Goal: Information Seeking & Learning: Get advice/opinions

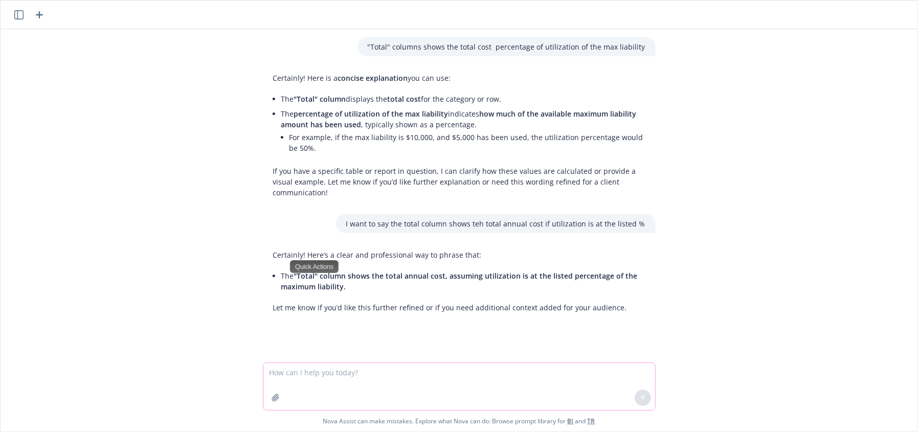
click at [388, 384] on textarea at bounding box center [459, 386] width 392 height 47
paste textarea "2. [PERSON_NAME] wishes to create a code of ethics for his business, but he is …"
type textarea "2. [PERSON_NAME] wishes to create a code of ethics for his business, but he is …"
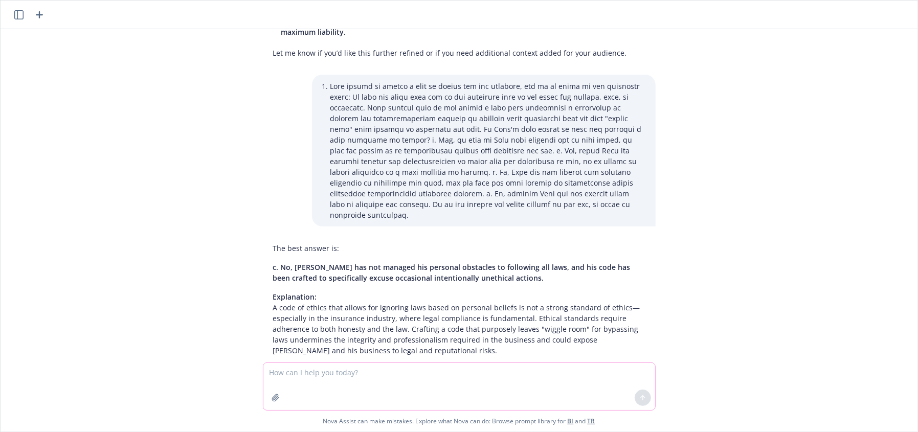
scroll to position [284, 0]
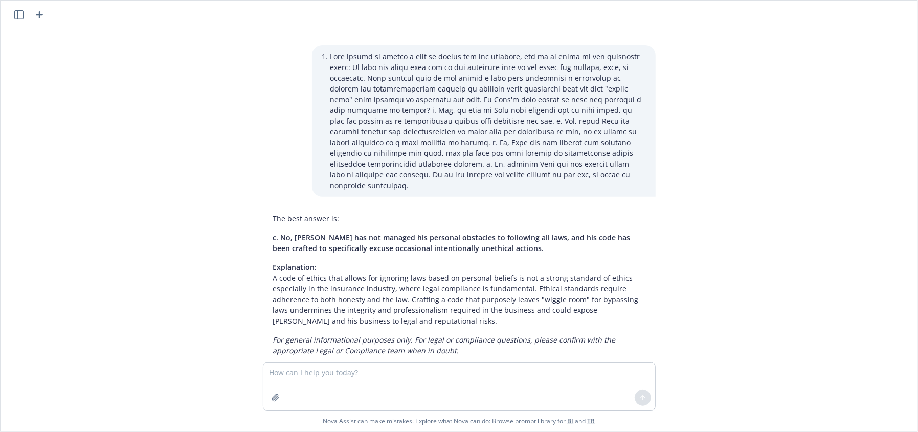
click at [364, 335] on em "For general informational purposes only. For legal or compliance questions, ple…" at bounding box center [444, 345] width 343 height 20
click at [501, 334] on div "The best answer is: c. No, [PERSON_NAME] has not managed his personal obstacles…" at bounding box center [459, 284] width 393 height 151
click at [410, 233] on span "c. No, [PERSON_NAME] has not managed his personal obstacles to following all la…" at bounding box center [452, 243] width 358 height 20
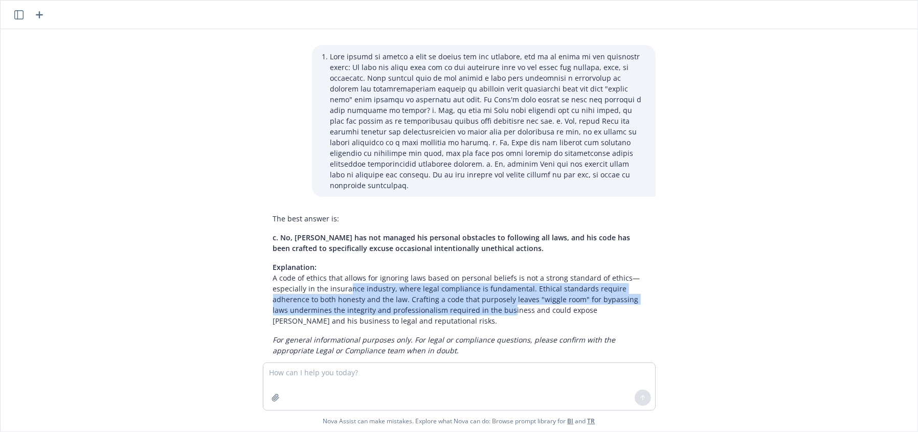
drag, startPoint x: 341, startPoint y: 268, endPoint x: 483, endPoint y: 283, distance: 142.6
click at [483, 283] on p "Explanation: A code of ethics that allows for ignoring laws based on personal b…" at bounding box center [459, 294] width 372 height 64
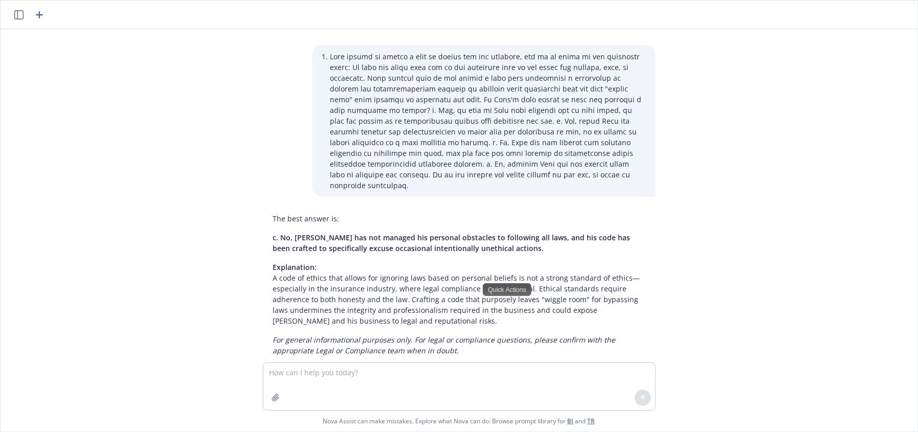
click at [767, 266] on div ""Total" columns shows the total cost percentage of utilization of the max liabi…" at bounding box center [459, 196] width 917 height 334
click at [391, 383] on textarea at bounding box center [459, 386] width 392 height 47
paste textarea "[PERSON_NAME] is a life insurance agent who is excited to have finally signed u…"
type textarea "[PERSON_NAME] is a life insurance agent who is excited to have finally signed u…"
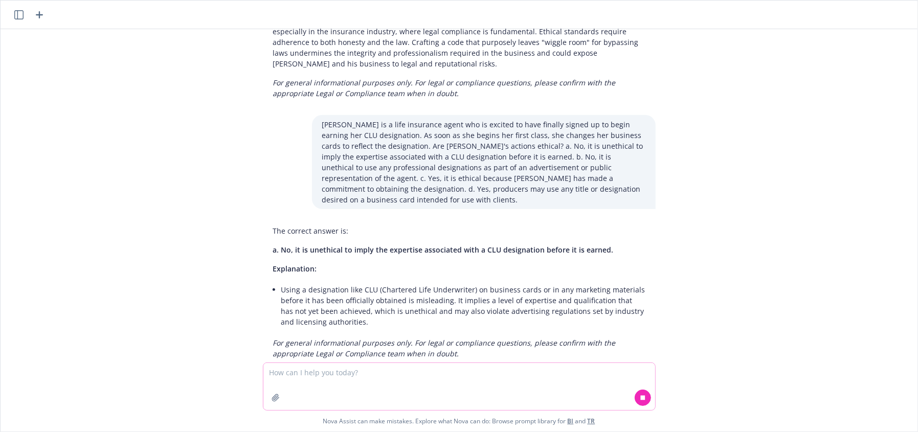
scroll to position [545, 0]
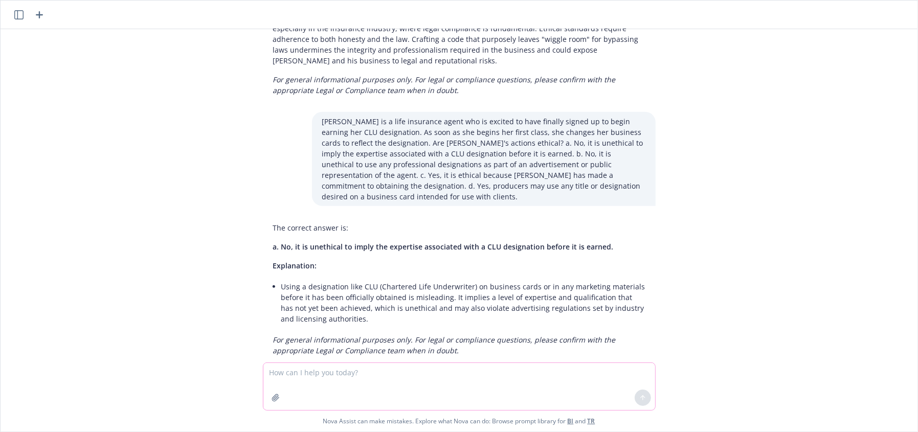
click at [381, 383] on textarea at bounding box center [459, 386] width 392 height 47
paste textarea "6. Agent [PERSON_NAME] convinces [PERSON_NAME] to forfeit her policy and buy co…"
type textarea "6. Agent [PERSON_NAME] convinces [PERSON_NAME] to forfeit her policy and buy co…"
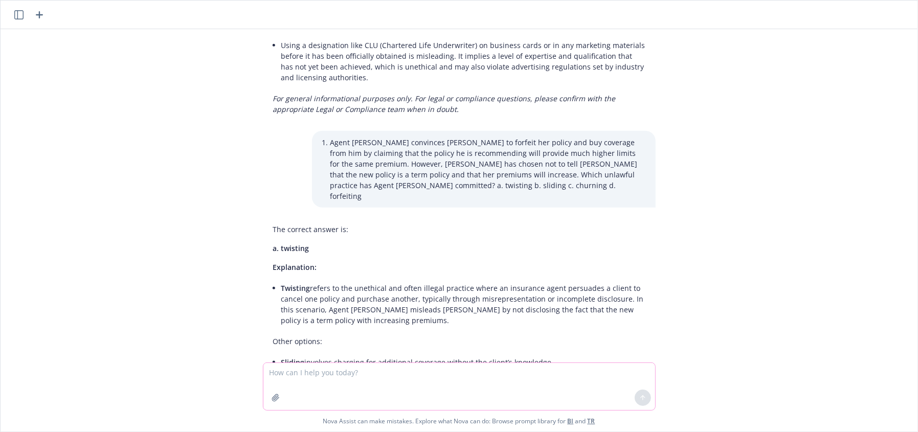
scroll to position [848, 0]
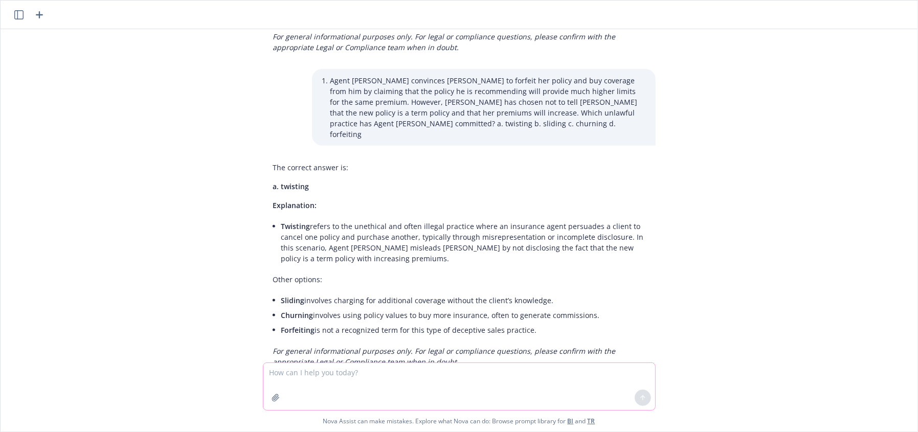
click at [403, 373] on textarea at bounding box center [459, 386] width 392 height 47
drag, startPoint x: 364, startPoint y: 281, endPoint x: 631, endPoint y: 280, distance: 266.6
click at [631, 308] on li "Churning involves using policy values to buy more insurance, often to generate …" at bounding box center [463, 315] width 364 height 15
click at [413, 379] on textarea at bounding box center [459, 386] width 392 height 47
paste textarea "8. ABC Insurers is offering a free vacation to its top three agents who generat…"
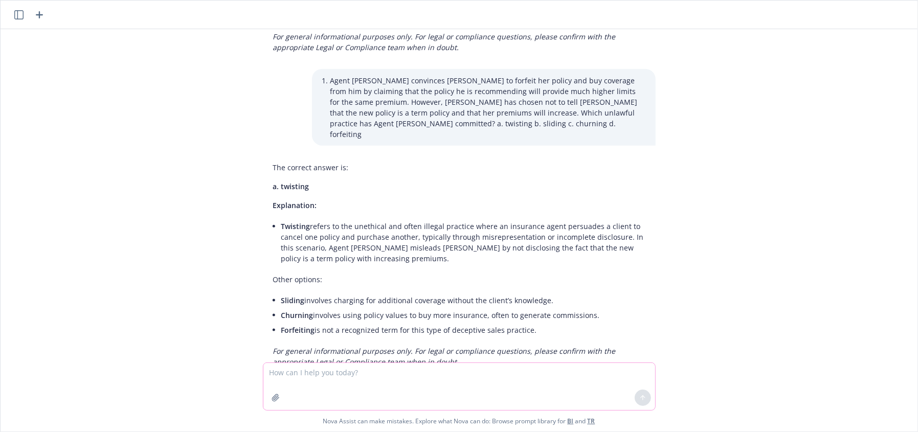
type textarea "8. ABC Insurers is offering a free vacation to its top three agents who generat…"
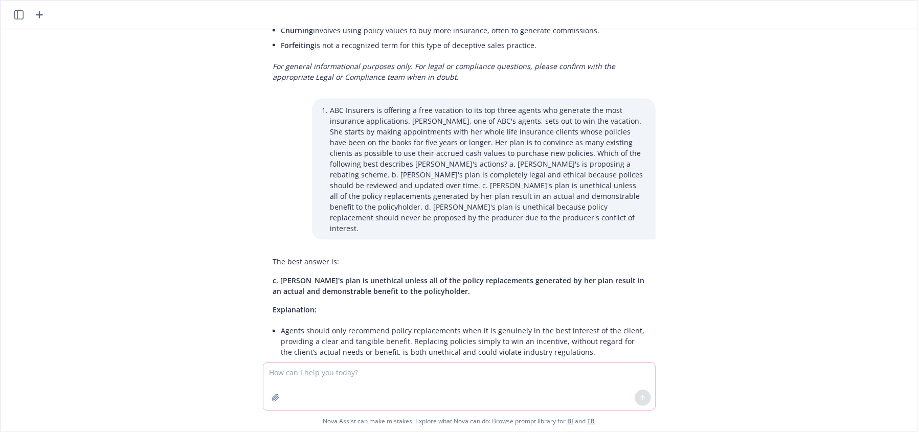
scroll to position [1211, 0]
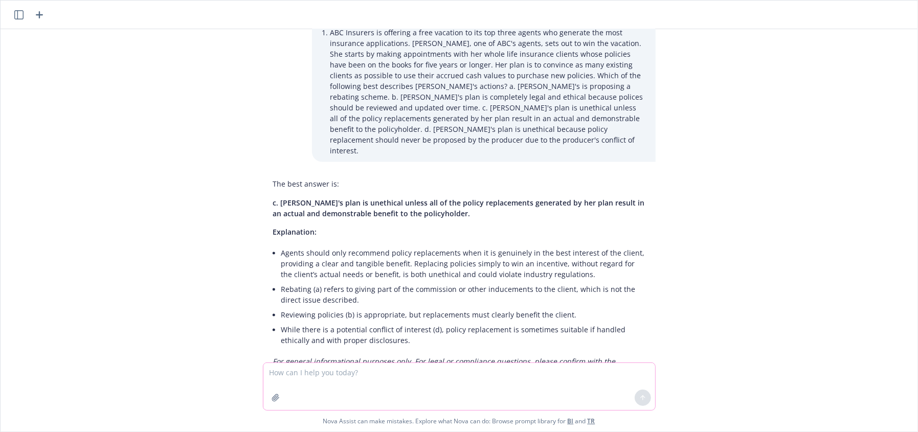
click at [404, 397] on textarea at bounding box center [459, 386] width 392 height 47
paste textarea "15. The Smart Agency adopted a code of ethics for its producers which states th…"
type textarea "15. The Smart Agency adopted a code of ethics for its producers which states th…"
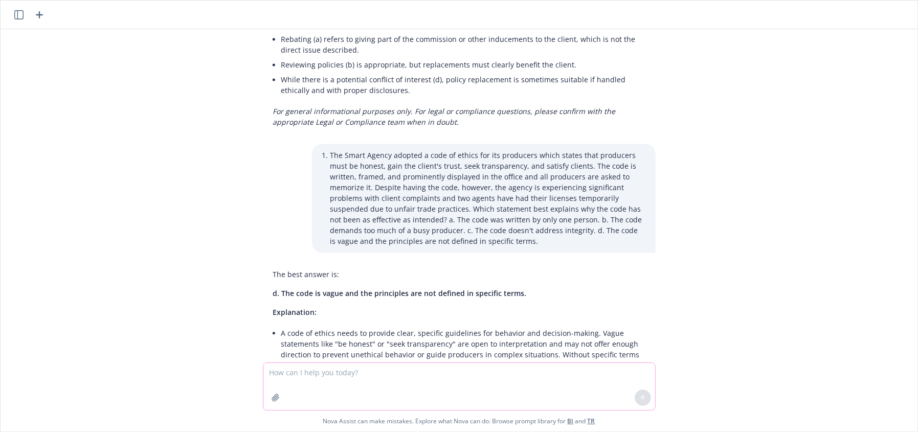
scroll to position [1486, 0]
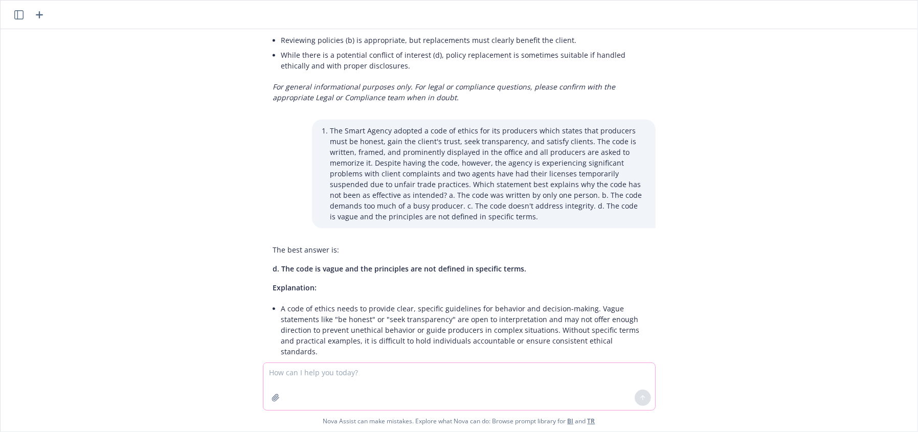
click at [343, 388] on textarea at bounding box center [459, 386] width 392 height 47
paste textarea ". Which statement is true? a. The ability to make sound financial decisions inc…"
type textarea ". Which statement is true? a. The ability to make sound financial decisions inc…"
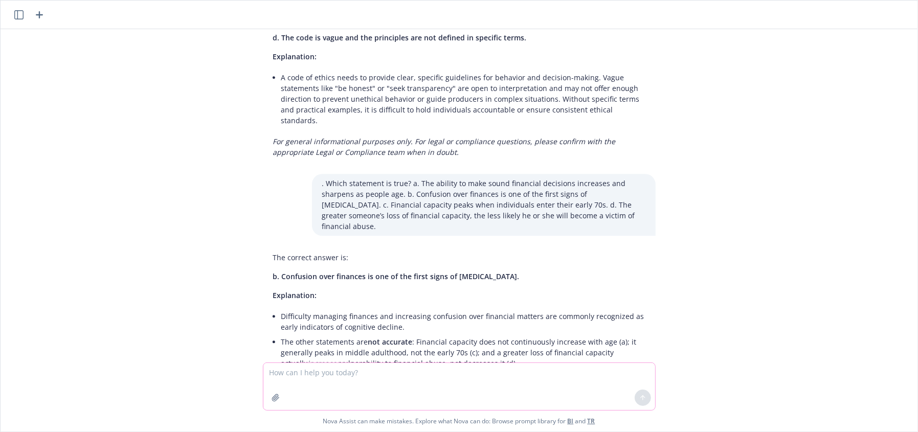
scroll to position [1729, 0]
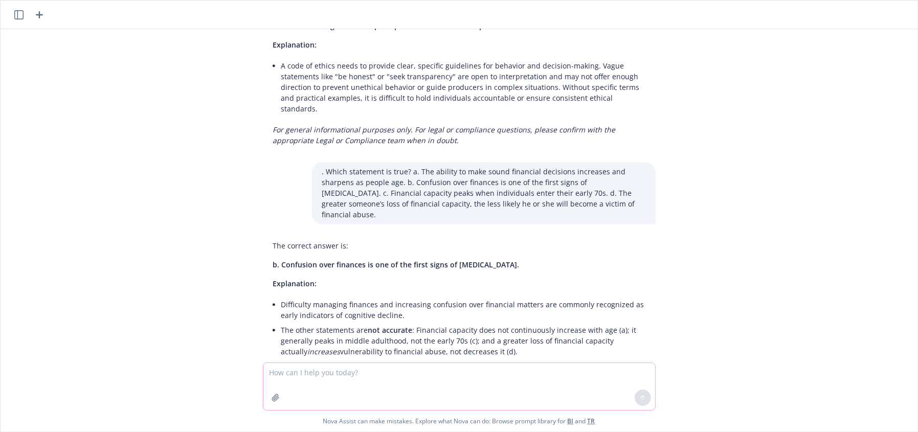
drag, startPoint x: 371, startPoint y: 388, endPoint x: 379, endPoint y: 381, distance: 10.5
click at [372, 388] on textarea at bounding box center [459, 386] width 392 height 47
paste textarea "6. With regard to elder financial abuse, which of the following statements is i…"
type textarea "6. With regard to elder financial abuse, which of the following statements is i…"
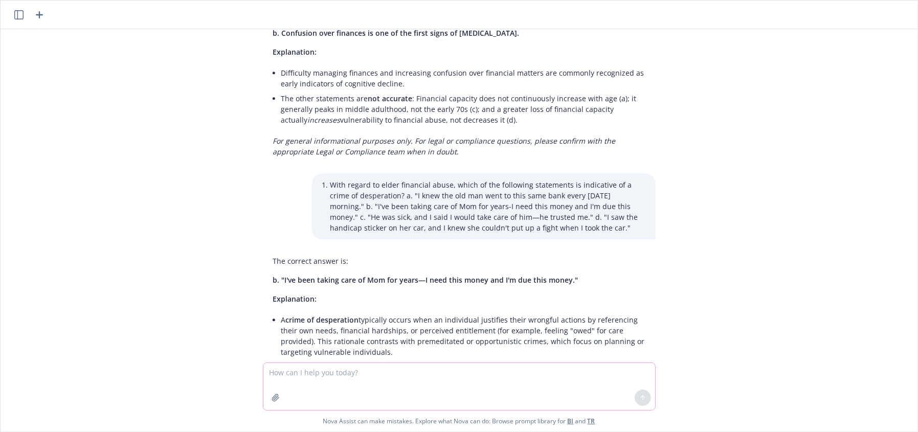
scroll to position [1888, 0]
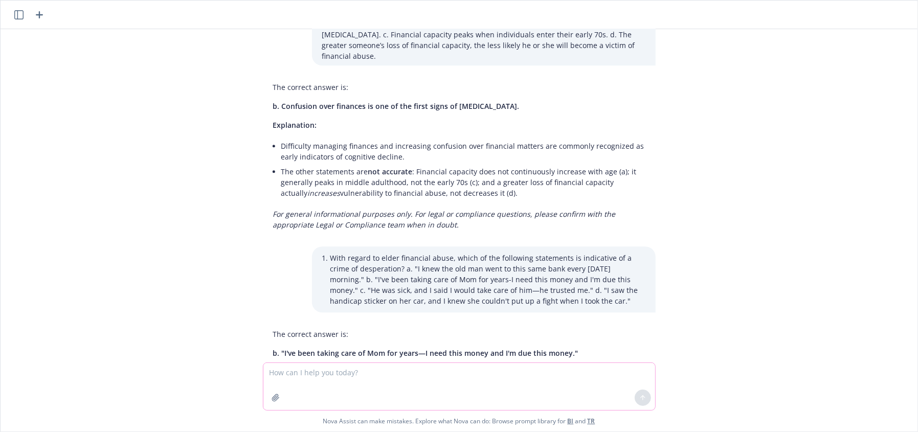
click at [341, 391] on textarea at bounding box center [459, 386] width 392 height 47
paste textarea "With respect to elder financial abuse, all of the following statements are true…"
type textarea "With respect to elder financial abuse, all of the following statements are true…"
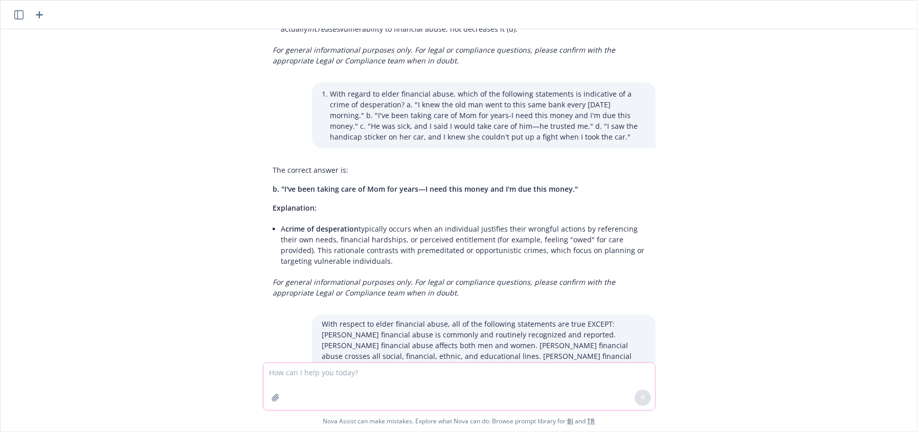
scroll to position [2204, 0]
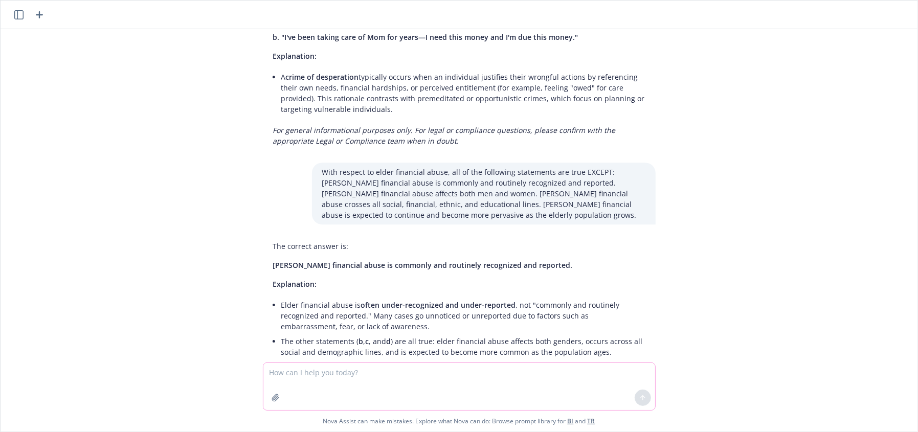
click at [372, 385] on textarea at bounding box center [459, 386] width 392 height 47
paste textarea ". All of the following are elderly individuals. Whose situation most likely inc…"
type textarea ". All of the following are elderly individuals. Whose situation most likely inc…"
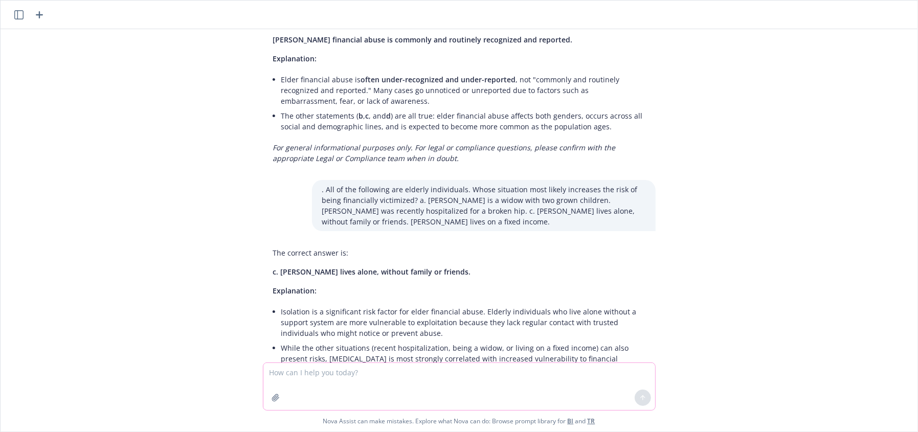
scroll to position [2436, 0]
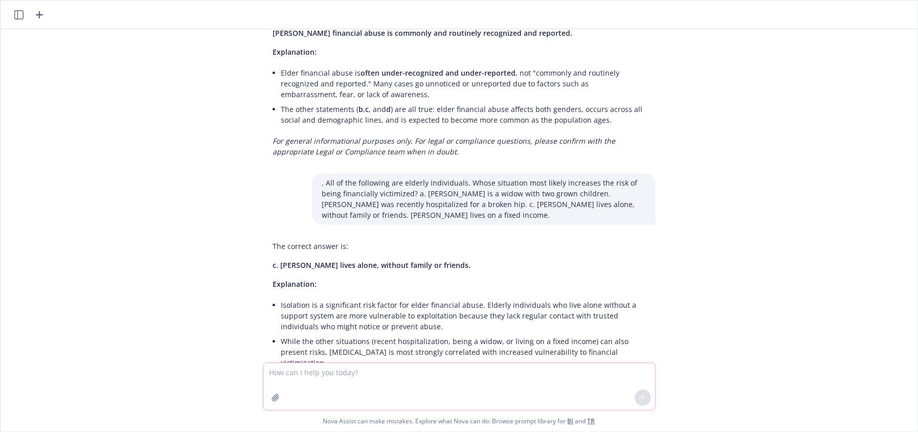
click at [367, 377] on textarea at bounding box center [459, 386] width 392 height 47
paste textarea "14. All of the following are necessary for full financial capacity EXCEPT: a. t…"
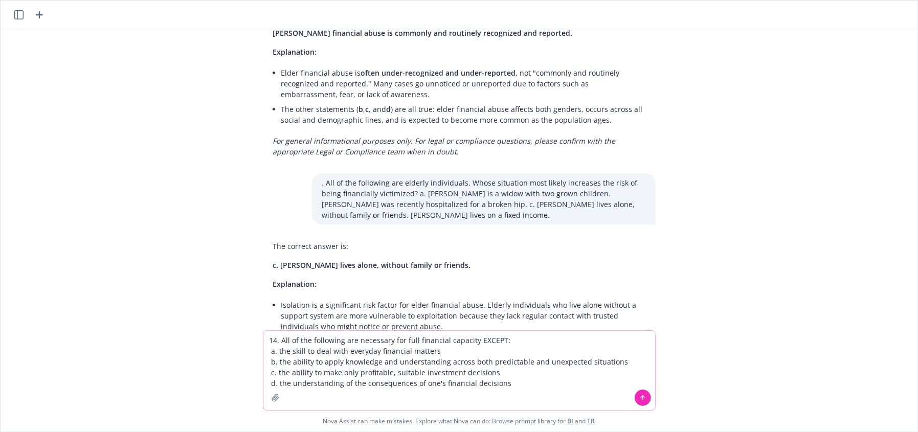
type textarea "14. All of the following are necessary for full financial capacity EXCEPT: a. t…"
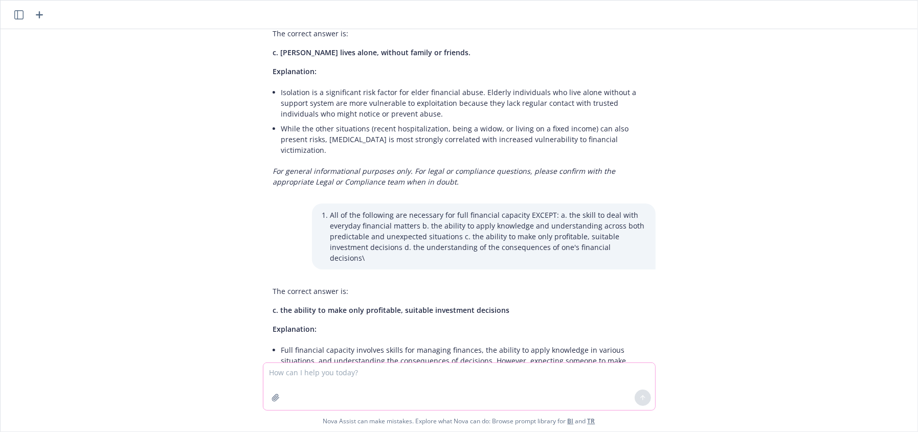
scroll to position [2658, 0]
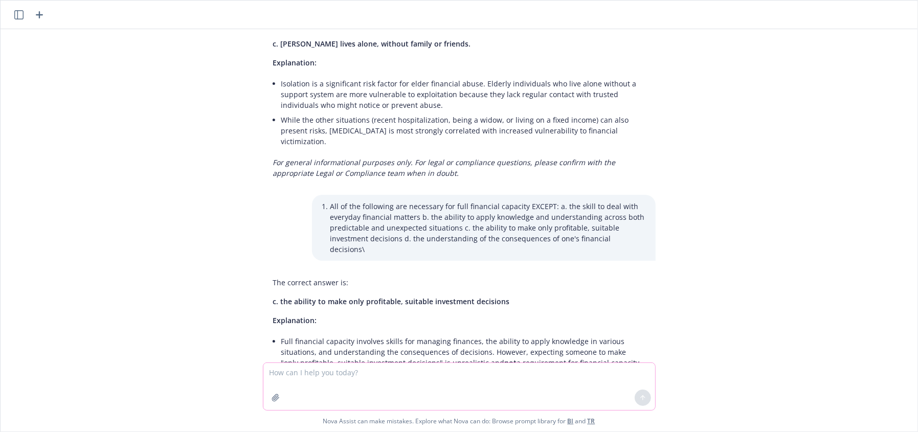
click at [433, 390] on textarea at bounding box center [459, 386] width 392 height 47
click at [434, 390] on textarea at bounding box center [459, 386] width 392 height 47
drag, startPoint x: 416, startPoint y: 388, endPoint x: 423, endPoint y: 385, distance: 7.6
click at [417, 388] on textarea at bounding box center [459, 386] width 392 height 47
paste textarea "[PERSON_NAME], age [DEMOGRAPHIC_DATA], submitted an application and first premi…"
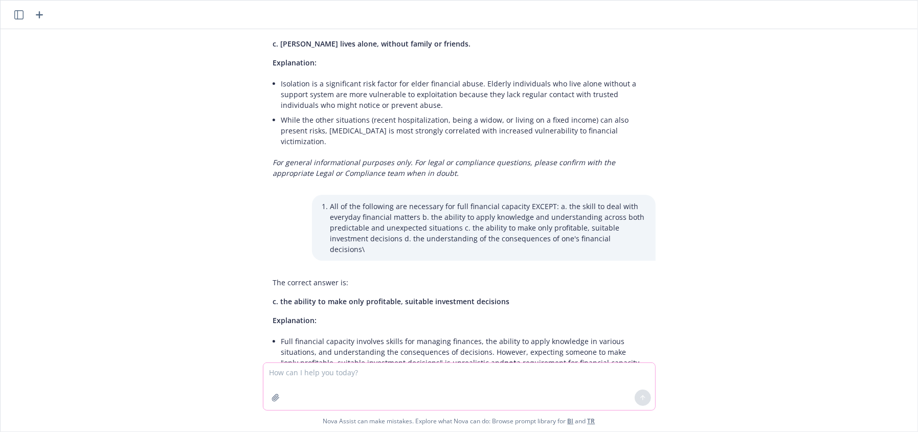
type textarea "[PERSON_NAME], age [DEMOGRAPHIC_DATA], submitted an application and first premi…"
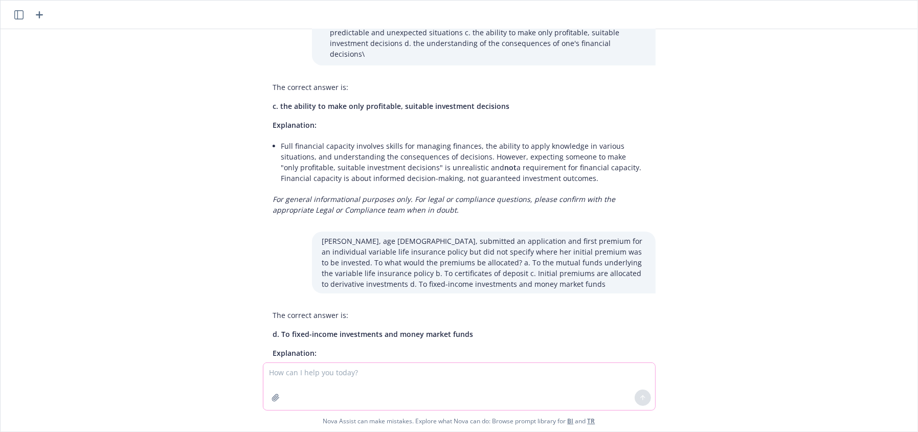
scroll to position [2912, 0]
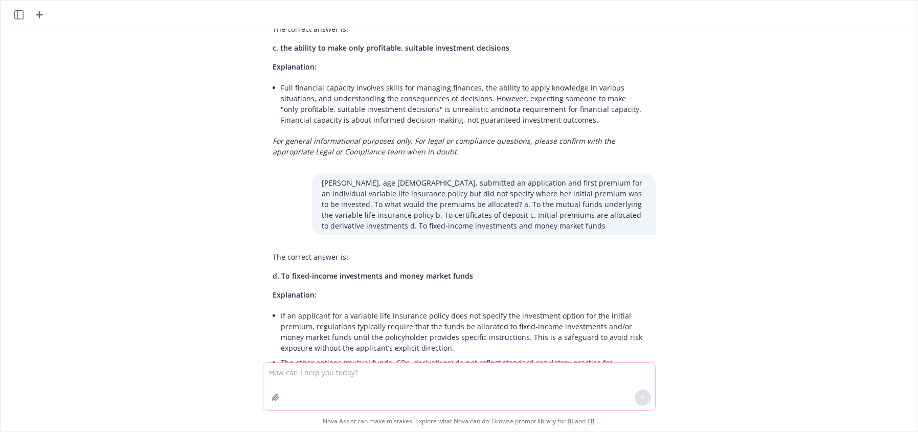
click at [375, 384] on textarea at bounding box center [459, 386] width 392 height 47
paste textarea "What is the purpose of a surrender charge? a. To enable the insurer to pay its …"
type textarea "What is the purpose of a surrender charge? a. To enable the insurer to pay its …"
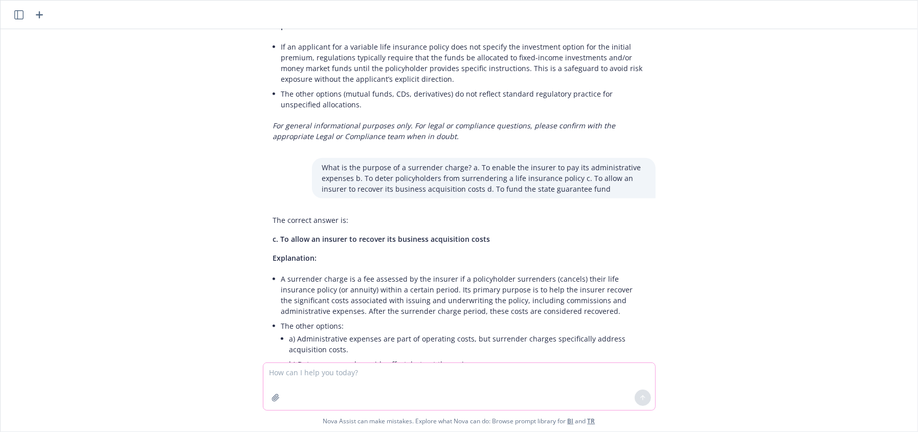
scroll to position [3188, 0]
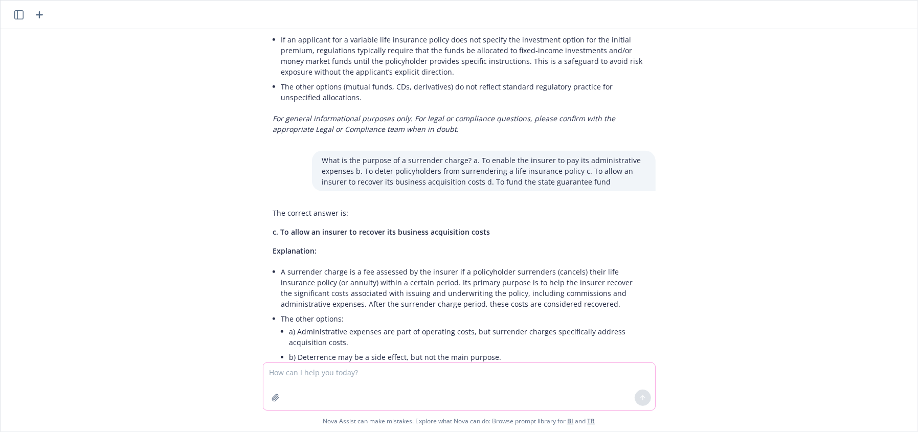
click at [346, 372] on textarea at bounding box center [459, 386] width 392 height 47
paste textarea "3. What is the youngest age at which a customer is considered a senior citizen …"
type textarea "3. What is the youngest age at which a customer is considered a senior citizen …"
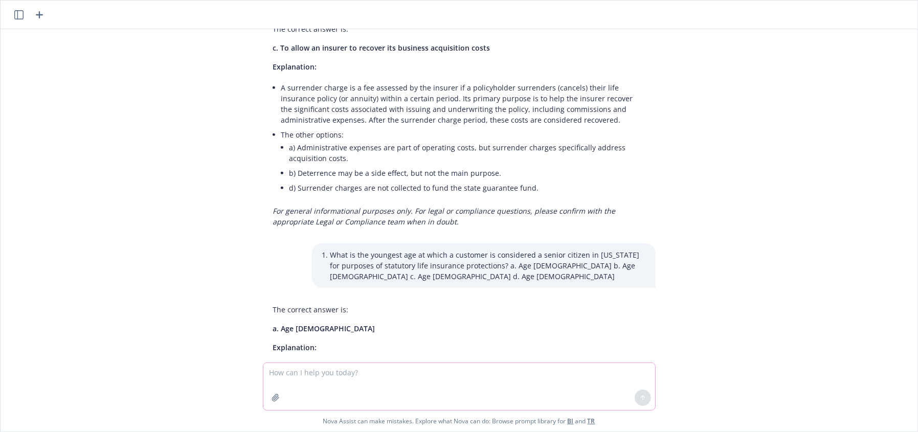
scroll to position [3377, 0]
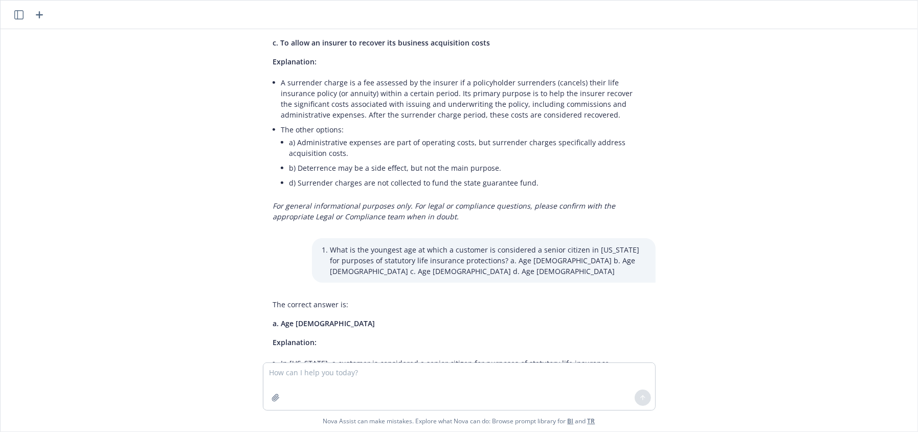
click at [494, 295] on div "The correct answer is: a. Age [DEMOGRAPHIC_DATA] Explanation: In [US_STATE], a …" at bounding box center [459, 360] width 393 height 131
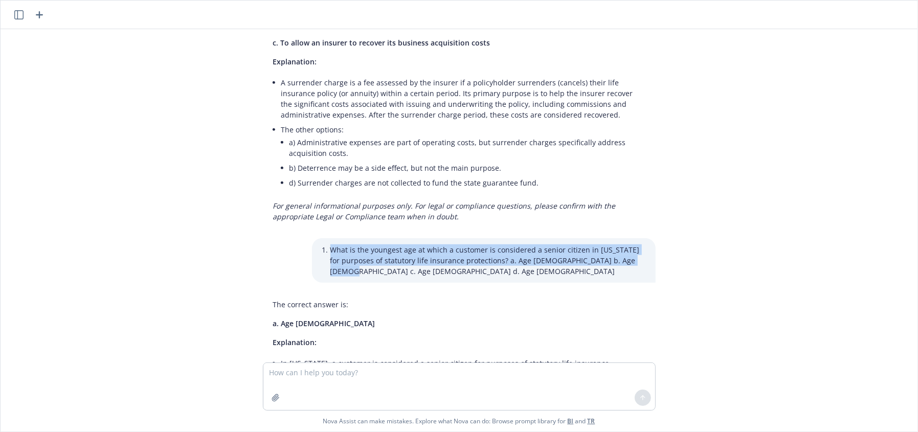
drag, startPoint x: 323, startPoint y: 169, endPoint x: 661, endPoint y: 187, distance: 338.6
click at [661, 187] on div ""Total" columns shows the total cost percentage of utilization of the max liabi…" at bounding box center [459, 196] width 917 height 334
copy li "What is the youngest age at which a customer is considered a senior citizen in …"
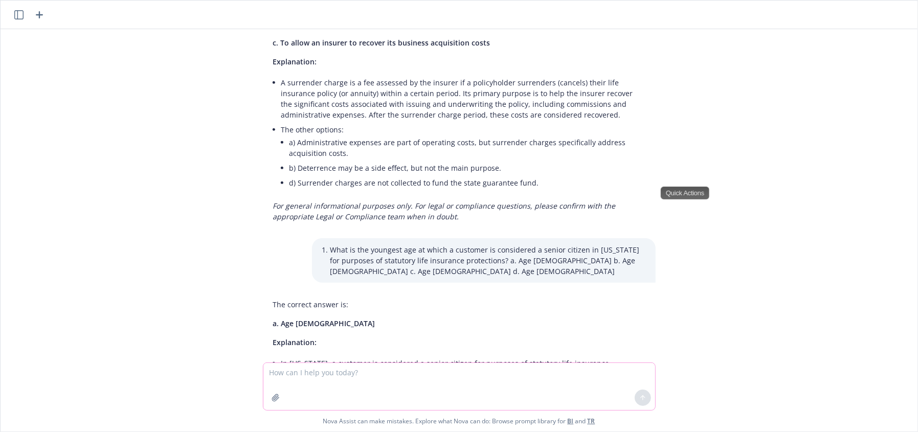
click at [342, 389] on textarea at bounding box center [459, 386] width 392 height 47
paste textarea "[PERSON_NAME]’s variable universal life insurance policy has an Option B death …"
type textarea "[PERSON_NAME]’s variable universal life insurance policy has an Option B death …"
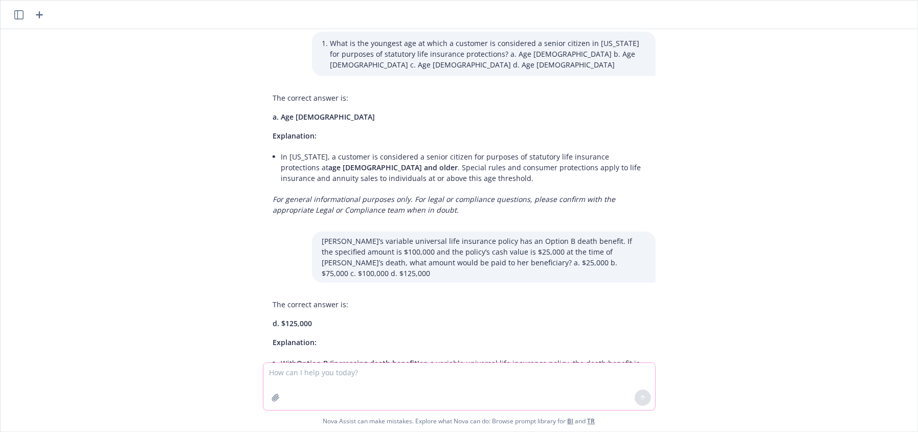
scroll to position [3622, 0]
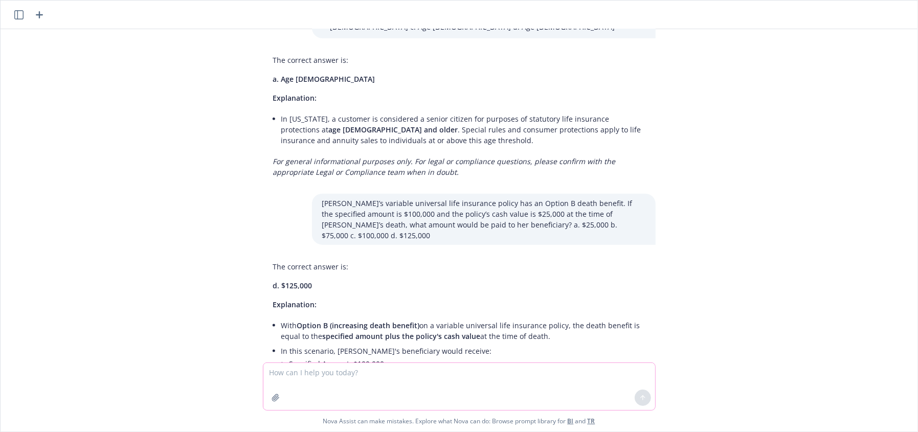
click at [365, 384] on textarea at bounding box center [459, 386] width 392 height 47
paste textarea "When [PERSON_NAME] purchased his variable life insurance policy, he allocated a…"
type textarea "When [PERSON_NAME] purchased his variable life insurance policy, he allocated a…"
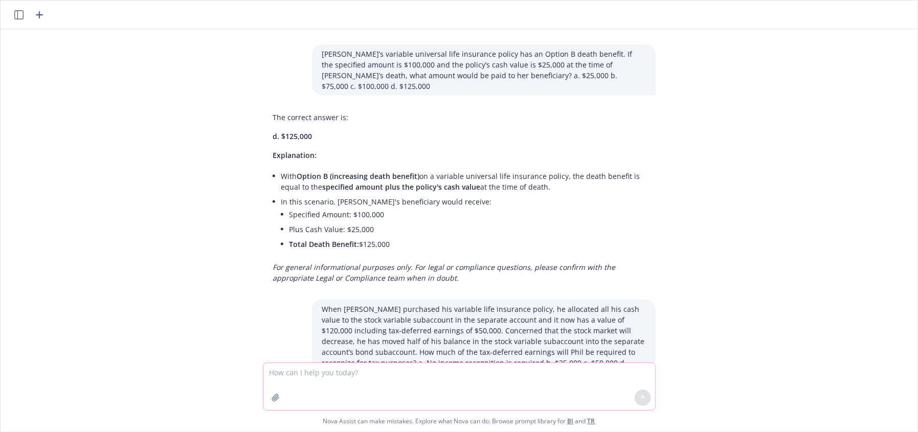
scroll to position [3875, 0]
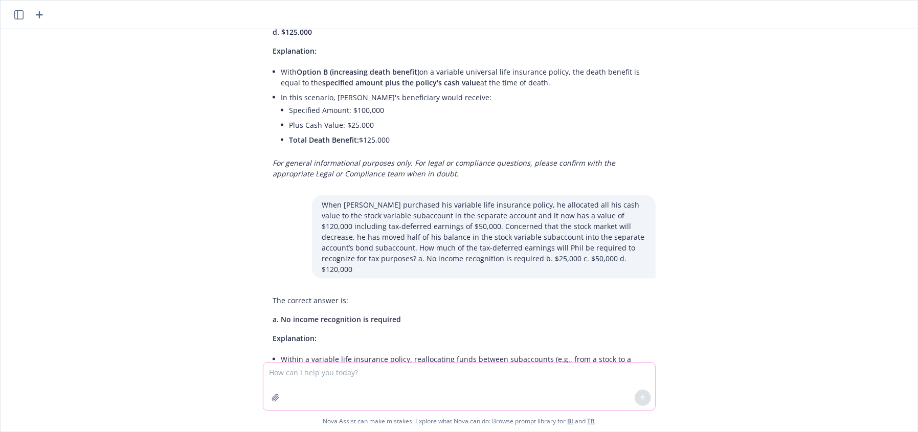
click at [427, 390] on textarea at bounding box center [459, 386] width 392 height 47
paste textarea "[PERSON_NAME]’s variable universal life insurance policy has an Option A death …"
type textarea "[PERSON_NAME]’s variable universal life insurance policy has an Option A death …"
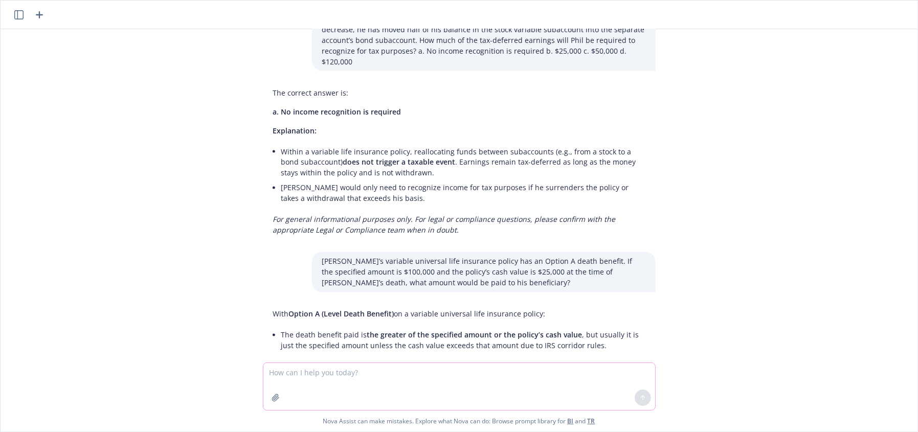
scroll to position [4099, 0]
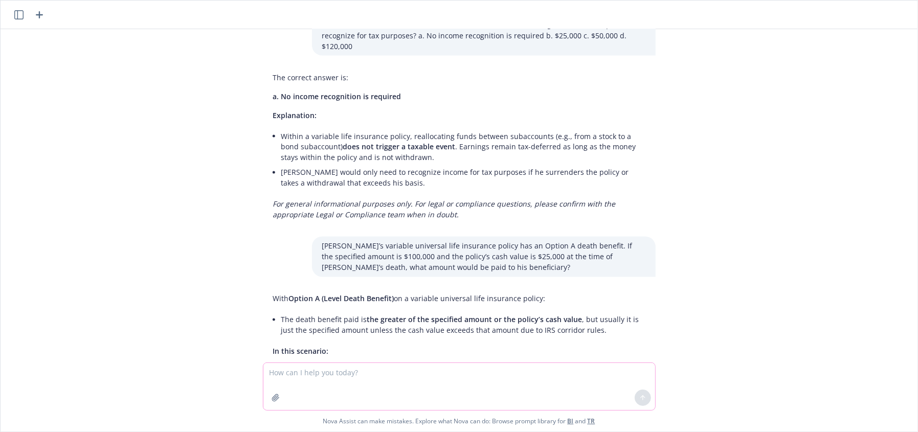
click at [400, 377] on textarea at bounding box center [459, 386] width 392 height 47
paste textarea "• Option A, a level death benefit equal to the specified amount; and"
drag, startPoint x: 306, startPoint y: 370, endPoint x: 277, endPoint y: 372, distance: 29.7
click at [277, 372] on textarea "but Option • Option A, a level death benefit equal to the specified amount; and" at bounding box center [459, 386] width 392 height 48
type textarea "but Option A, a level death benefit equal to the specified amount; and"
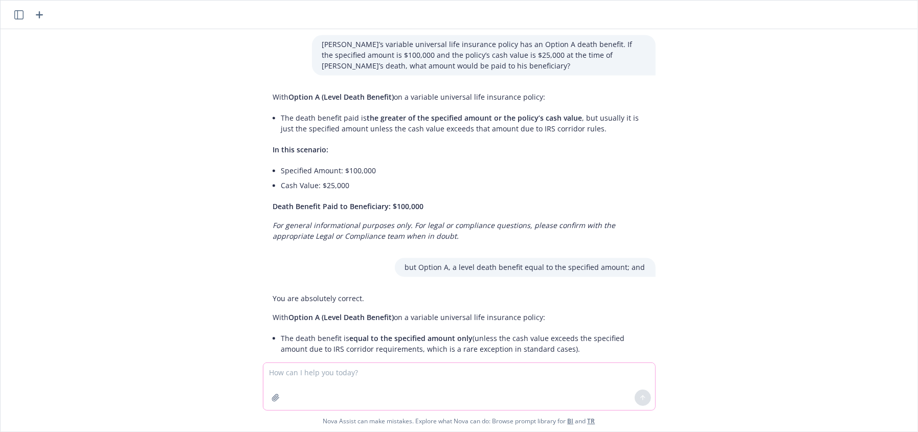
scroll to position [4334, 0]
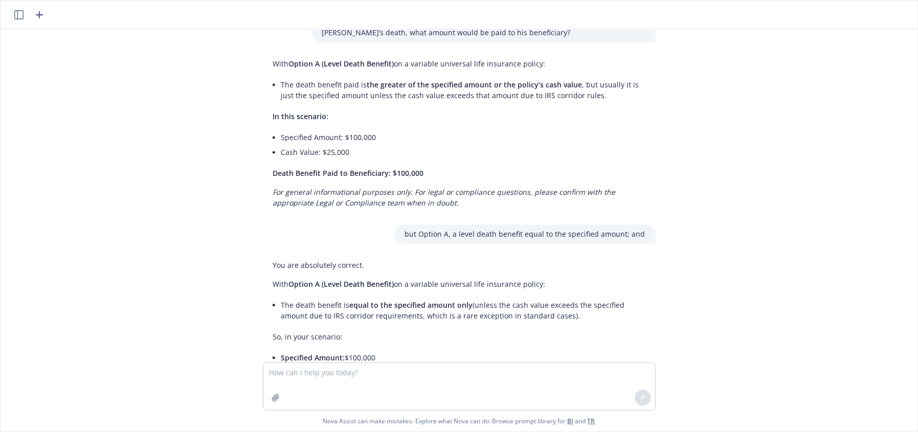
drag, startPoint x: 322, startPoint y: 249, endPoint x: 387, endPoint y: 249, distance: 64.5
click at [387, 350] on li "Specified Amount: $100,000" at bounding box center [463, 357] width 364 height 15
click at [337, 368] on span "Policy’s Cash Value:" at bounding box center [315, 373] width 69 height 10
drag, startPoint x: 336, startPoint y: 283, endPoint x: 405, endPoint y: 278, distance: 68.7
click at [336, 380] on li "Death Benefit Paid: $100,000 (the level specified amount)" at bounding box center [463, 387] width 364 height 15
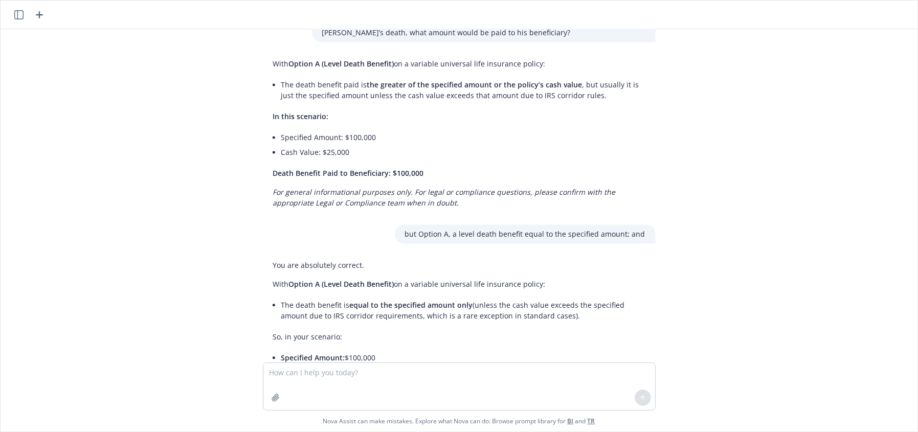
click at [445, 380] on li "Death Benefit Paid: $100,000 (the level specified amount)" at bounding box center [463, 387] width 364 height 15
click at [365, 403] on p "The cash value is not added to the death benefit under Option A. The beneficiar…" at bounding box center [459, 413] width 372 height 21
click at [502, 387] on textarea at bounding box center [459, 386] width 392 height 47
click at [504, 387] on textarea at bounding box center [459, 386] width 392 height 47
click at [504, 385] on textarea at bounding box center [459, 386] width 392 height 47
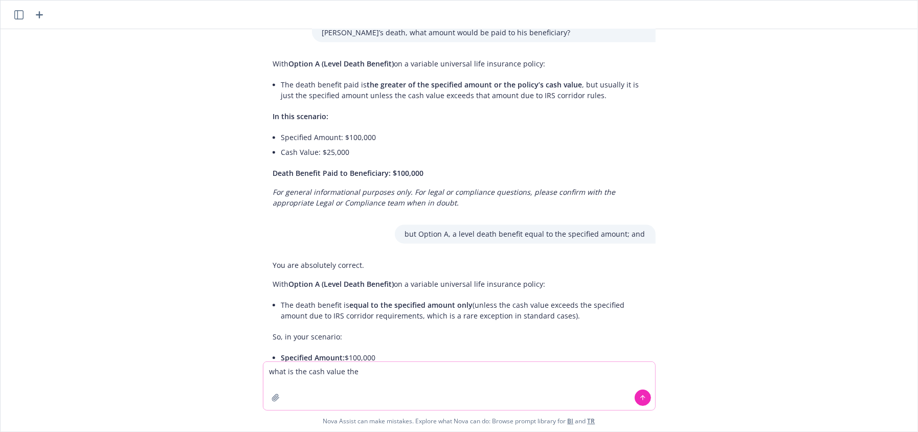
type textarea "what is the cash value then"
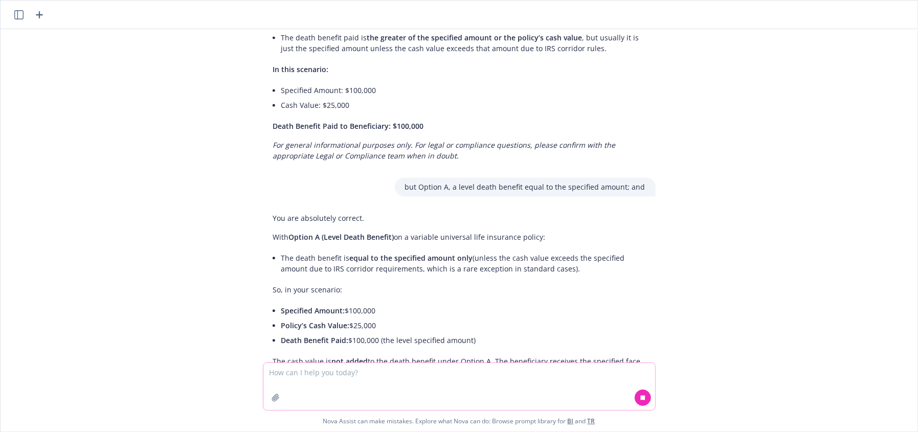
click at [355, 386] on textarea at bounding box center [459, 386] width 392 height 47
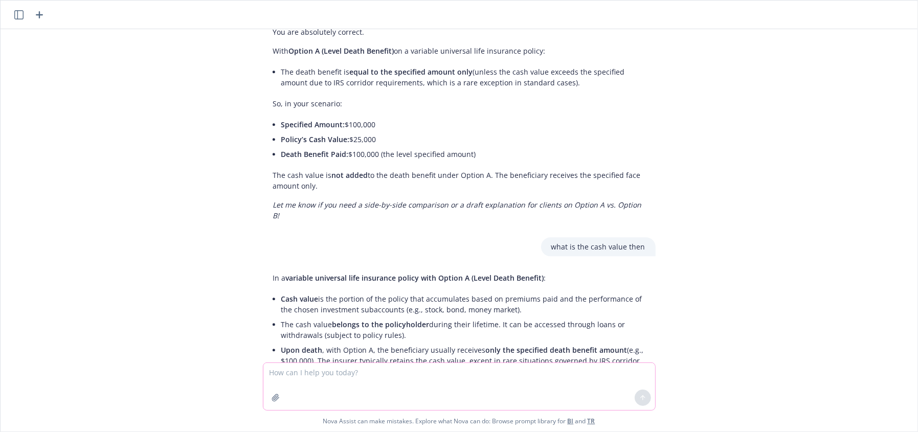
scroll to position [4568, 0]
click at [417, 373] on textarea at bounding box center [459, 386] width 392 height 47
paste textarea "A notice of pending lapse and termination of a life insurance policy for nonpay…"
type textarea "A notice of pending lapse and termination of a life insurance policy for nonpay…"
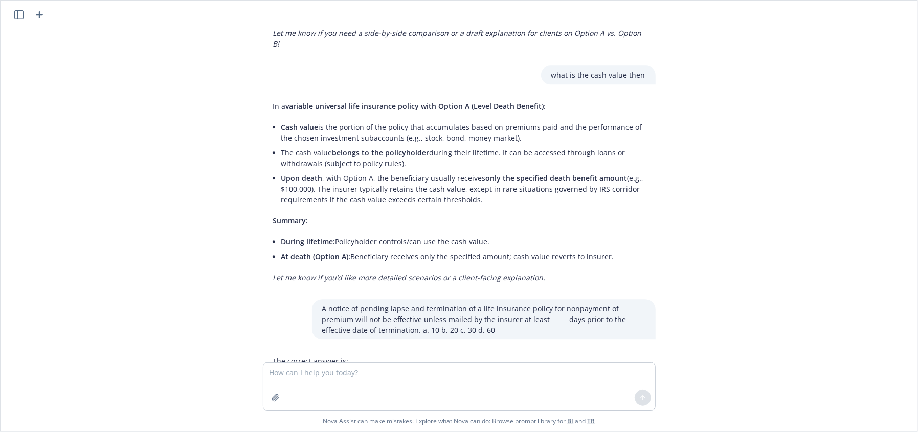
scroll to position [4751, 0]
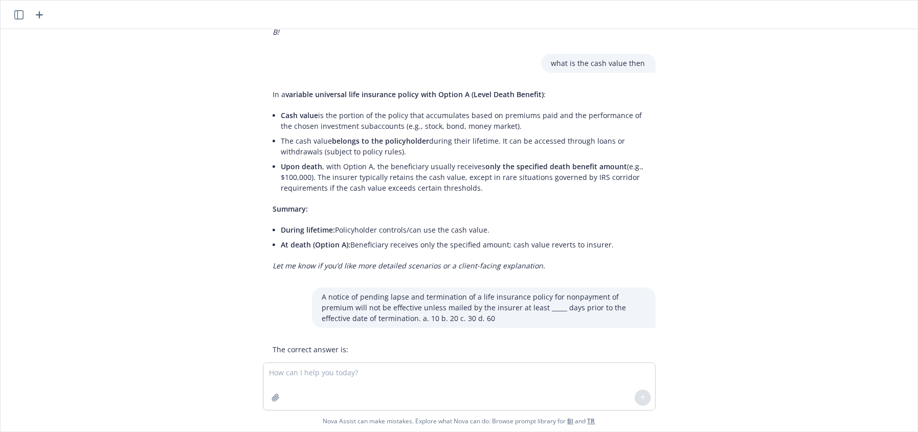
drag, startPoint x: 521, startPoint y: 247, endPoint x: 543, endPoint y: 215, distance: 38.2
click at [521, 363] on p "c. 30" at bounding box center [459, 368] width 372 height 11
drag, startPoint x: 401, startPoint y: 379, endPoint x: 415, endPoint y: 375, distance: 15.5
click at [401, 380] on textarea at bounding box center [459, 386] width 392 height 47
paste textarea "What is the minimum death benefit that must be provided under a scheduled premi…"
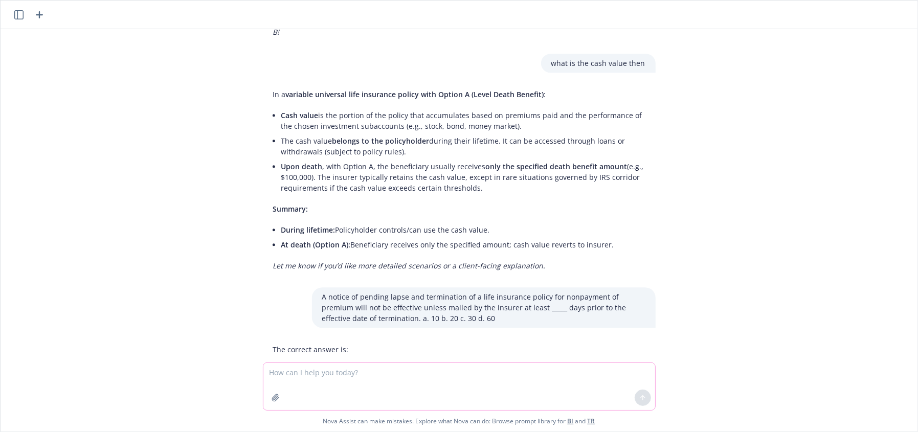
type textarea "What is the minimum death benefit that must be provided under a scheduled premi…"
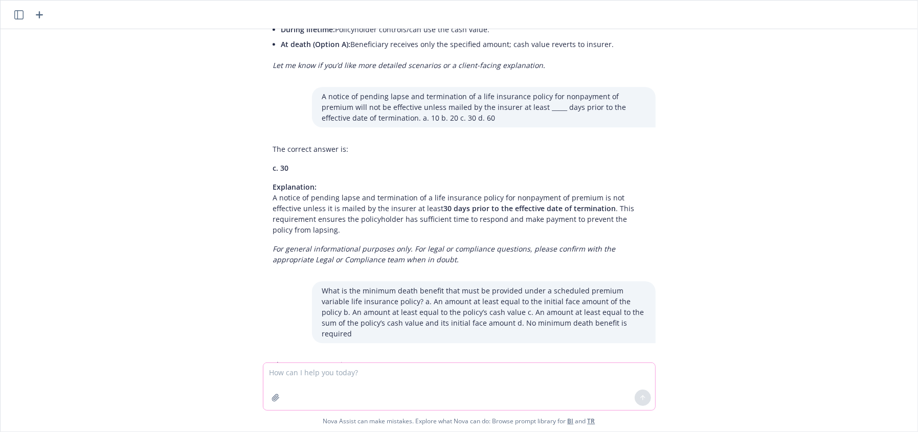
scroll to position [4956, 0]
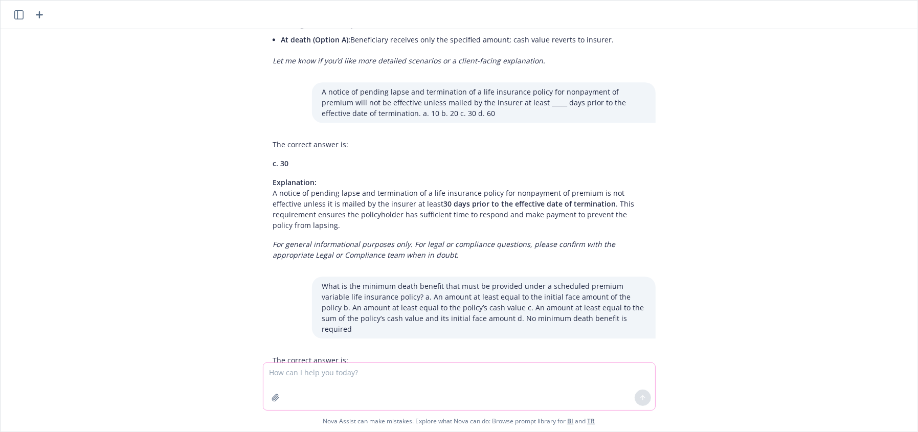
click at [299, 379] on textarea at bounding box center [459, 386] width 392 height 47
paste textarea "Guaranteed Minimum Death Benefits In an individual fixed premium variable life …"
type textarea "Guaranteed Minimum Death Benefits In an individual fixed premium variable life …"
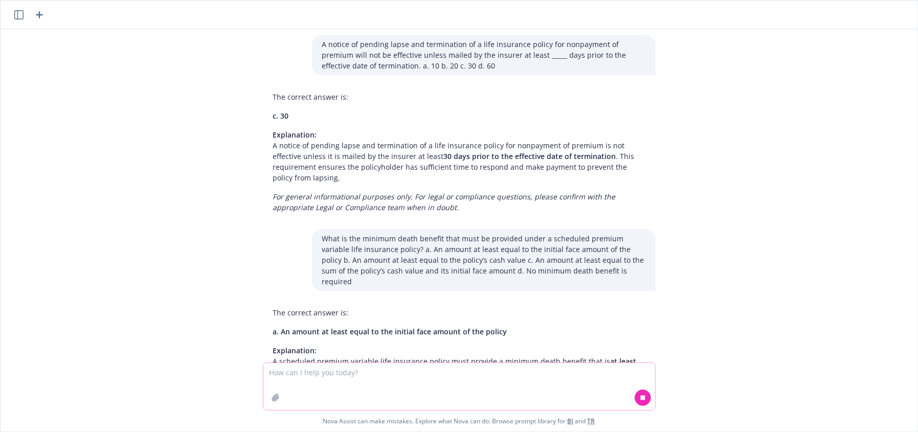
scroll to position [5057, 0]
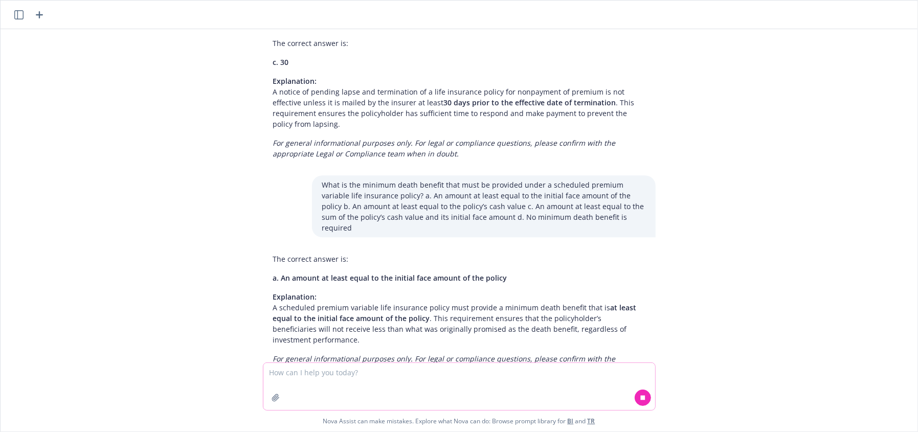
click at [389, 378] on textarea at bounding box center [459, 386] width 392 height 47
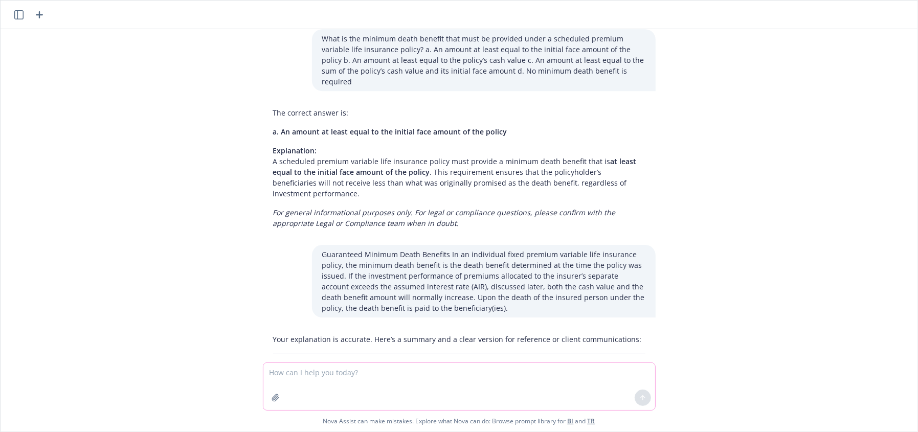
scroll to position [5227, 0]
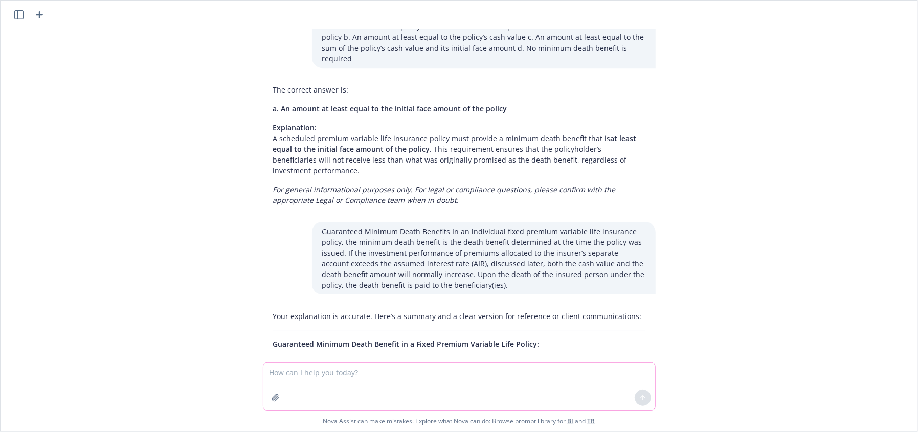
click at [343, 382] on textarea at bounding box center [459, 386] width 392 height 47
type textarea "so is the answer to the above question correct"
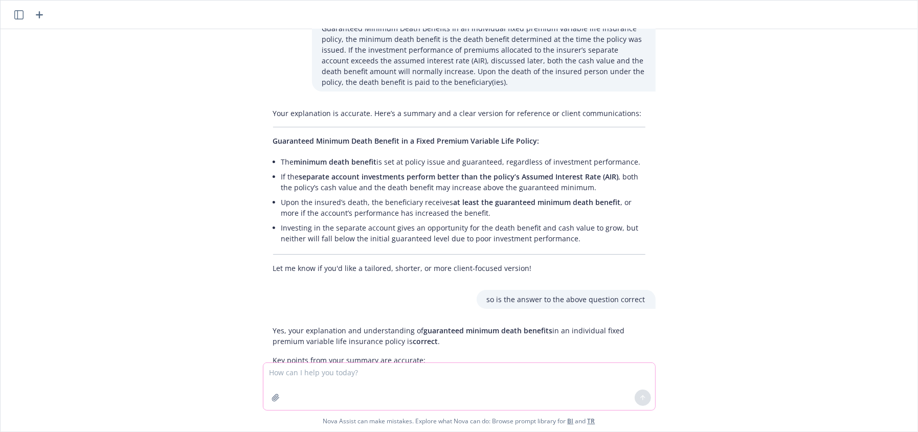
scroll to position [5465, 0]
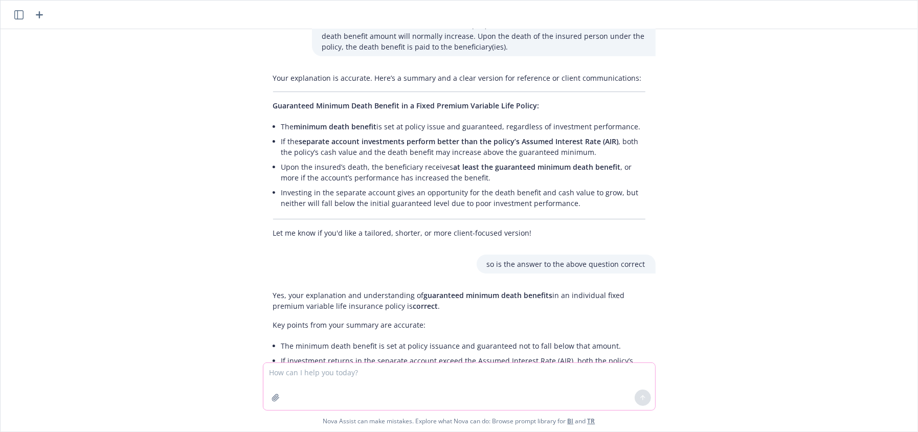
click at [388, 391] on textarea at bounding box center [459, 386] width 392 height 47
paste textarea "[PERSON_NAME], a terminally-ill policyholder, sold his life insurance policy in…"
type textarea "[PERSON_NAME], a terminally-ill policyholder, sold his life insurance policy in…"
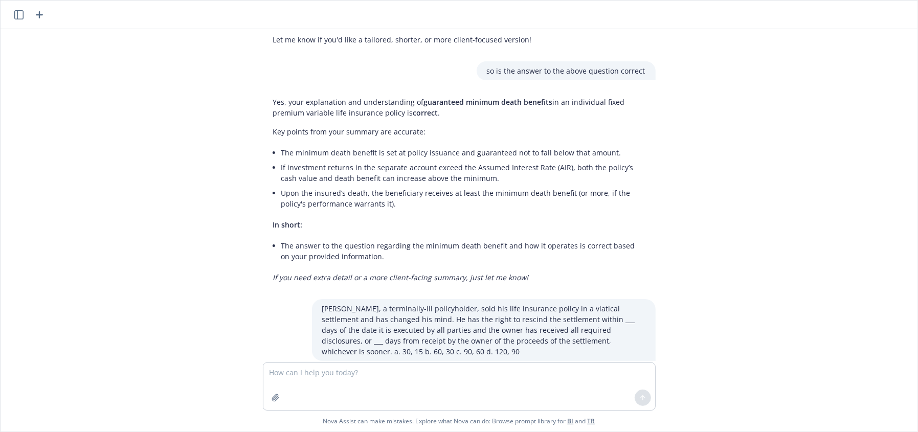
scroll to position [5659, 0]
click at [471, 399] on textarea at bounding box center [459, 386] width 392 height 47
drag, startPoint x: 470, startPoint y: 398, endPoint x: 476, endPoint y: 391, distance: 9.1
click at [475, 392] on textarea at bounding box center [459, 386] width 392 height 47
click at [474, 394] on textarea at bounding box center [459, 386] width 392 height 47
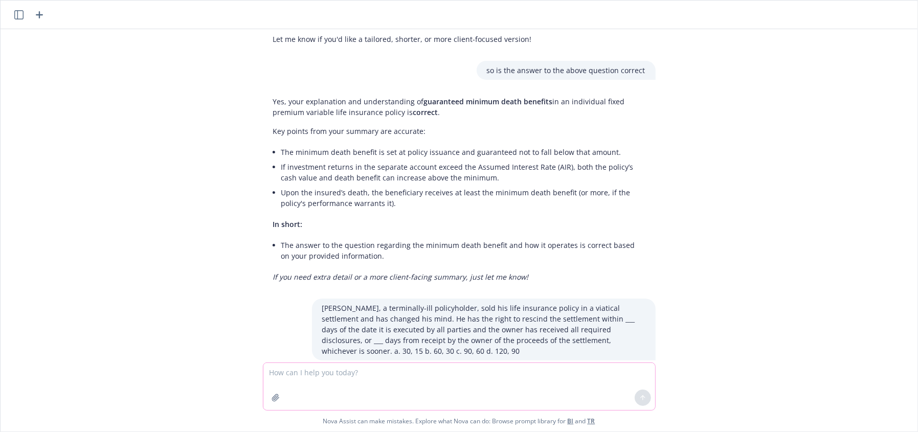
click at [474, 394] on textarea at bounding box center [459, 386] width 392 height 47
click at [482, 395] on textarea at bounding box center [459, 386] width 392 height 47
drag, startPoint x: 348, startPoint y: 383, endPoint x: 355, endPoint y: 371, distance: 13.5
click at [350, 383] on textarea at bounding box center [459, 386] width 392 height 47
paste textarea "What is the minimum free-look period allowed in [US_STATE] for a senior citizen…"
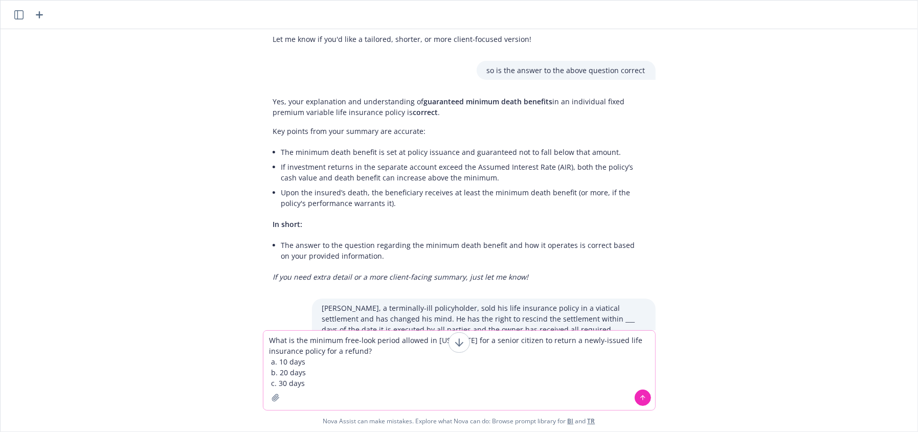
type textarea "What is the minimum free-look period allowed in [US_STATE] for a senior citizen…"
drag, startPoint x: 635, startPoint y: 402, endPoint x: 21, endPoint y: 169, distance: 656.8
click at [635, 402] on button at bounding box center [643, 398] width 16 height 16
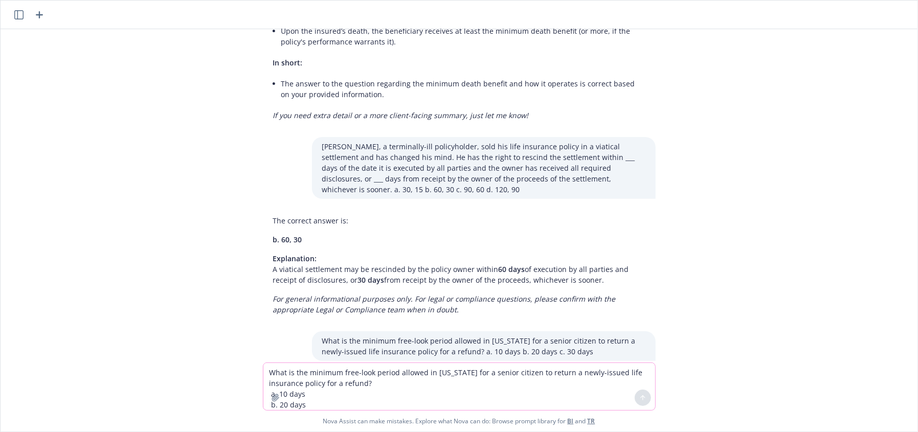
scroll to position [5821, 0]
drag, startPoint x: 380, startPoint y: 397, endPoint x: 576, endPoint y: 205, distance: 273.5
click at [389, 389] on textarea "What is the minimum free-look period allowed in [US_STATE] for a senior citizen…" at bounding box center [459, 386] width 392 height 47
click at [378, 388] on textarea "What is the minimum free-look period allowed in [US_STATE] for a senior citizen…" at bounding box center [459, 386] width 392 height 47
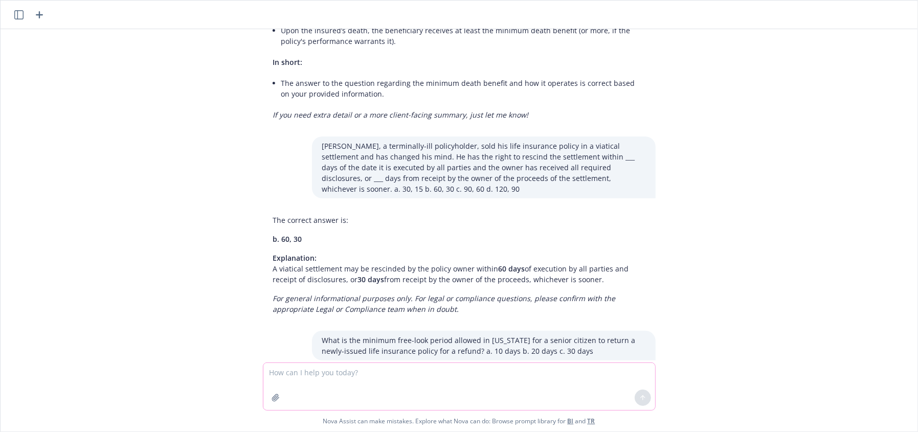
paste textarea "3. [PERSON_NAME]’s life insurance policy for which she paid $20,000 in total ne…"
type textarea "3. [PERSON_NAME]’s life insurance policy for which she paid $20,000 in total ne…"
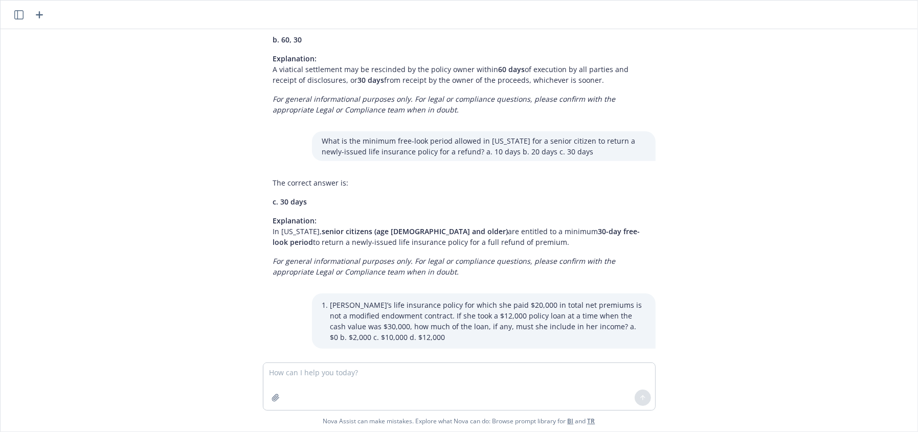
scroll to position [6030, 0]
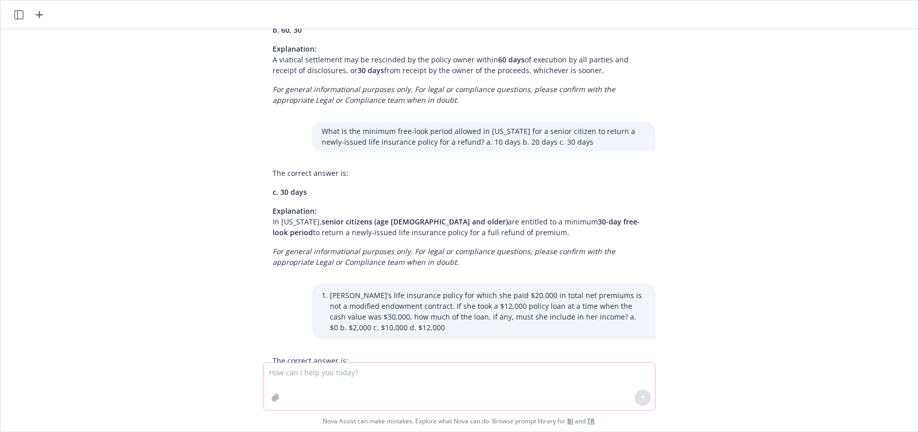
click at [403, 371] on textarea at bounding box center [459, 386] width 392 height 47
paste textarea "What free-look period applies to a life insurance policy issued as an insurance…"
type textarea "What free-look period applies to a life insurance policy issued as an insurance…"
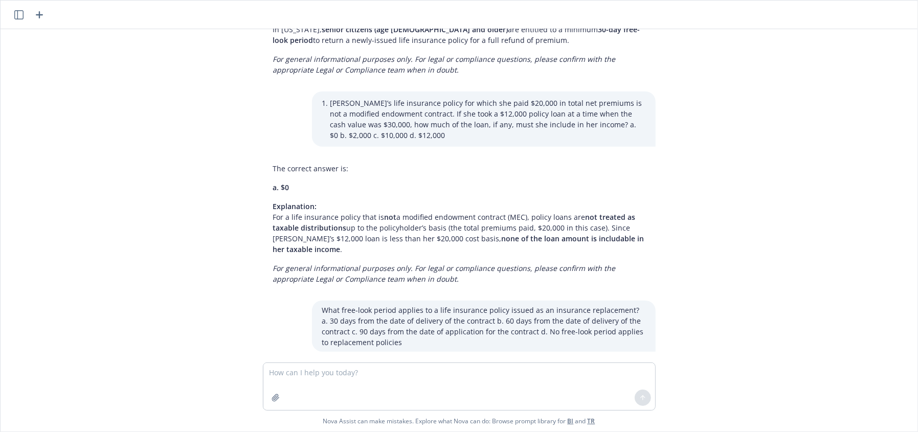
scroll to position [6225, 0]
click at [350, 386] on textarea at bounding box center [459, 386] width 392 height 47
paste textarea "If a life insurance policyowner paid premiums of $25,000 and took a $7,000 cash…"
type textarea "If a life insurance policyowner paid premiums of $25,000 and took a $7,000 cash…"
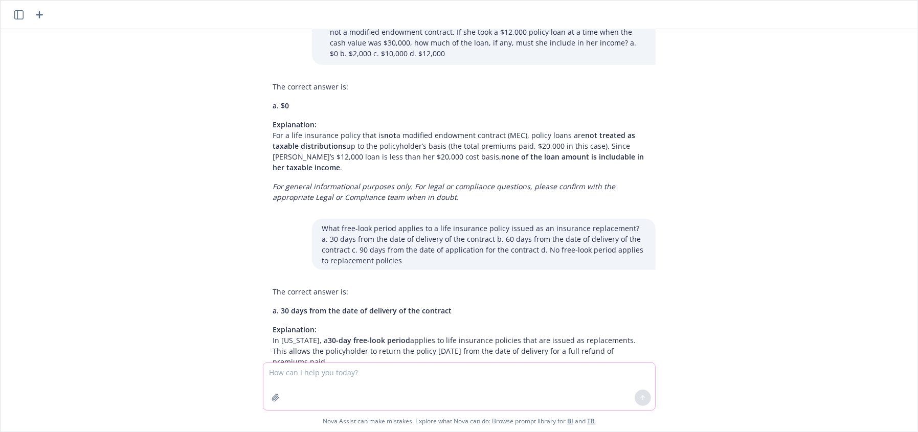
scroll to position [6441, 0]
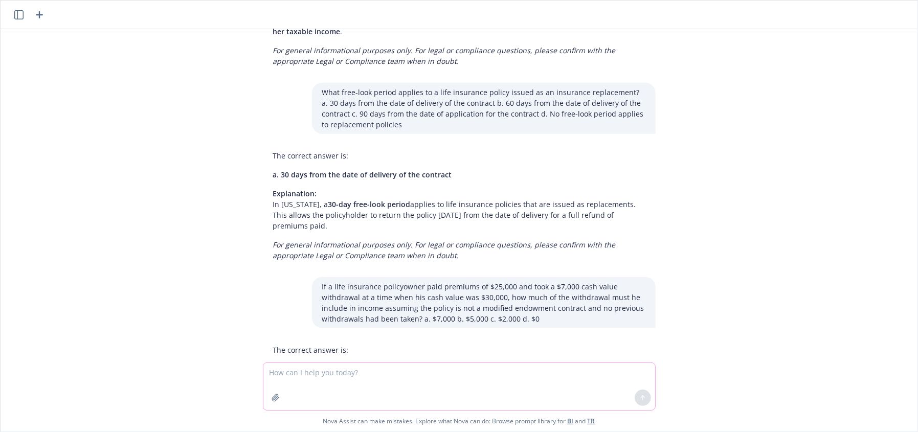
click at [340, 375] on textarea at bounding box center [459, 386] width 392 height 47
paste textarea "However, when determining the tax liability resulting from the receipt of surre…"
type textarea "using this However, when determining the tax liability resulting from the recei…"
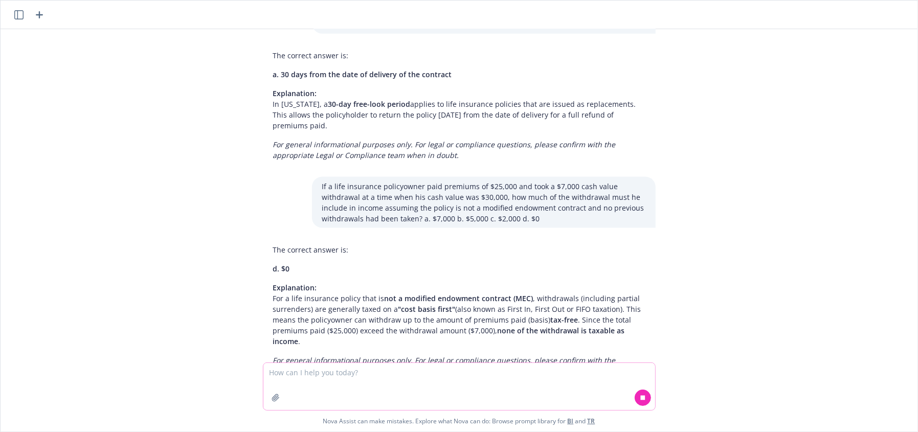
scroll to position [6542, 0]
click at [473, 377] on textarea at bounding box center [459, 386] width 392 height 47
click at [474, 378] on textarea at bounding box center [459, 386] width 392 height 47
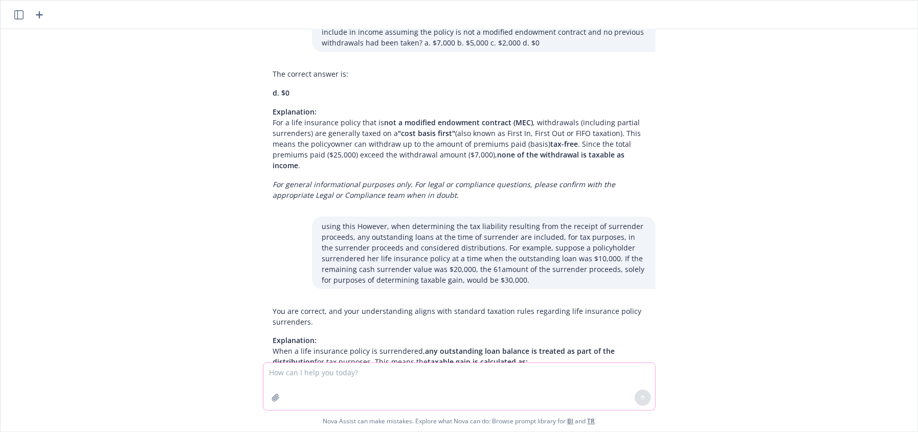
scroll to position [6811, 0]
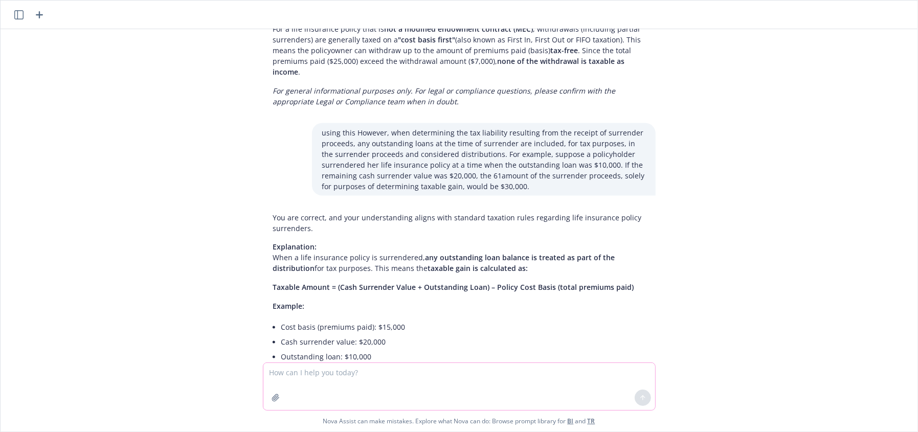
click at [387, 389] on textarea at bounding box center [459, 386] width 392 height 47
click at [481, 381] on textarea at bounding box center [459, 386] width 392 height 47
click at [523, 393] on textarea at bounding box center [459, 386] width 392 height 47
click at [519, 389] on textarea at bounding box center [459, 386] width 392 height 47
type textarea "so is prior questions still correct"
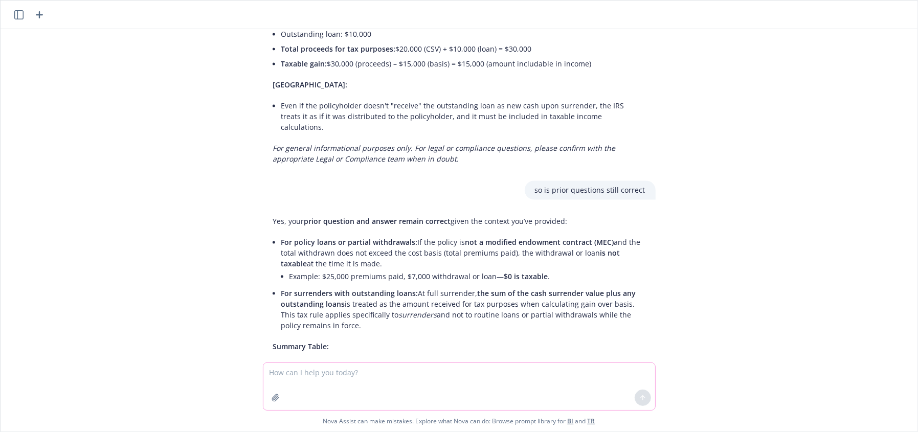
scroll to position [7134, 0]
click at [279, 378] on textarea at bounding box center [459, 386] width 392 height 47
paste textarea "Whole life insurance guarantees include all of the following EXCEPT: a. Guarant…"
type textarea "Whole life insurance guarantees include all of the following EXCEPT: a. Guarant…"
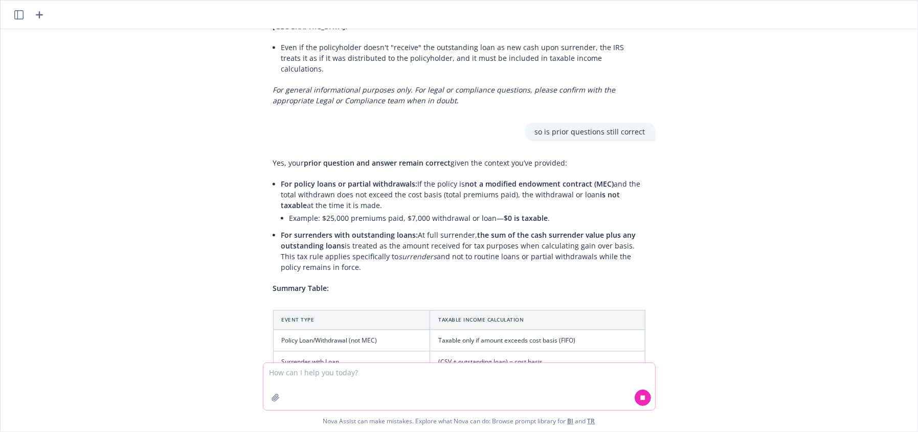
scroll to position [7368, 0]
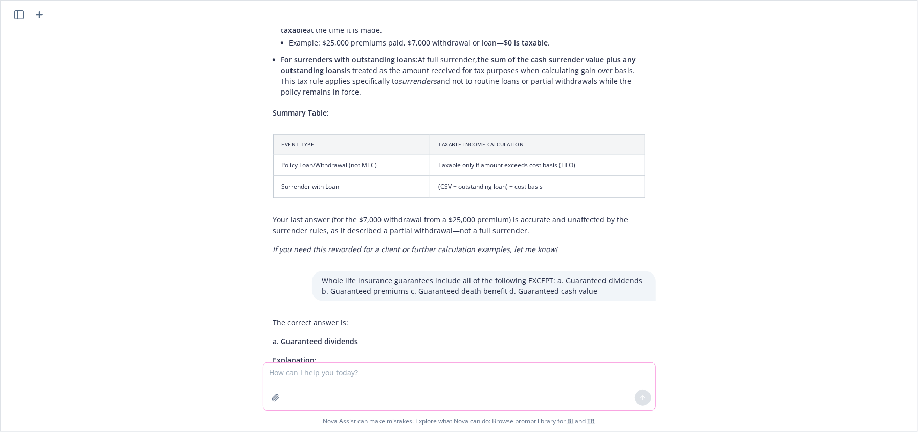
click at [449, 384] on textarea at bounding box center [459, 386] width 392 height 47
paste textarea "8. [PERSON_NAME] transferred all rights in and to her life insurance policy to …"
type textarea "8. [PERSON_NAME] transferred all rights in and to her life insurance policy to …"
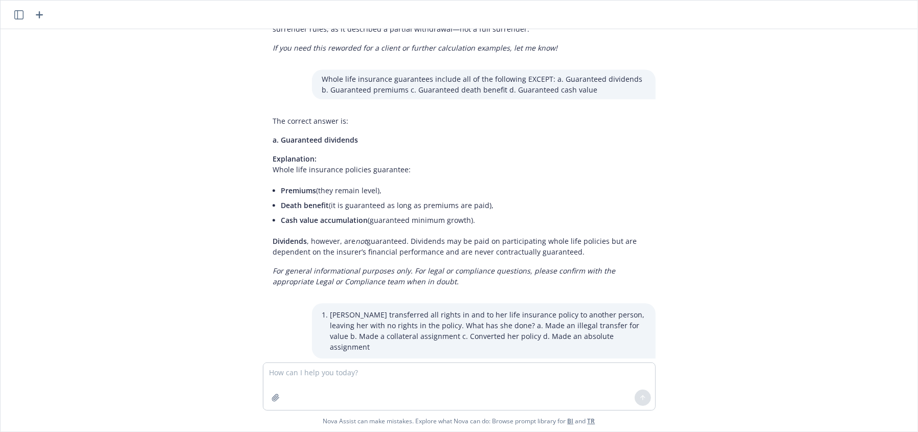
scroll to position [7577, 0]
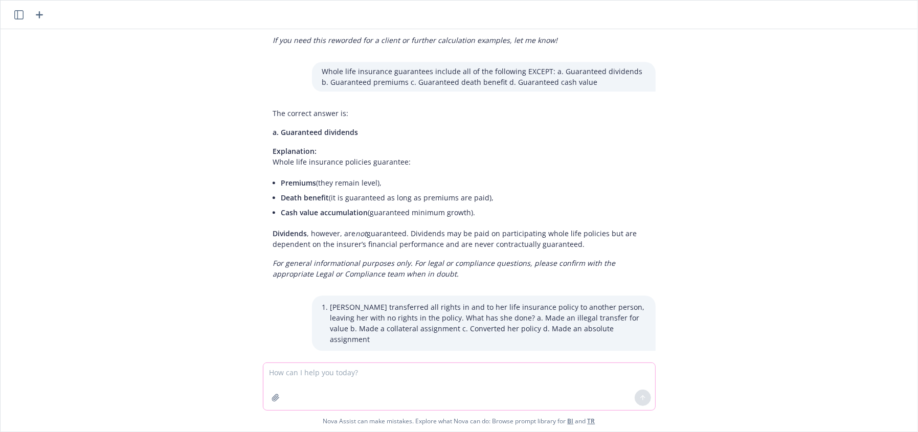
click at [372, 371] on textarea at bounding box center [459, 386] width 392 height 47
paste textarea ". [PERSON_NAME] returned his newly-issued life insurance policy to the insurer …"
type textarea ". [PERSON_NAME] returned his newly-issued life insurance policy to the insurer …"
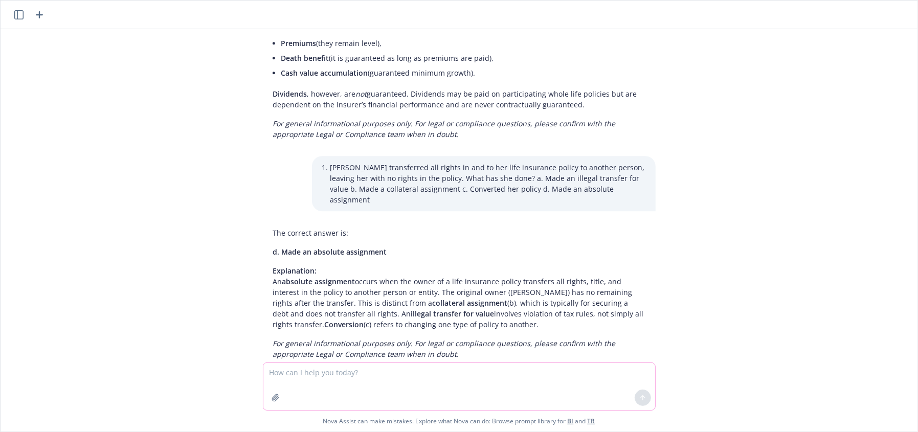
scroll to position [7761, 0]
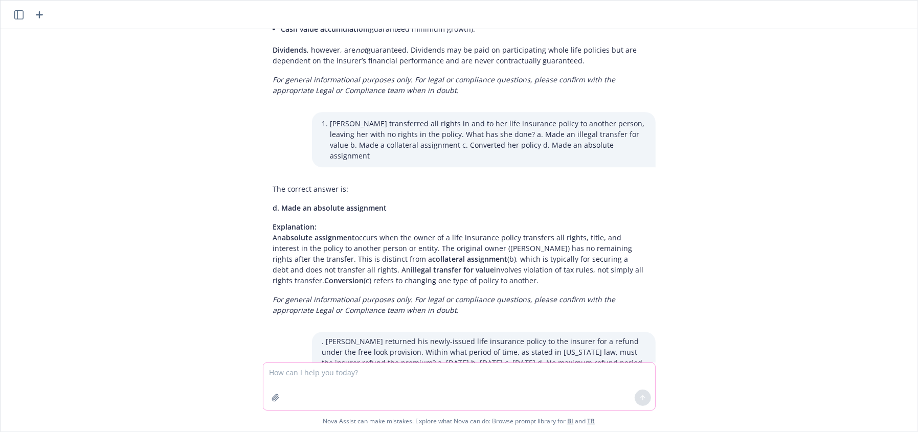
click at [350, 385] on textarea at bounding box center [459, 386] width 392 height 47
paste textarea "Free Look The “Free Look” provision gives a policyholder the right to return a …"
type textarea "here's the rule: Free Look The “Free Look” provision gives a policyholder the r…"
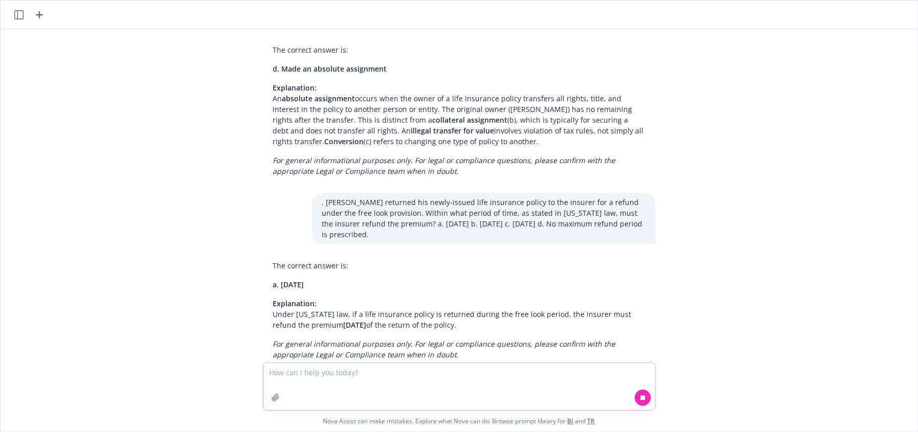
scroll to position [7916, 0]
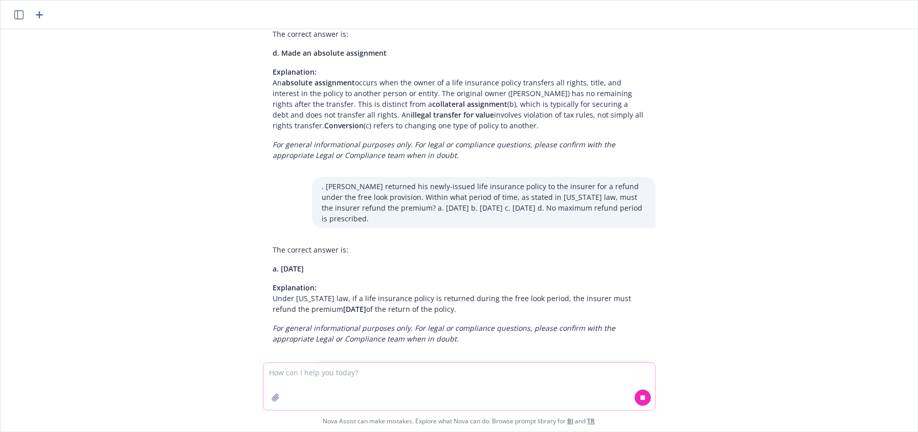
click at [473, 379] on textarea at bounding box center [459, 386] width 392 height 47
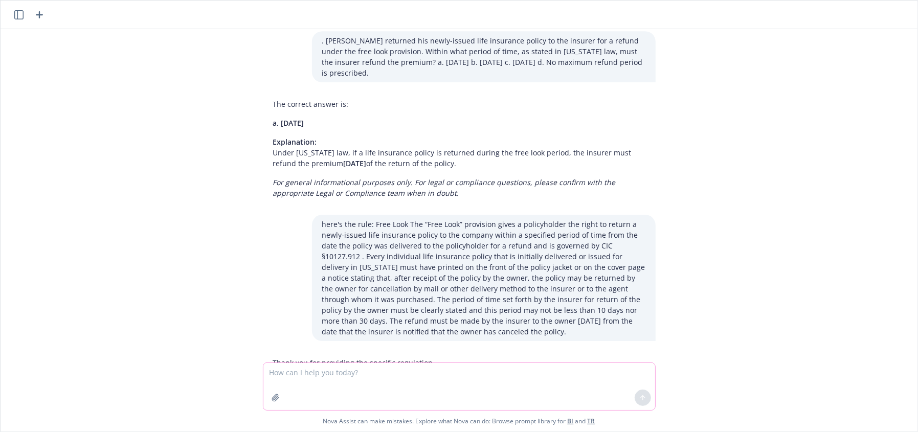
scroll to position [8135, 0]
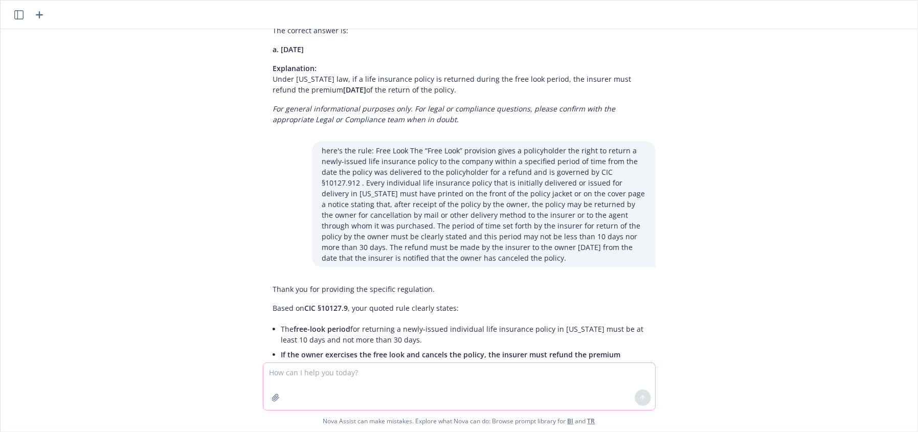
drag, startPoint x: 521, startPoint y: 372, endPoint x: 527, endPoint y: 371, distance: 6.7
click at [524, 372] on textarea at bounding box center [459, 386] width 392 height 47
paste textarea "At what insured age does a whole life insurance policy issued under the 2017 Co…"
type textarea "At what insured age does a whole life insurance policy issued under the 2017 Co…"
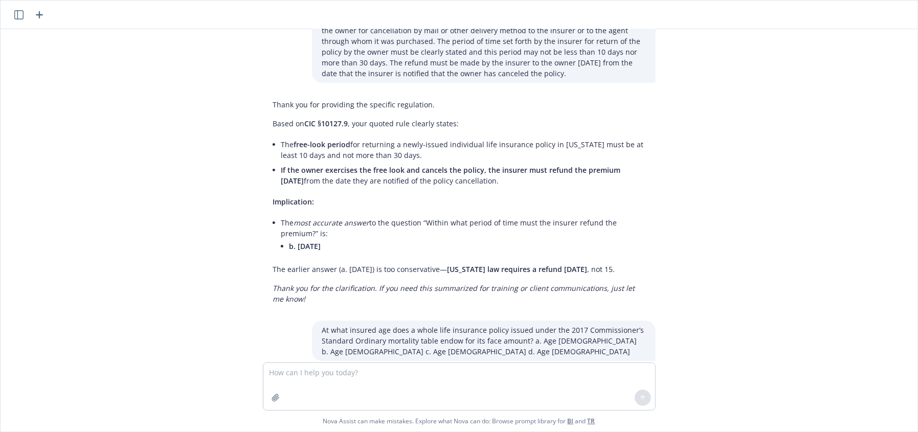
scroll to position [8330, 0]
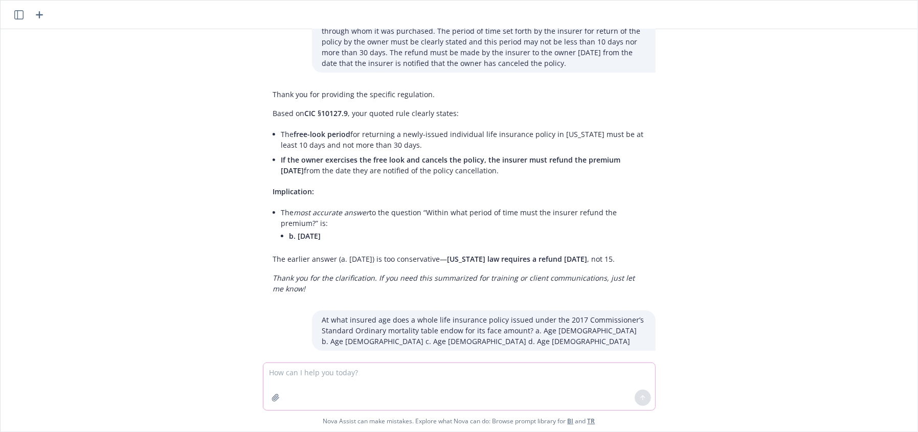
click at [347, 377] on textarea at bounding box center [459, 386] width 392 height 47
paste textarea "14. What is the maximum fine that may be imposed under [US_STATE] law on a pers…"
type textarea "14. What is the maximum fine that may be imposed under [US_STATE] law on a pers…"
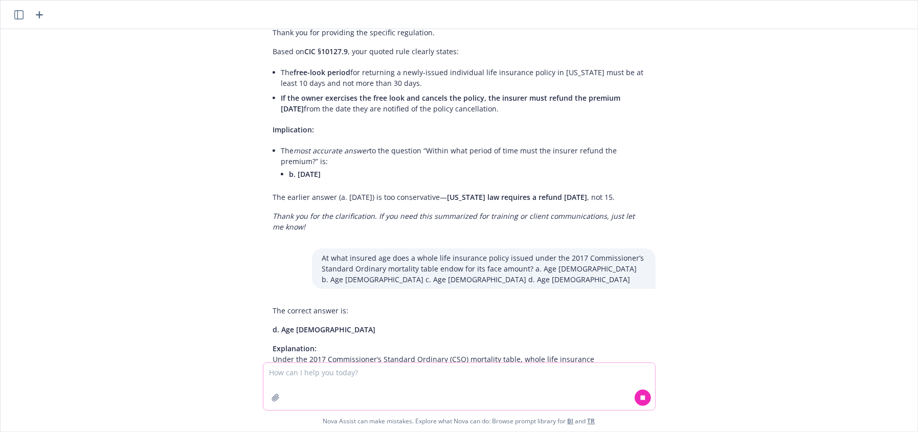
scroll to position [8507, 0]
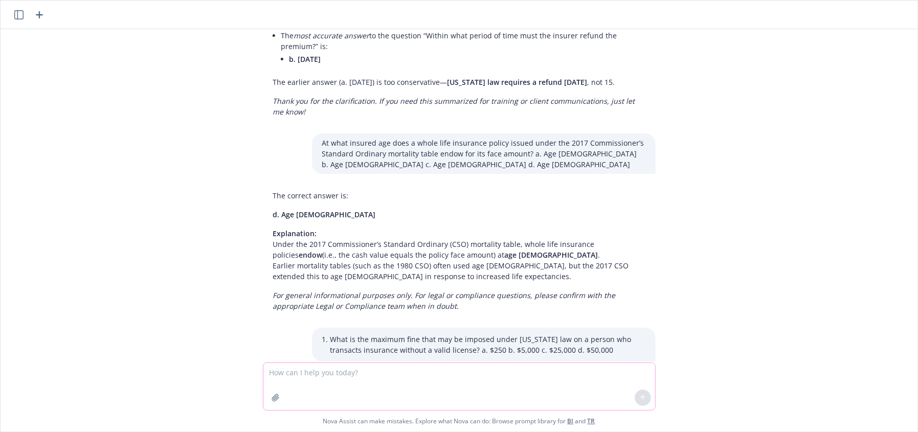
click at [414, 373] on textarea at bounding box center [459, 386] width 392 height 47
paste textarea ". [PERSON_NAME] has been previously found to have violated [US_STATE] law prote…"
type textarea ". [PERSON_NAME] has been previously found to have violated [US_STATE] law prote…"
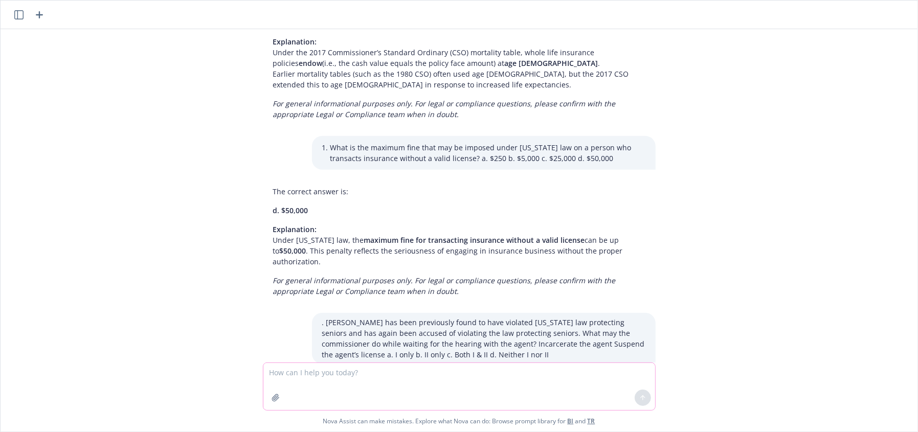
scroll to position [8701, 0]
click at [71, 121] on div ""Total" columns shows the total cost percentage of utilization of the max liabi…" at bounding box center [459, 196] width 917 height 334
click at [379, 380] on textarea at bounding box center [459, 386] width 392 height 47
paste textarea "[US_STATE] receives fines from insurers violating its insurance advertising law…"
type textarea "[US_STATE] receives fines from insurers violating its insurance advertising law…"
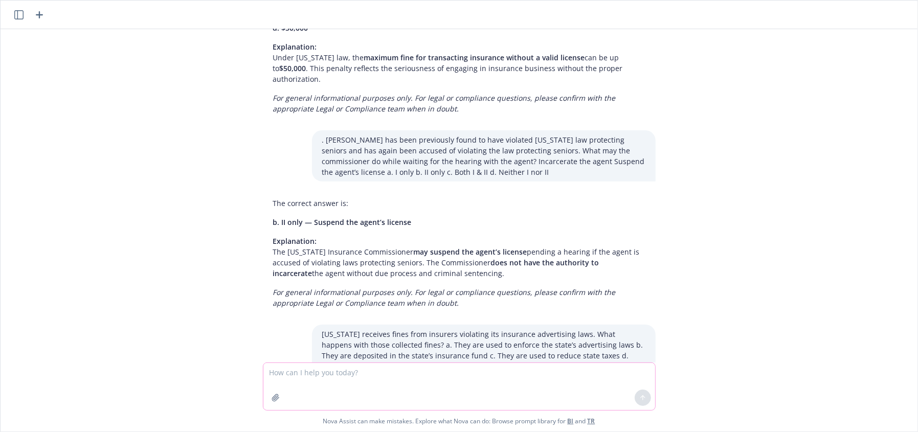
scroll to position [8885, 0]
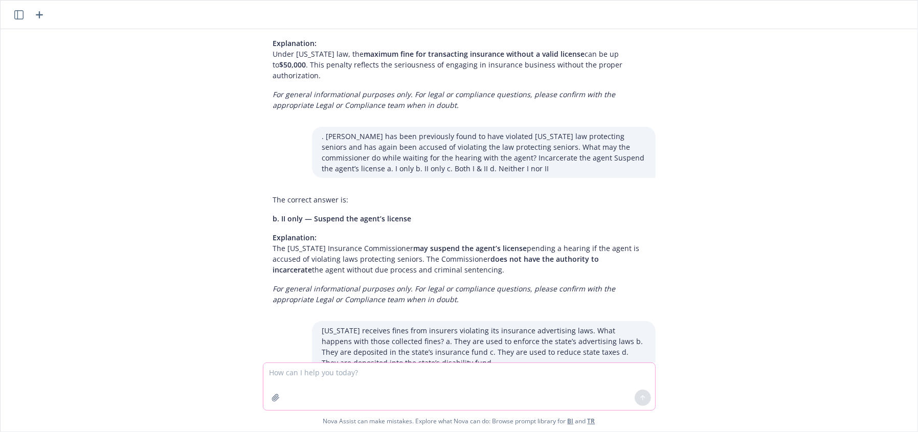
click at [382, 372] on textarea at bounding box center [459, 386] width 392 height 47
paste textarea "[PERSON_NAME], a [US_STATE] insurance agent, has begun to work with a senior ci…"
type textarea "[PERSON_NAME], a [US_STATE] insurance agent, has begun to work with a senior ci…"
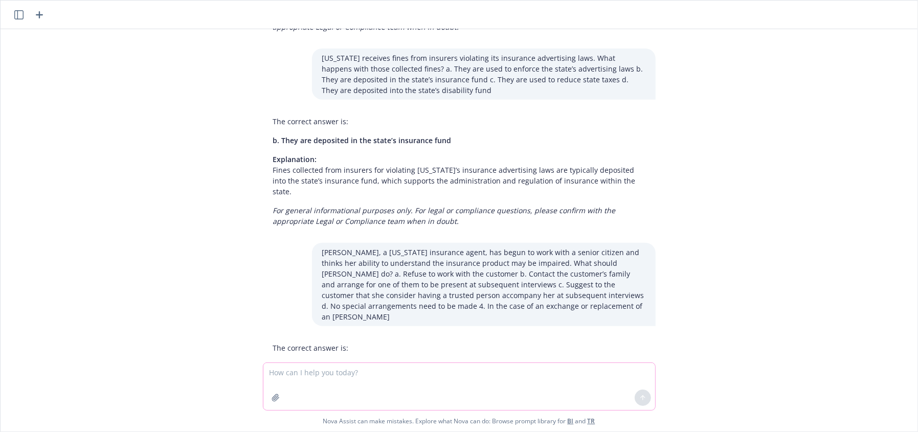
scroll to position [9173, 0]
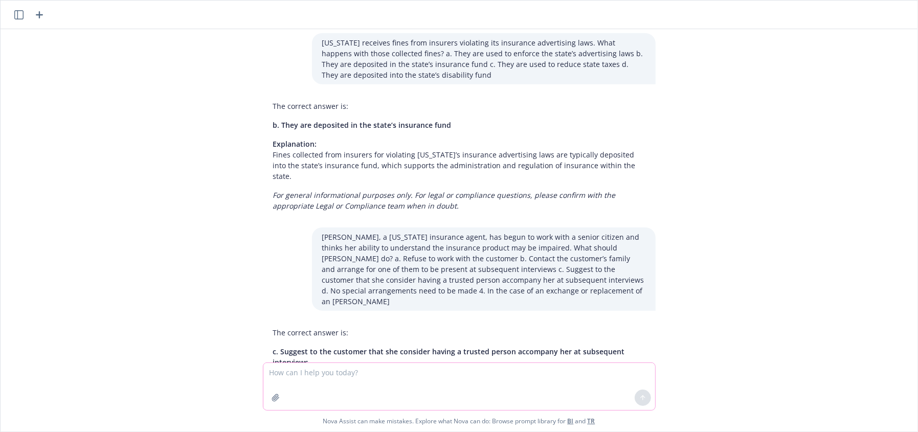
click at [389, 373] on textarea at bounding box center [459, 386] width 392 height 47
paste textarea "In the case of an exchange or replacement of an annuity, the Care obligation of…"
type textarea "In the case of an exchange or replacement of an annuity, the Care obligation of…"
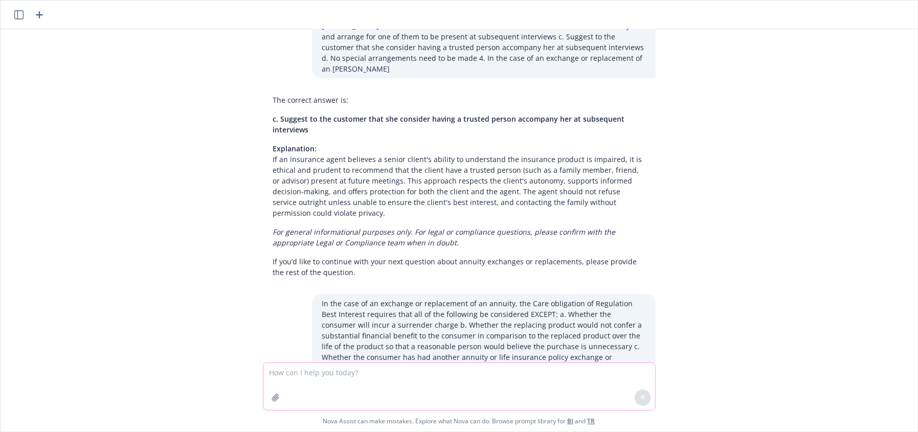
scroll to position [9411, 0]
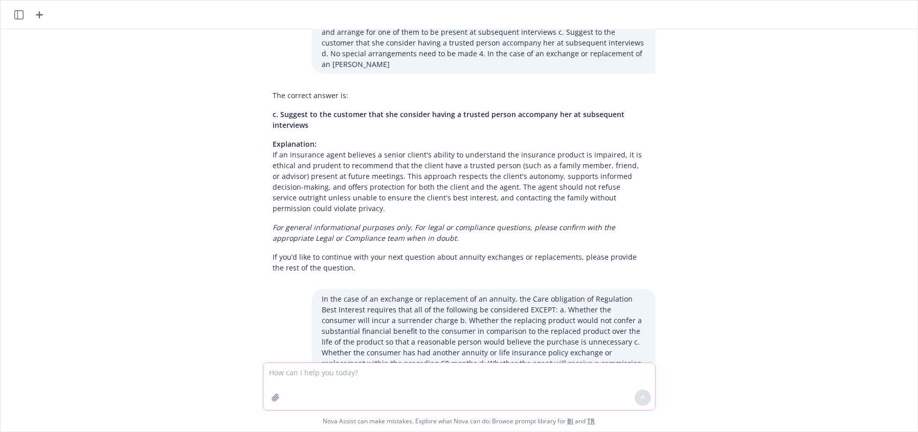
click at [404, 388] on textarea at bounding box center [459, 386] width 392 height 47
paste textarea "The Disclosure Obligation The Regulation Best Interest (RBI) disclosure obligat…"
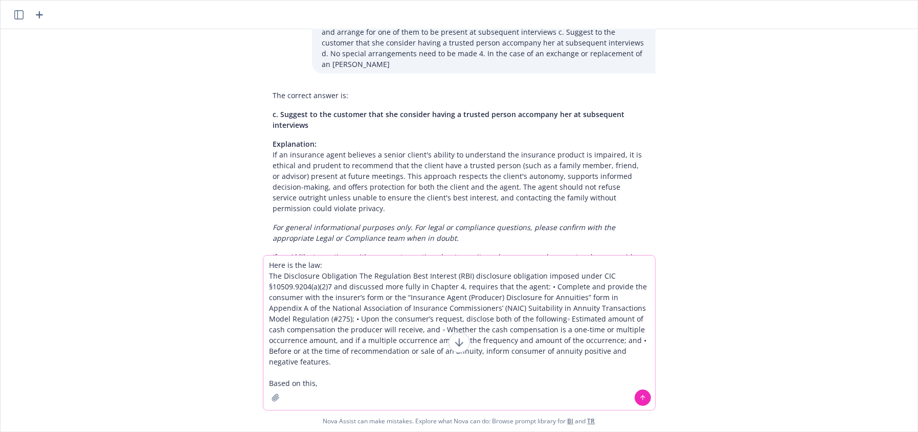
paste textarea "Which of the following is required of agents by the Disclosure obligation of Re…"
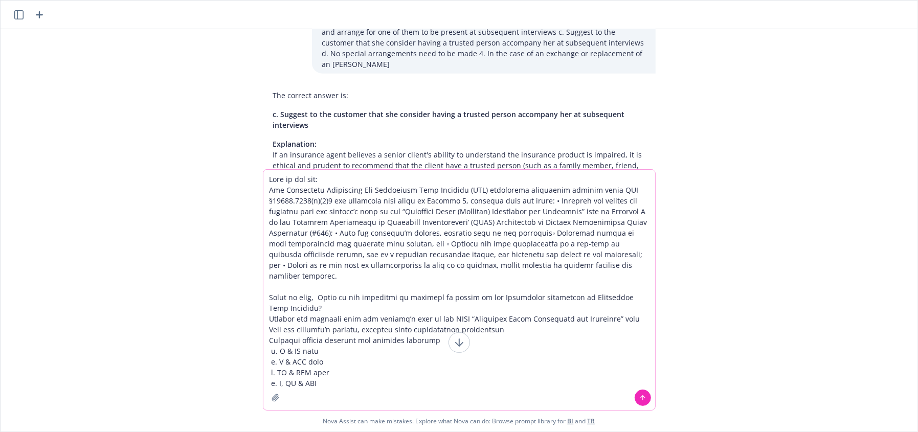
type textarea "Lore ip dol sit: Ame Consectetu Adipiscing Eli Seddoeiusm Temp Incididu (UTL) e…"
click at [641, 392] on button at bounding box center [643, 398] width 16 height 16
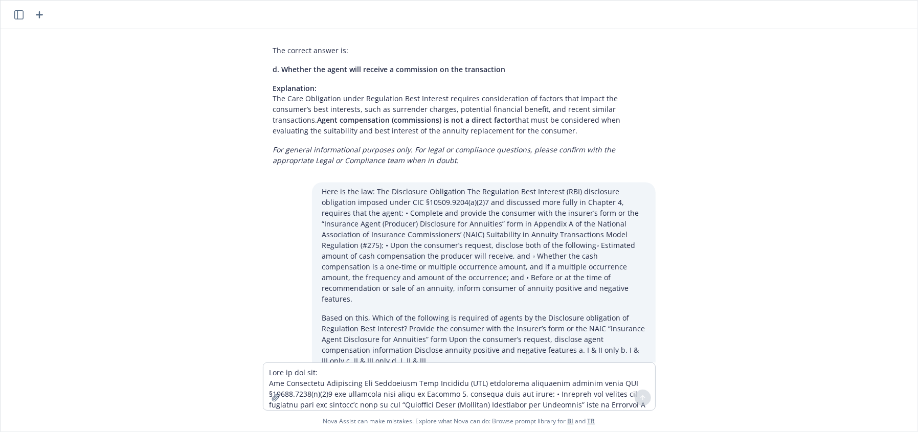
scroll to position [9792, 0]
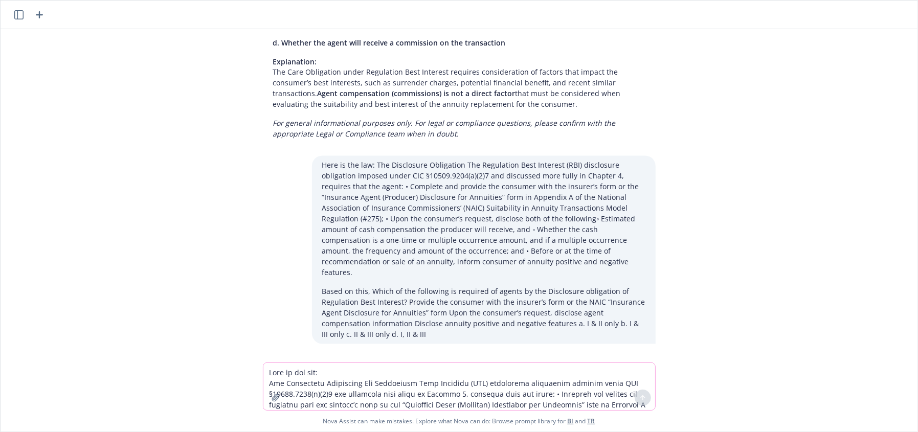
click at [340, 375] on textarea at bounding box center [459, 386] width 392 height 47
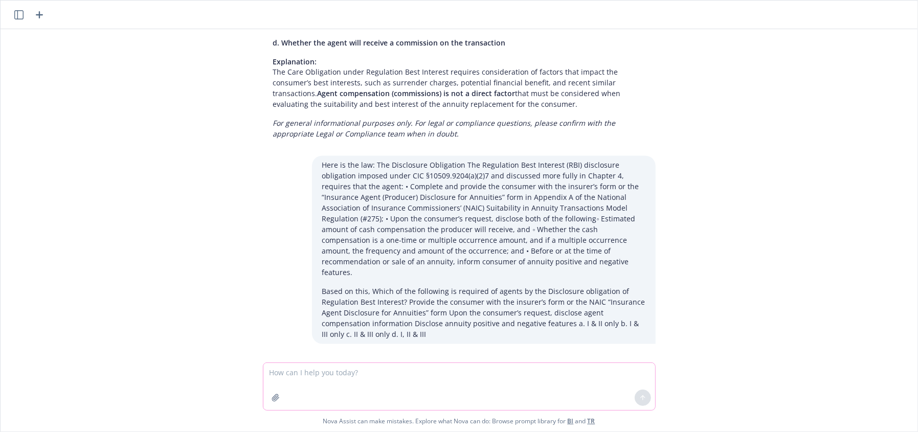
paste textarea "6. What is the name given to sales practices involving situations in which indi…"
type textarea "6. What is the name given to sales practices involving situations in which indi…"
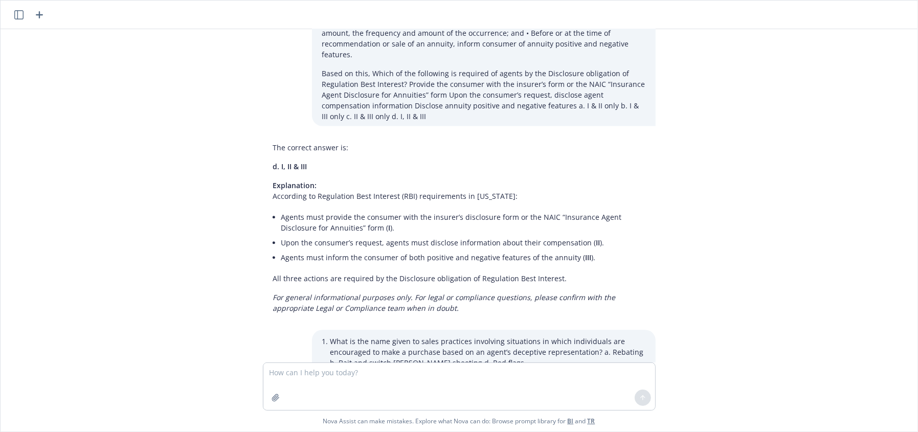
scroll to position [10033, 0]
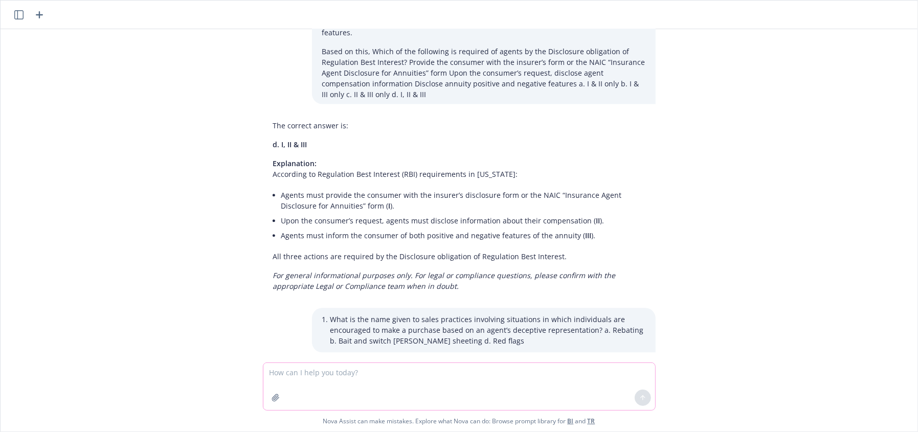
click at [383, 378] on textarea at bounding box center [459, 386] width 392 height 47
paste textarea "Loremips dol-sitame conse adipiscin elit se doe tempo Incidid 0, 5918 ut lab et…"
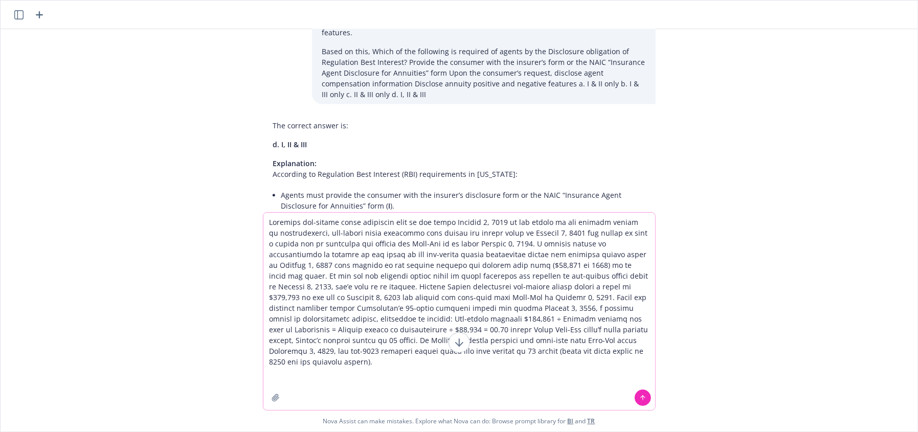
paste textarea "[PERSON_NAME] transferred non-exempt assets having a value of $300,000 to his s…"
type textarea "Loremips dol-sitame conse adipiscin elit se doe tempo Incidid 0, 5918 ut lab et…"
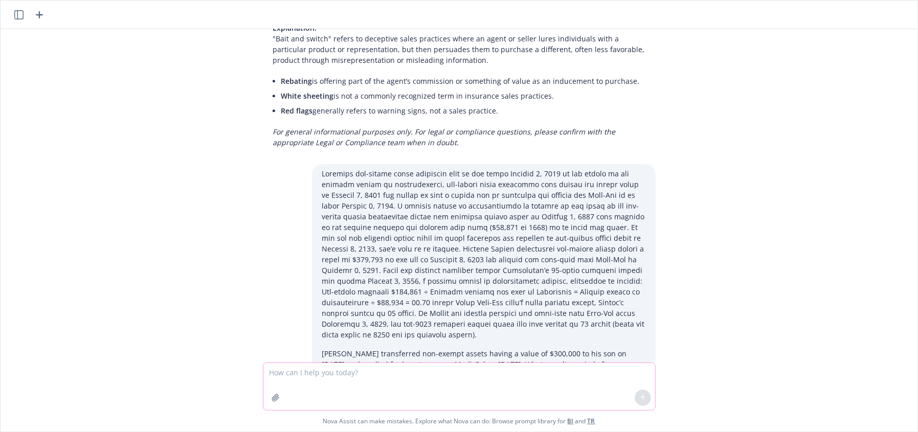
scroll to position [10423, 0]
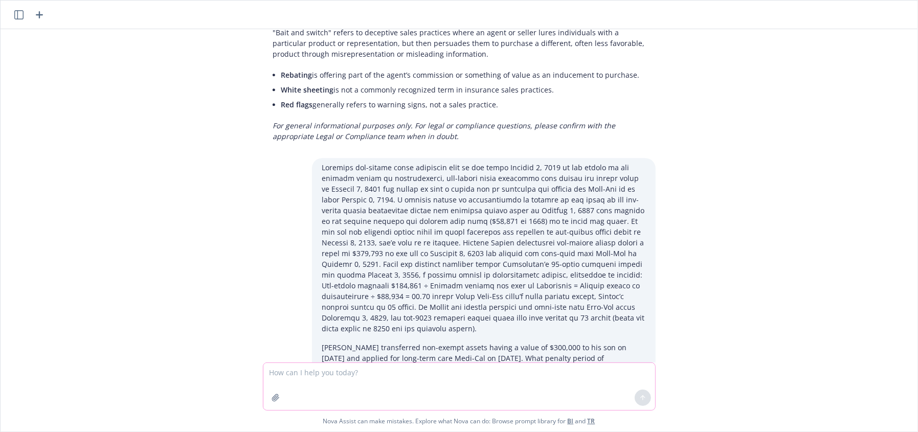
click at [400, 384] on textarea at bounding box center [459, 386] width 392 height 47
paste textarea "Why is an insurance agent’s knowledge of a potential deferred annuity purchaser…"
type textarea "Why is an insurance agent’s knowledge of a potential deferred annuity purchaser…"
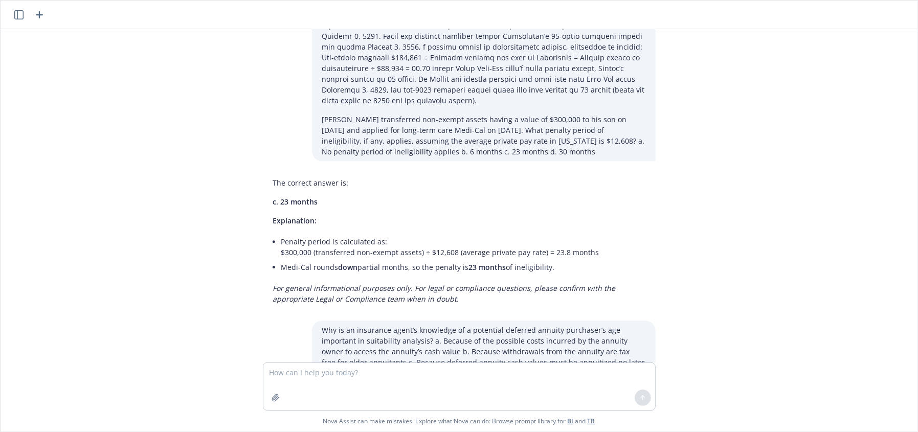
scroll to position [10689, 0]
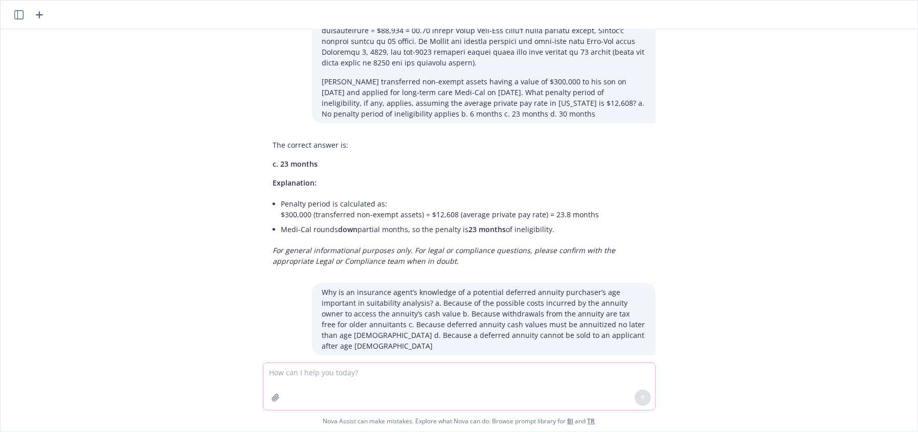
click at [335, 376] on textarea at bounding box center [459, 386] width 392 height 47
paste textarea "Lor’i dolorsit ame cons adipiscinge se doeiusmod temp incidi u laboreet dolorem…"
type textarea "Lor’i dolorsit ame cons adipiscinge se doeiusmod temp incidi u laboreet dolorem…"
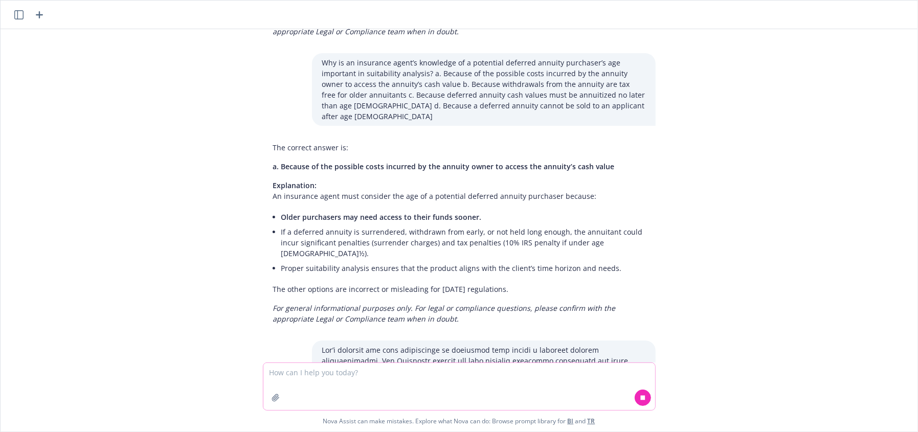
scroll to position [10919, 0]
click at [408, 365] on textarea at bounding box center [459, 386] width 392 height 47
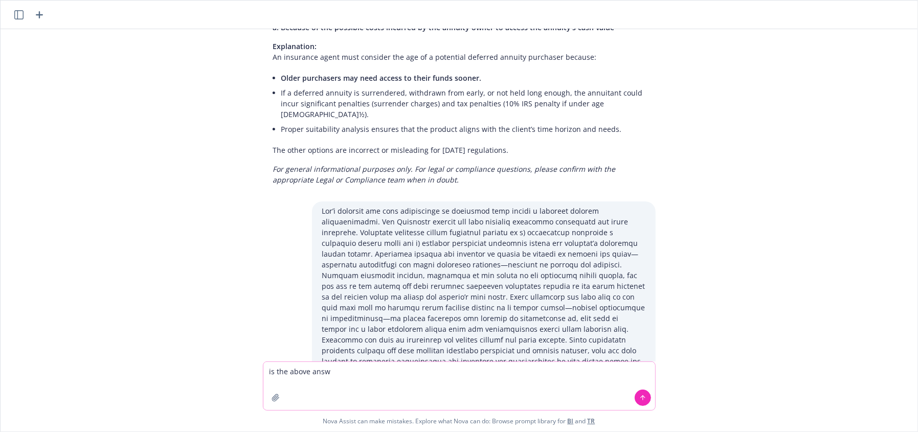
scroll to position [11204, 0]
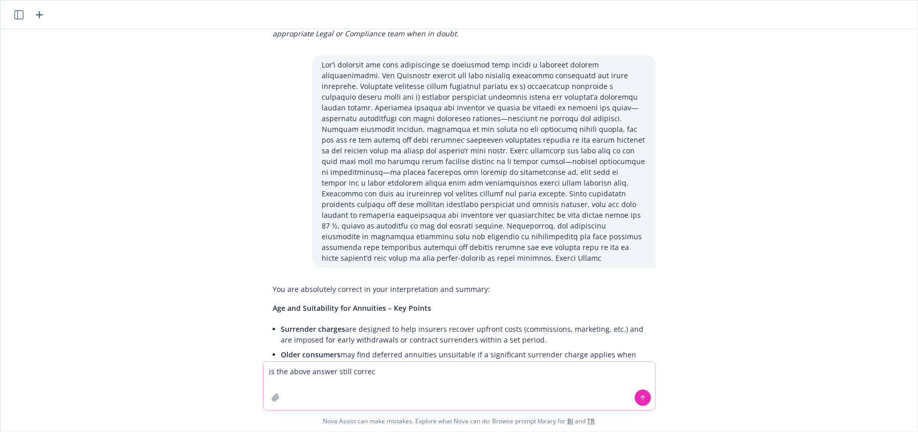
type textarea "is the above answer still correct"
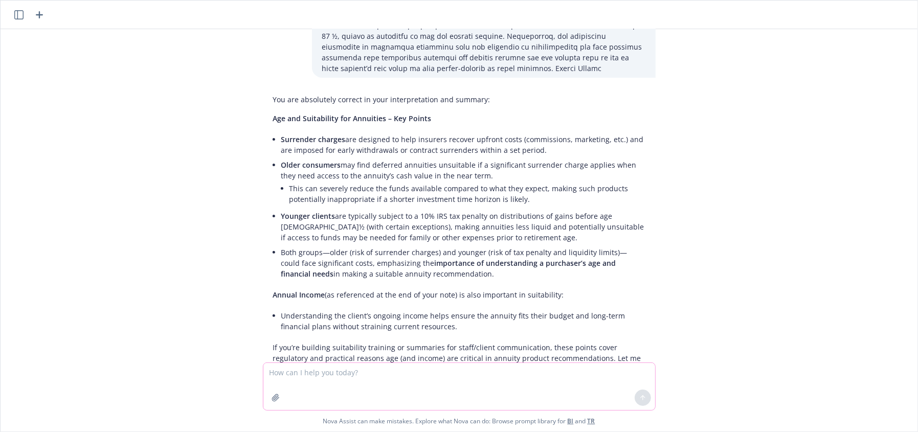
scroll to position [11444, 0]
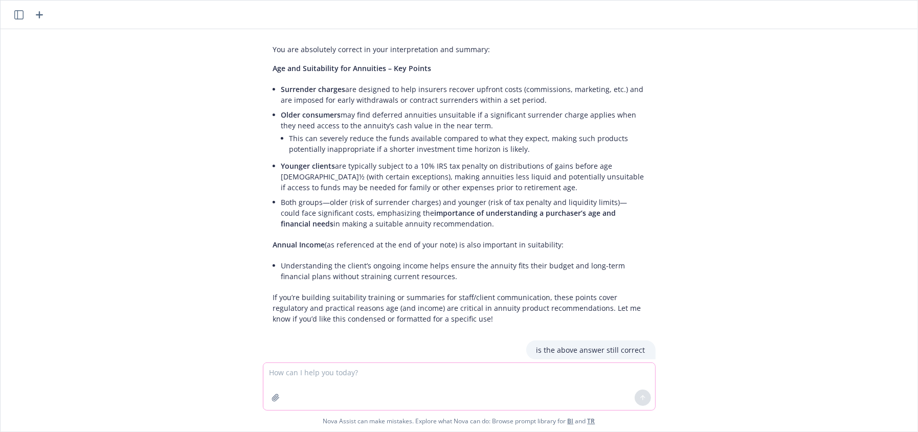
click at [331, 385] on textarea at bounding box center [459, 386] width 392 height 47
paste textarea "An agent recommending or selling a replacement annuity to an elder must disclos…"
type textarea "An agent recommending or selling a replacement annuity to an elder must disclos…"
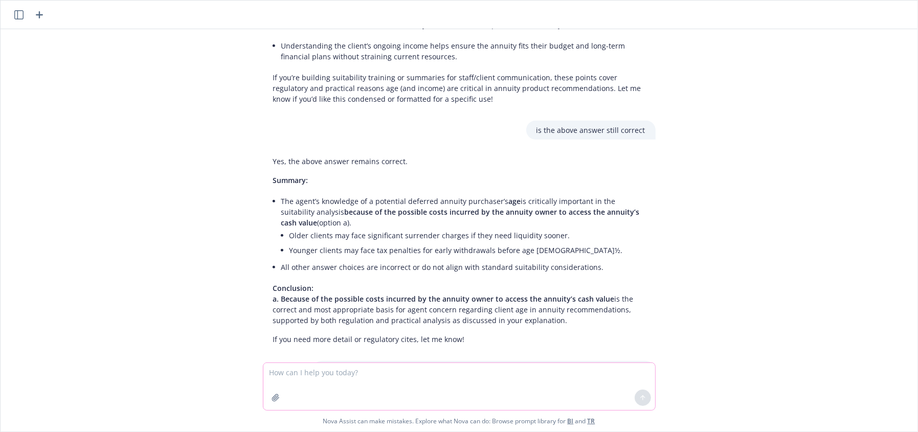
scroll to position [11710, 0]
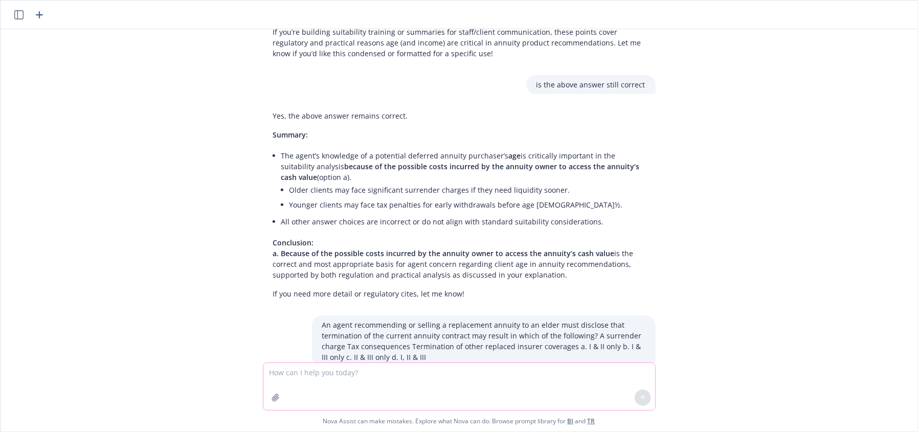
click at [431, 375] on textarea at bounding box center [459, 386] width 392 height 47
paste textarea "An agent recommending or selling a replacement annuity to an elder must disclos…"
type textarea "An agent recommending or selling a replacement annuity to an elder must disclos…"
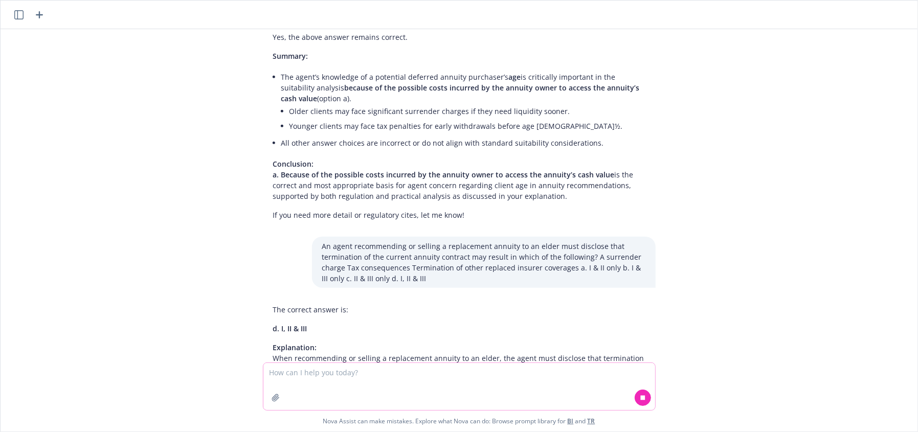
scroll to position [11790, 0]
click at [397, 384] on textarea at bounding box center [459, 386] width 392 height 47
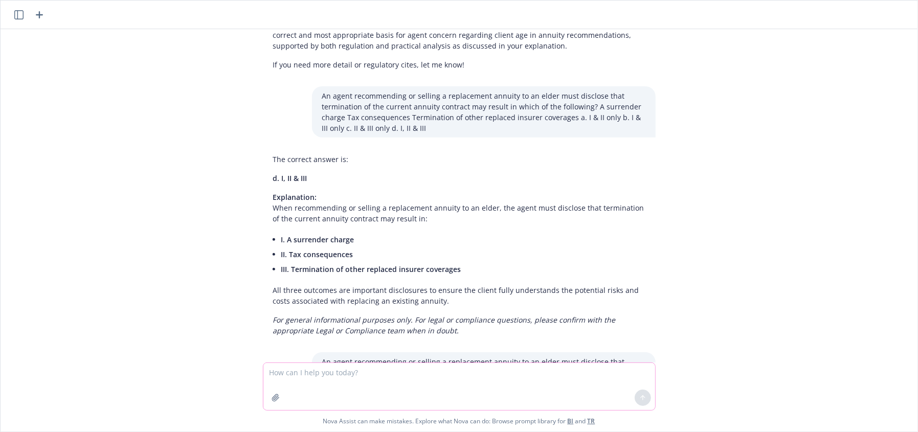
scroll to position [11965, 0]
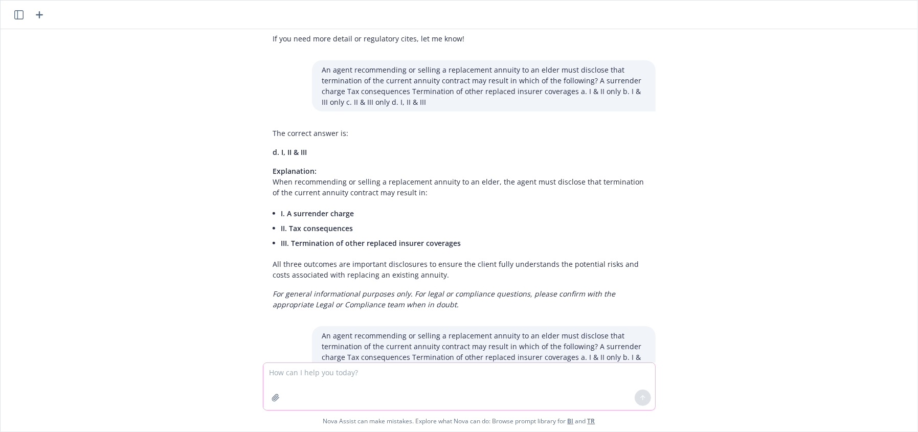
click at [417, 367] on textarea at bounding box center [459, 386] width 392 height 47
paste textarea "arol, a [US_STATE] insurance agent, routinely uses product-specific illustratio…"
type textarea "arol, a [US_STATE] insurance agent, routinely uses product-specific illustratio…"
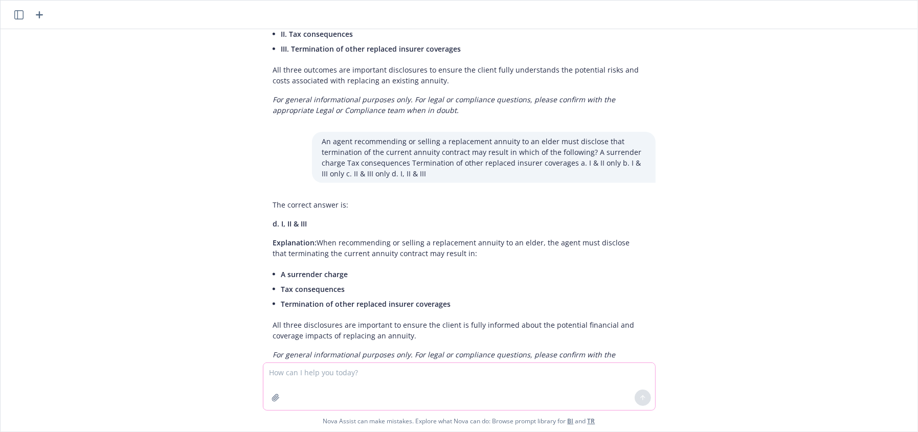
scroll to position [12212, 0]
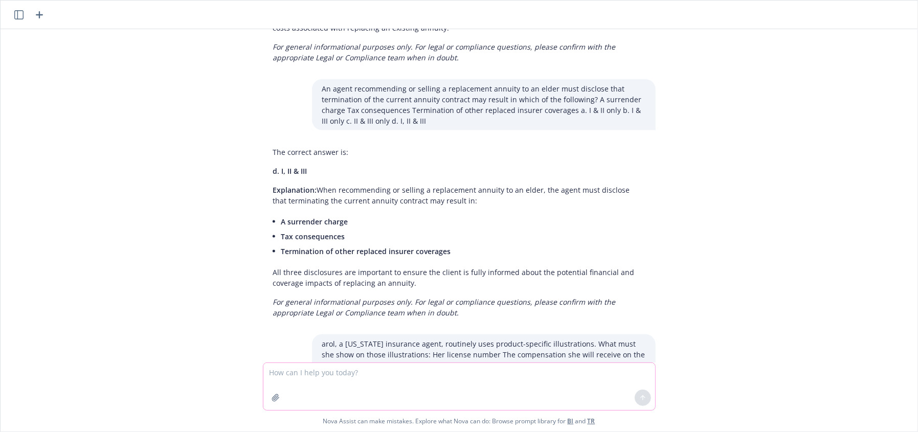
click at [437, 391] on textarea at bounding box center [459, 386] width 392 height 47
paste textarea "What is [US_STATE]’s Medi-Cal lookback period applicable to countable assets tr…"
type textarea "What is [US_STATE]’s Medi-Cal lookback period applicable to countable assets tr…"
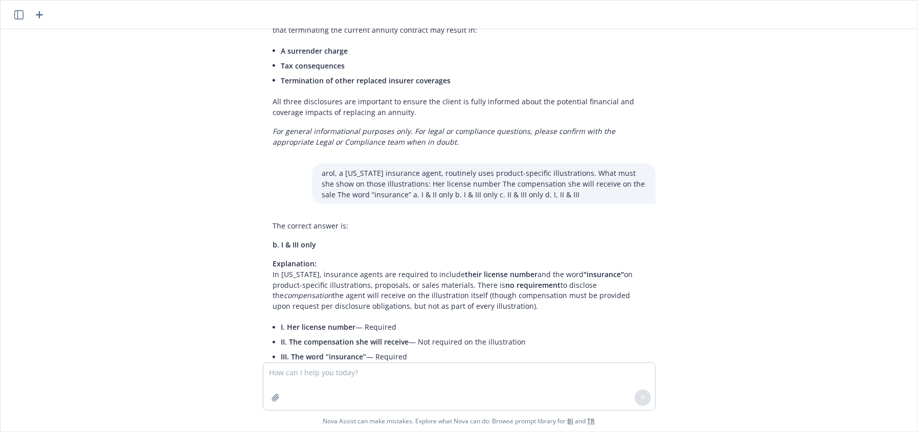
scroll to position [12385, 0]
drag, startPoint x: 351, startPoint y: 390, endPoint x: 349, endPoint y: 384, distance: 6.5
click at [351, 389] on textarea at bounding box center [459, 386] width 392 height 47
paste textarea "[PERSON_NAME], a [US_STATE] insurance agent, uses a business card listing three…"
type textarea "[PERSON_NAME], a [US_STATE] insurance agent, uses a business card listing three…"
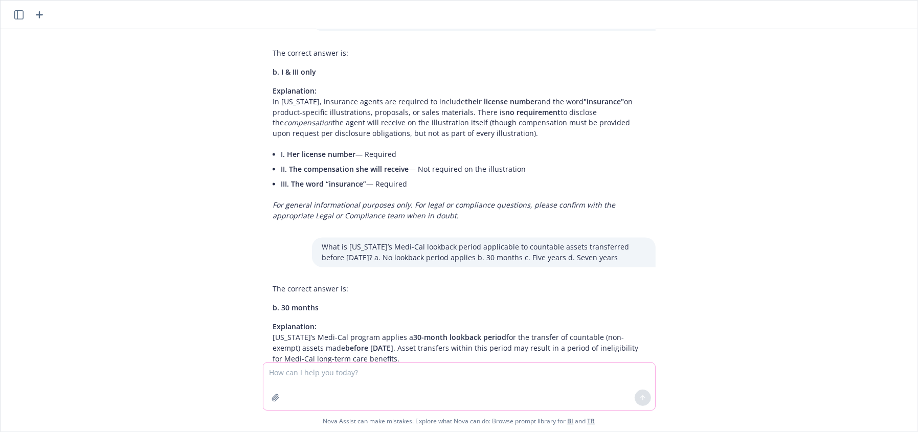
scroll to position [12558, 0]
click at [458, 379] on textarea at bounding box center [459, 386] width 392 height 47
click at [458, 380] on textarea at bounding box center [459, 386] width 392 height 47
paste textarea "[PERSON_NAME], a [US_STATE] insurance agent, uses a business card listing three…"
type textarea "[PERSON_NAME], a [US_STATE] insurance agent, uses a business card listing three…"
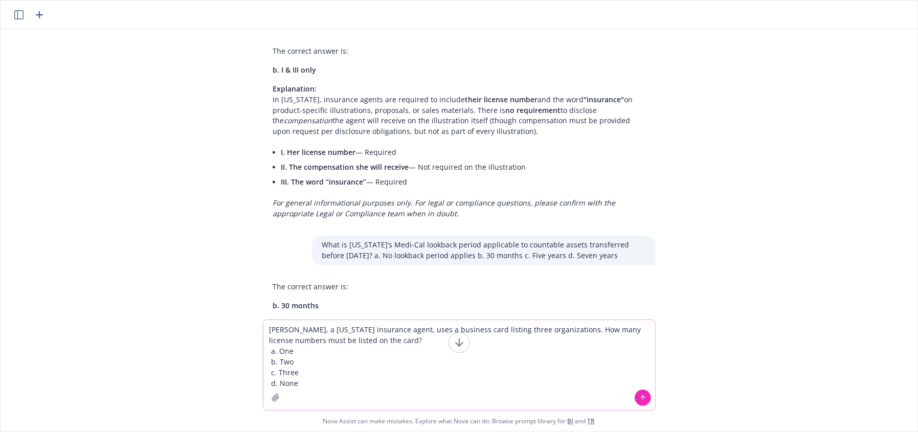
drag, startPoint x: 263, startPoint y: 338, endPoint x: 240, endPoint y: 280, distance: 61.8
click at [240, 280] on div ""Total" columns shows the total cost percentage of utilization of the max liabi…" at bounding box center [459, 230] width 917 height 403
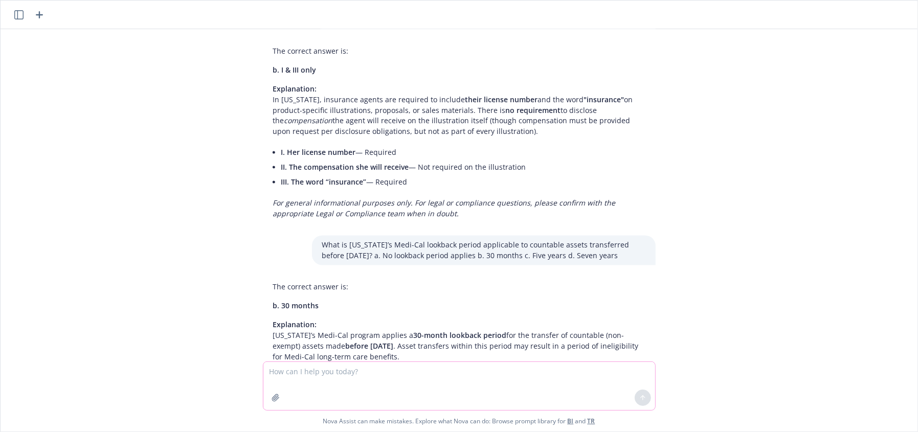
click at [446, 377] on textarea at bounding box center [459, 386] width 392 height 48
paste textarea "[US_STATE] insurance replacement regulations require that the agent consider th…"
type textarea "[US_STATE] insurance replacement regulations require that the agent consider th…"
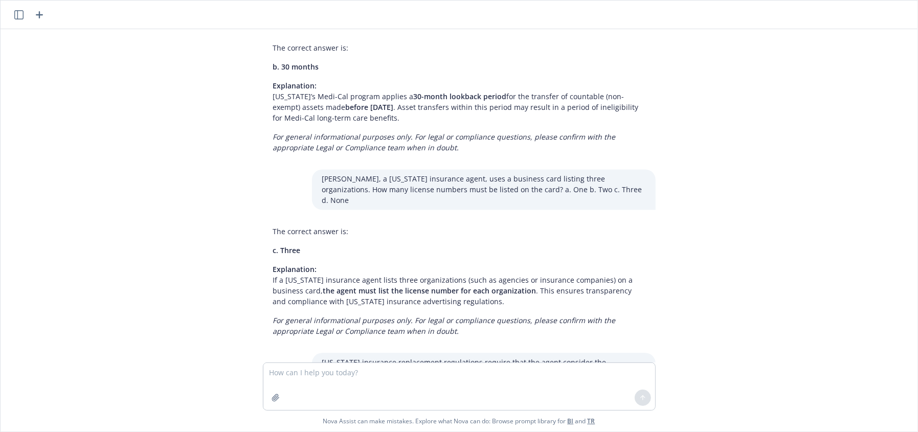
scroll to position [12824, 0]
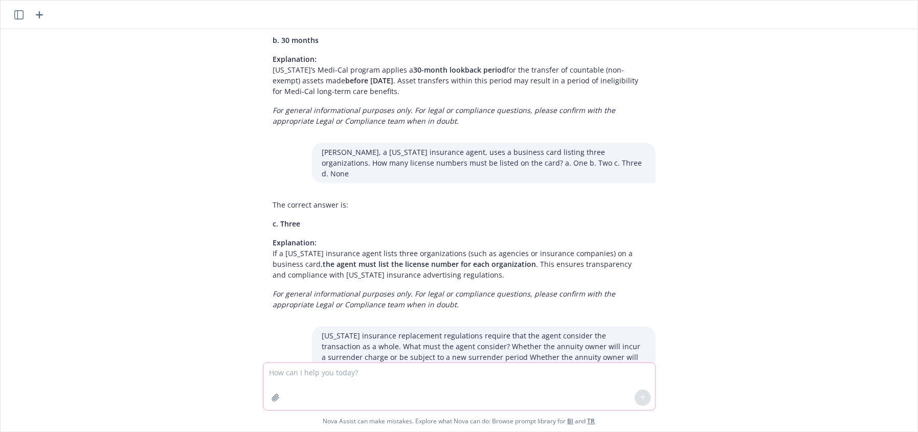
click at [435, 381] on textarea at bounding box center [459, 386] width 392 height 47
click at [332, 376] on textarea at bounding box center [459, 386] width 392 height 47
paste textarea "What is the asset limit applicable to Medi-Cal eligibility beginning on [DATE]?…"
type textarea "What is the asset limit applicable to Medi-Cal eligibility beginning on [DATE]?…"
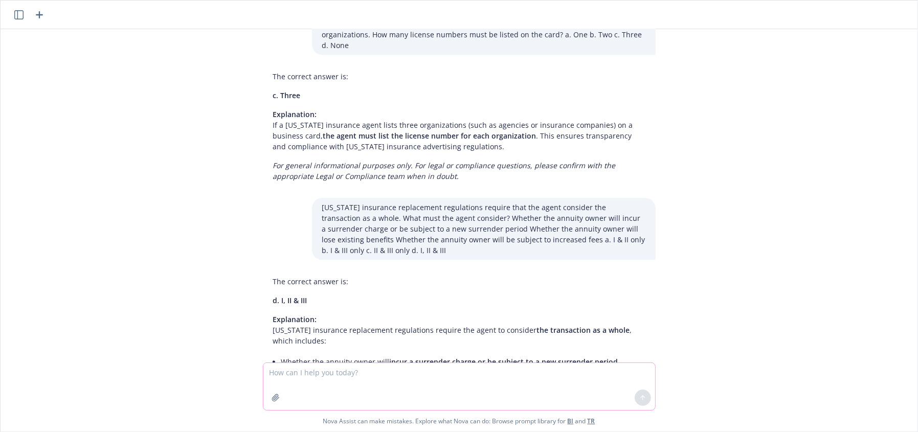
scroll to position [12997, 0]
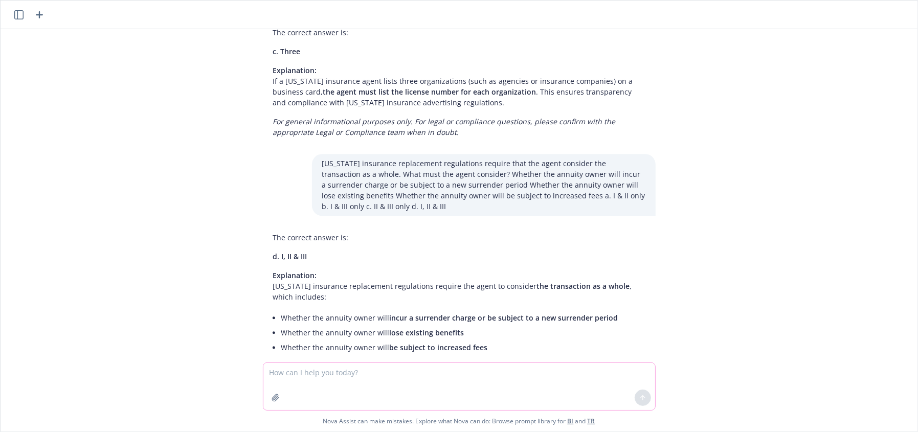
click at [328, 366] on textarea at bounding box center [459, 386] width 392 height 47
paste textarea "For how long must the original application for each insurance policy or contrac…"
type textarea "For how long must the original application for each insurance policy or contrac…"
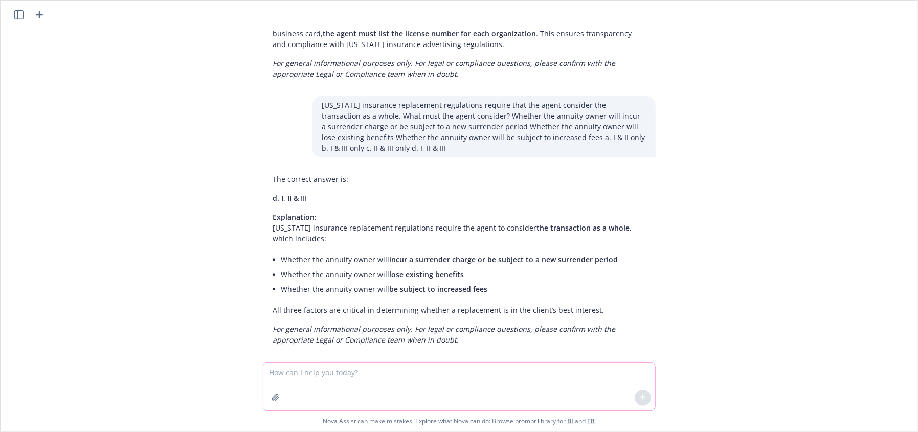
scroll to position [13159, 0]
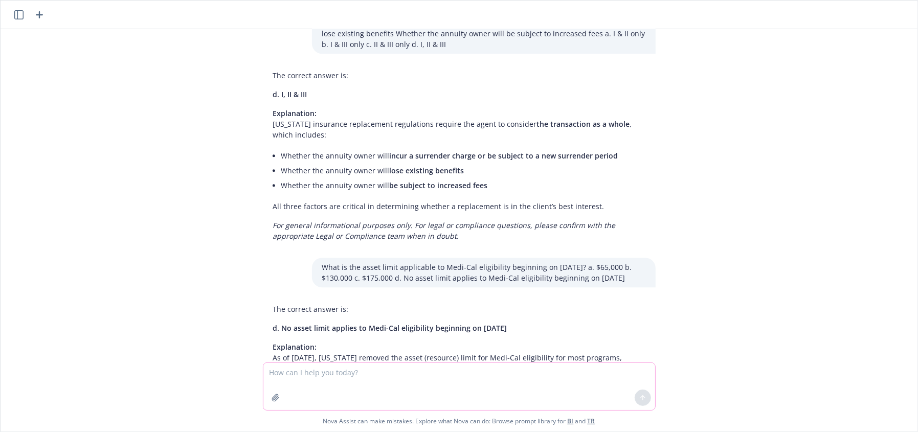
click at [411, 388] on textarea at bounding box center [459, 386] width 392 height 47
paste textarea "For how long must the original application for each insurance policy or contrac…"
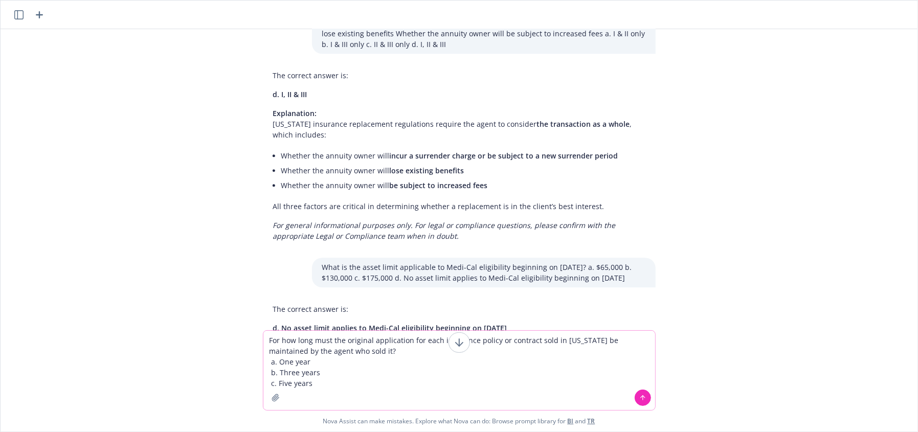
type textarea "For how long must the original application for each insurance policy or contrac…"
click at [640, 400] on icon at bounding box center [643, 397] width 7 height 7
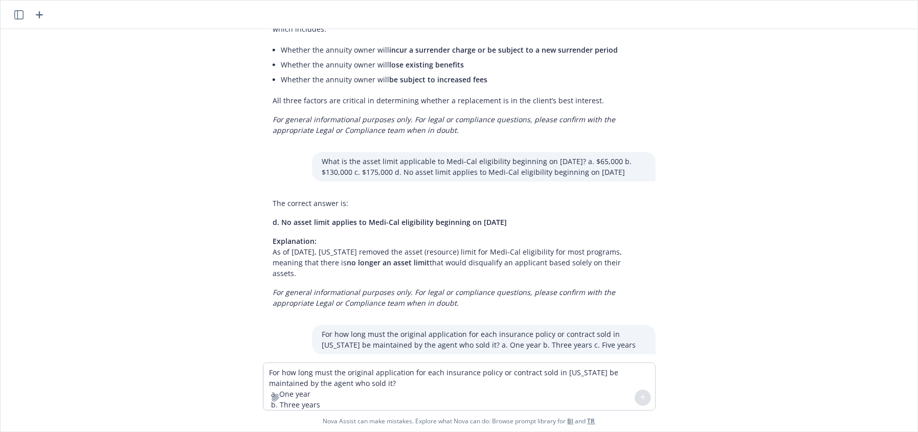
scroll to position [13321, 0]
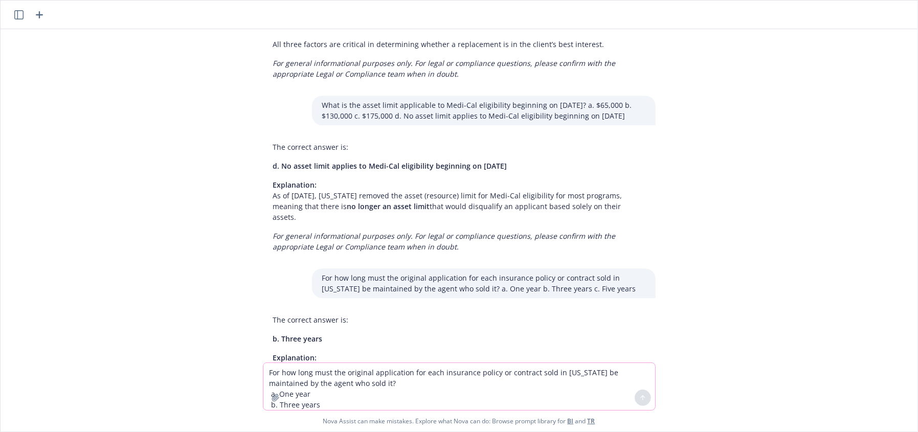
click at [378, 372] on textarea "For how long must the original application for each insurance policy or contrac…" at bounding box center [459, 386] width 392 height 47
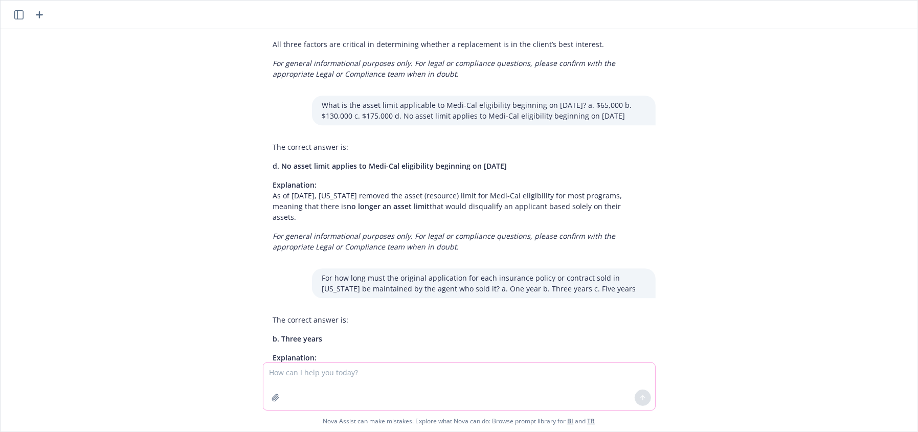
paste textarea "n [US_STATE], applicants for long-term care insurance must be given the option …"
type textarea "n [US_STATE], applicants for long-term care insurance must be given the option …"
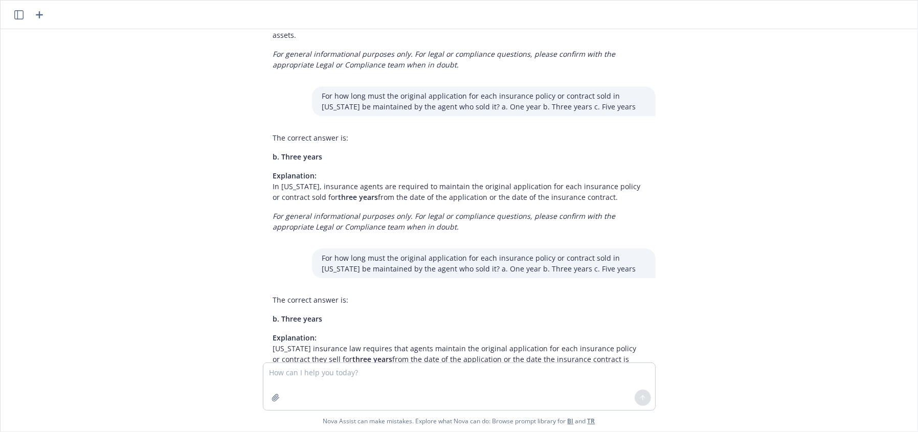
scroll to position [13505, 0]
click at [412, 385] on textarea at bounding box center [459, 386] width 392 height 47
paste textarea "[PERSON_NAME] long-term care insurance policy pays benefits on a reimbursement …"
type textarea "[PERSON_NAME] long-term care insurance policy pays benefits on a reimbursement …"
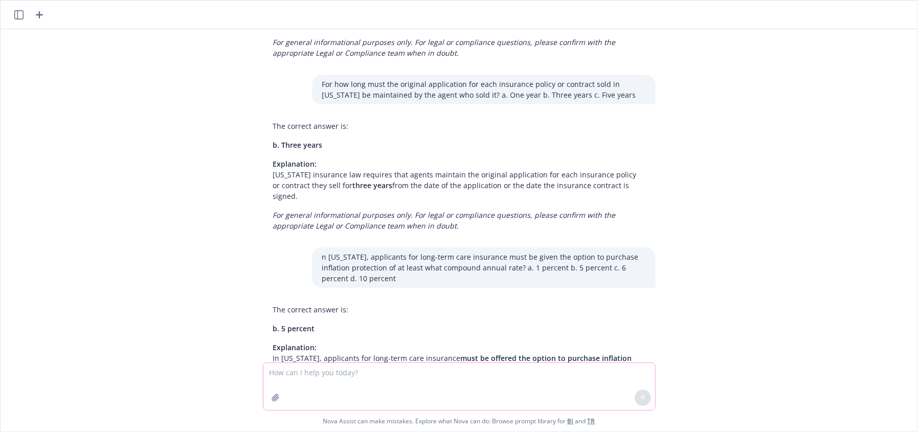
scroll to position [13688, 0]
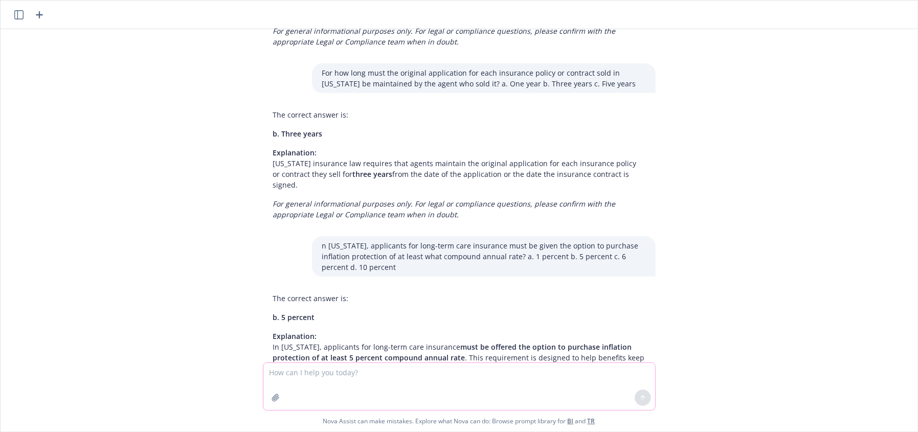
click at [300, 387] on textarea at bounding box center [459, 386] width 392 height 47
paste textarea "When does an insured have the right to reduce long-term care insurance premiums…"
type textarea "When does an insured have the right to reduce long-term care insurance premiums…"
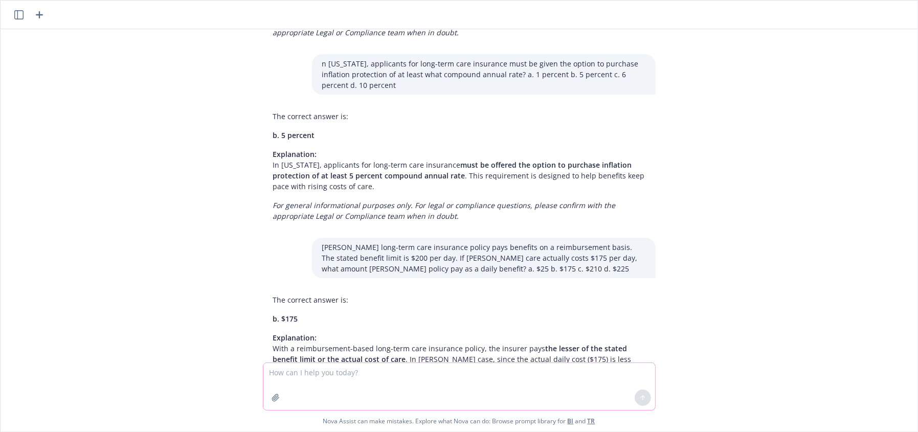
scroll to position [13872, 0]
click at [272, 396] on icon "button" at bounding box center [276, 398] width 8 height 8
drag, startPoint x: 368, startPoint y: 374, endPoint x: 256, endPoint y: 414, distance: 118.9
click at [366, 375] on textarea at bounding box center [459, 386] width 392 height 47
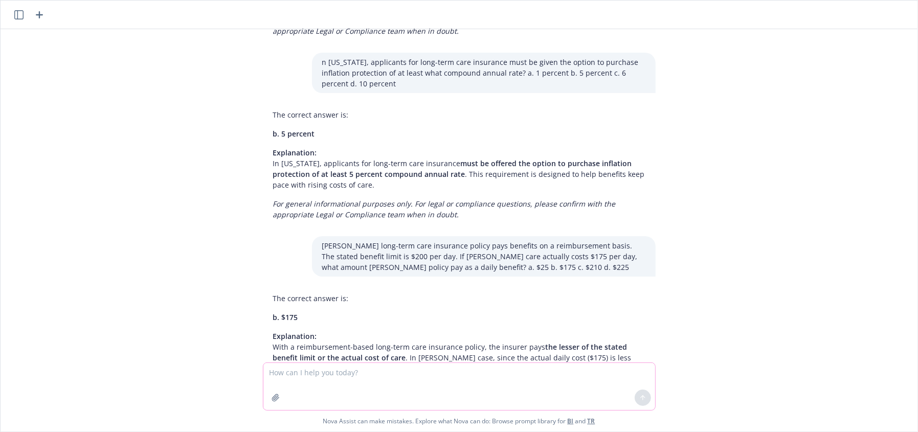
click at [404, 367] on textarea at bounding box center [459, 386] width 392 height 47
click at [383, 371] on textarea "ca" at bounding box center [459, 386] width 392 height 48
click at [379, 373] on textarea "ca" at bounding box center [459, 386] width 392 height 48
drag, startPoint x: 437, startPoint y: 282, endPoint x: 327, endPoint y: 300, distance: 110.9
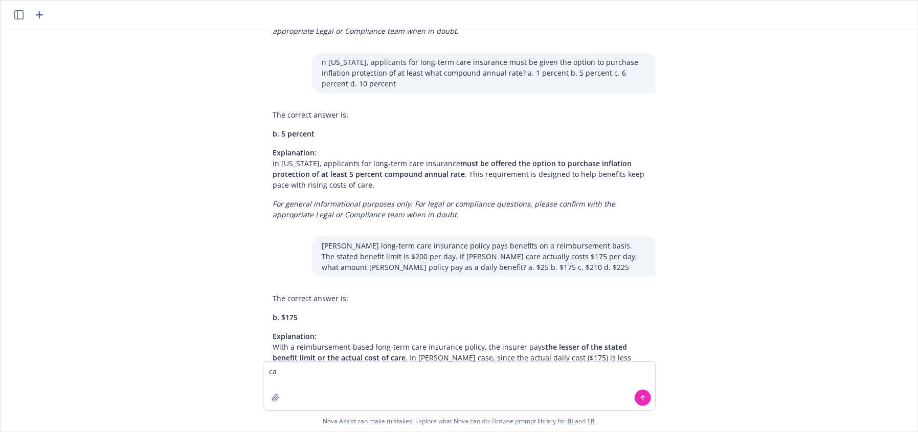
drag, startPoint x: 308, startPoint y: 388, endPoint x: 301, endPoint y: 370, distance: 19.1
click at [307, 385] on textarea "ca" at bounding box center [459, 386] width 392 height 48
type textarea "ca long term care insurance law"
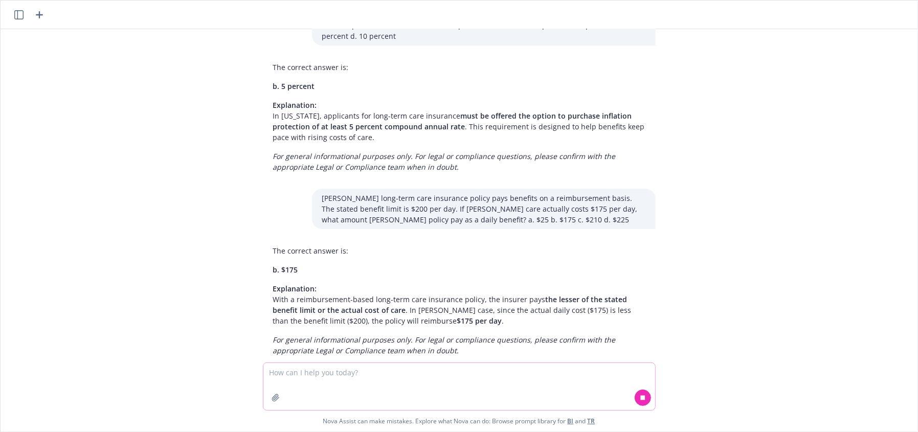
drag, startPoint x: 506, startPoint y: 395, endPoint x: 513, endPoint y: 393, distance: 7.1
click at [508, 394] on textarea at bounding box center [459, 386] width 392 height 47
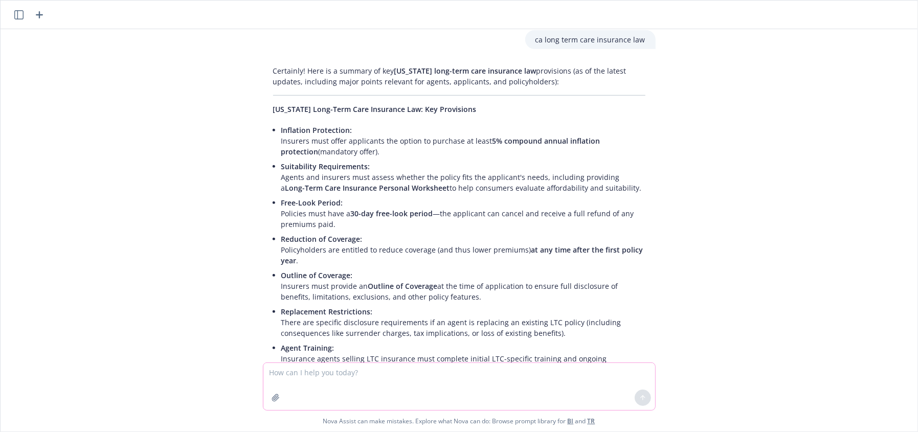
scroll to position [14458, 0]
click at [494, 414] on p "Rate Stability: Insurers must provide a history of rate increases for the polic…" at bounding box center [463, 430] width 364 height 32
click at [669, 239] on div ""Total" columns shows the total cost percentage of utilization of the max liabi…" at bounding box center [459, 196] width 917 height 334
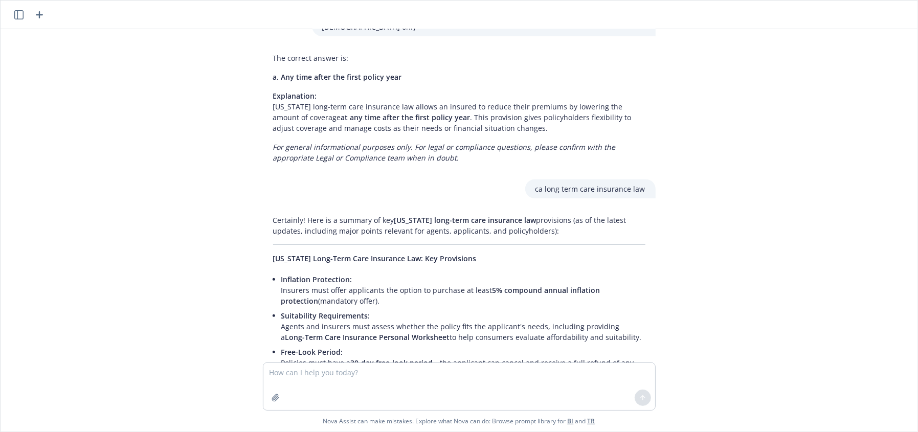
scroll to position [14327, 0]
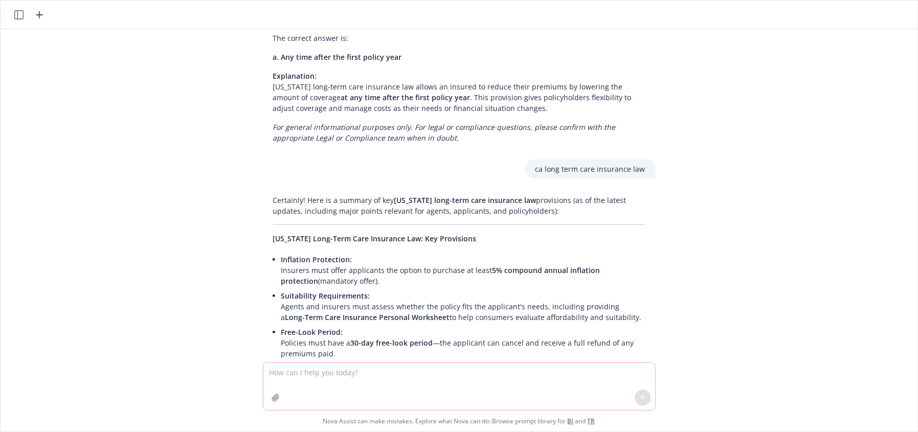
click at [340, 373] on textarea at bounding box center [459, 386] width 392 height 47
paste textarea "[PERSON_NAME] suffers from [MEDICAL_DATA], and her daily care is covered by her…"
type textarea "[PERSON_NAME] suffers from [MEDICAL_DATA], and her daily care is covered by her…"
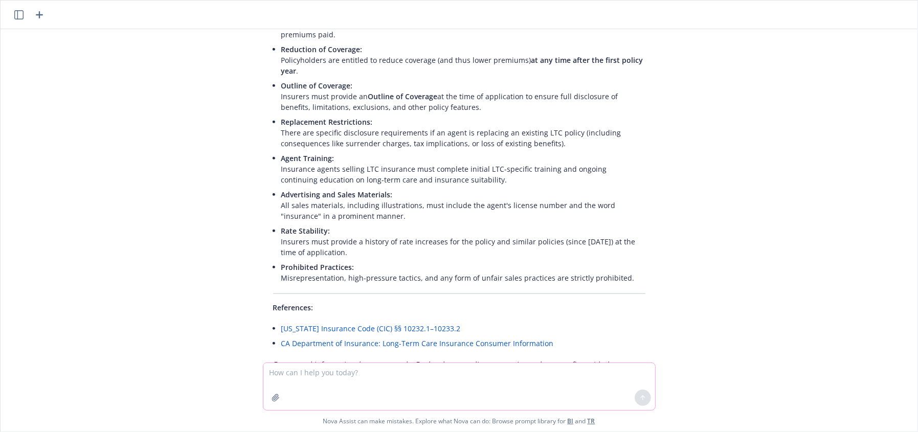
scroll to position [14663, 0]
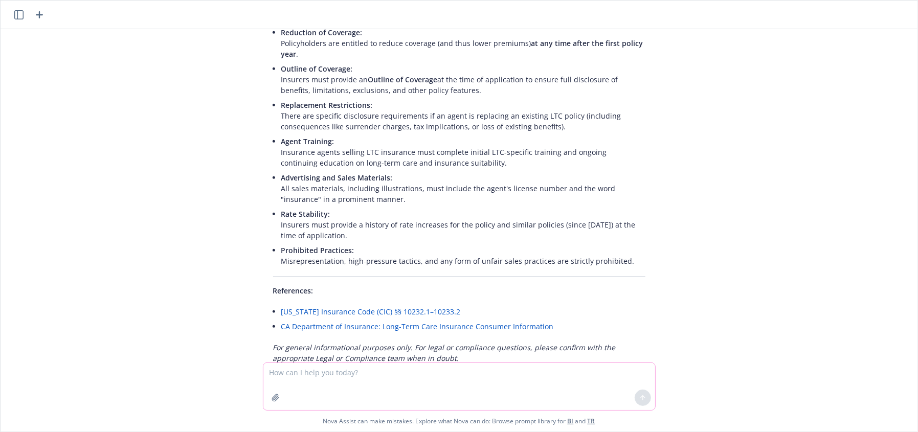
click at [307, 384] on textarea at bounding box center [459, 386] width 392 height 47
paste textarea "The insurer must notify the insured of the right to change the written designat…"
type textarea "The insurer must notify the insured of the right to change the written designat…"
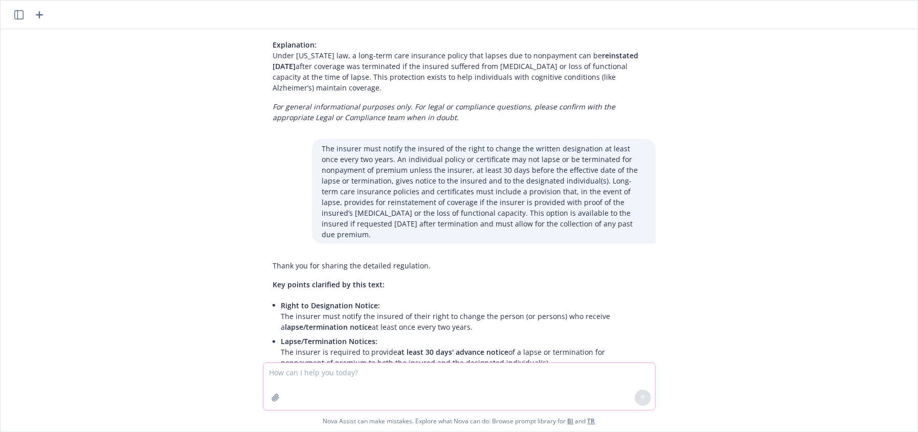
scroll to position [15155, 0]
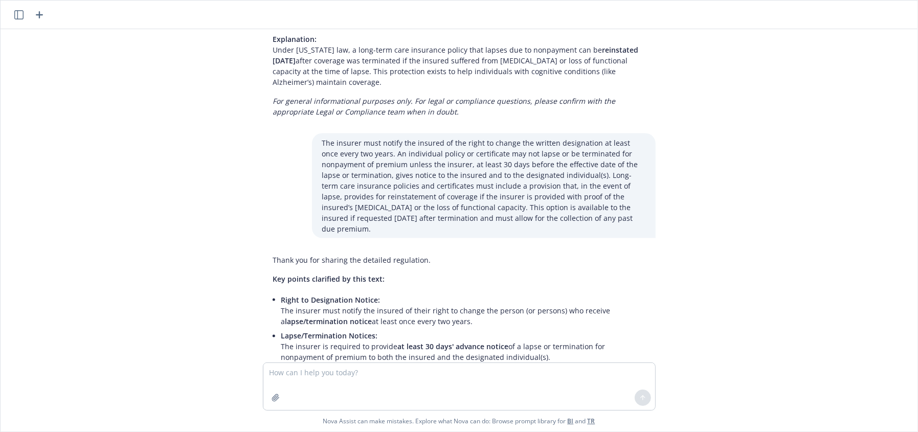
drag, startPoint x: 489, startPoint y: 193, endPoint x: 553, endPoint y: 194, distance: 64.0
click at [462, 375] on textarea at bounding box center [459, 386] width 392 height 47
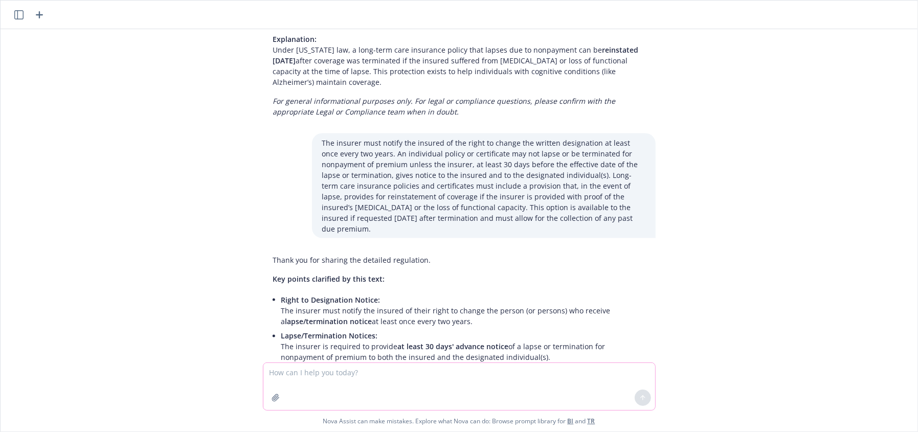
click at [482, 379] on textarea at bounding box center [459, 386] width 392 height 47
click at [496, 381] on textarea at bounding box center [459, 386] width 392 height 47
type textarea "so is your first answer correct"
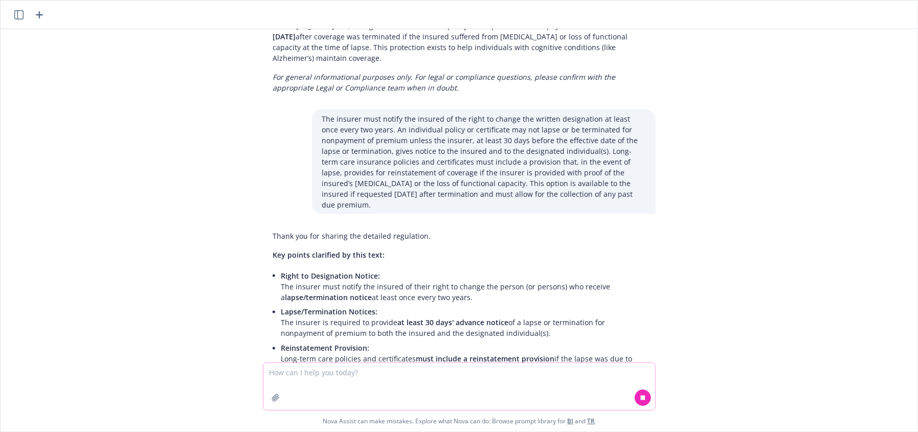
scroll to position [15202, 0]
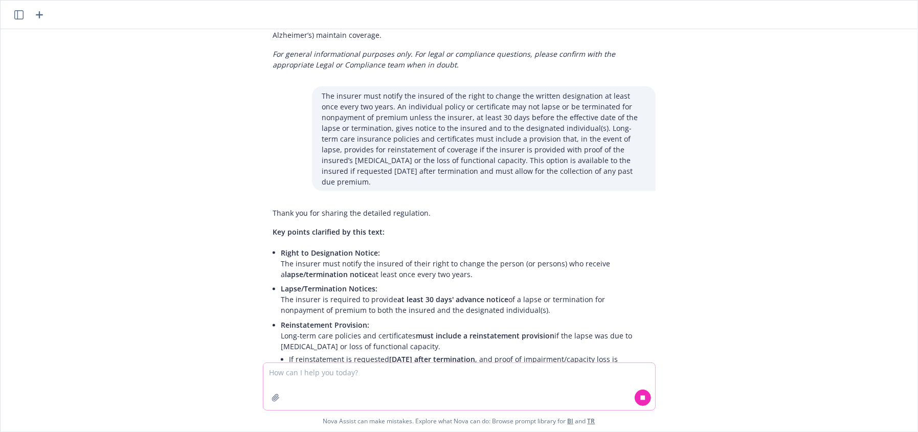
click at [531, 382] on textarea at bounding box center [459, 386] width 392 height 47
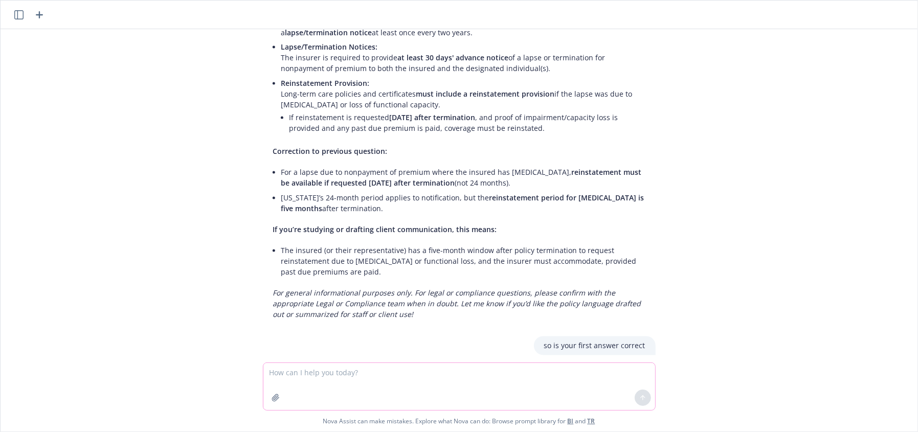
scroll to position [15447, 0]
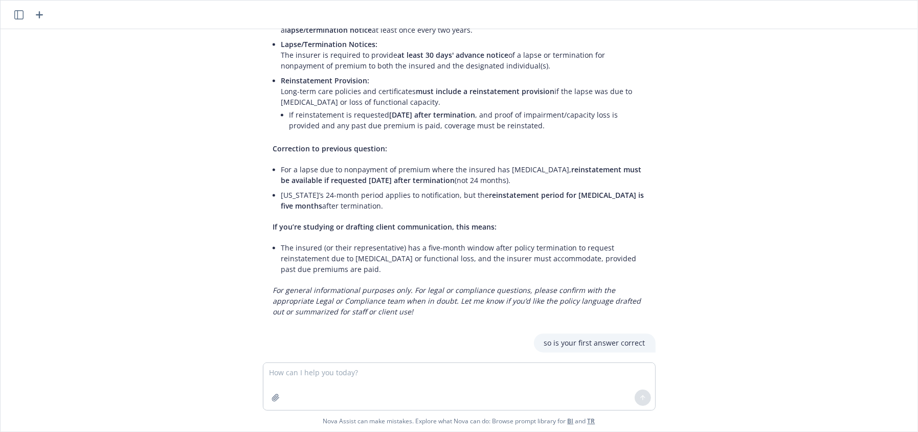
drag, startPoint x: 446, startPoint y: 289, endPoint x: 745, endPoint y: 304, distance: 300.2
click at [350, 379] on textarea at bounding box center [459, 386] width 392 height 47
paste textarea "[PERSON_NAME]'s life insurance policy has a $100,000 death benefit, and he rece…"
type textarea "[PERSON_NAME]'s life insurance policy has a $100,000 death benefit, and he rece…"
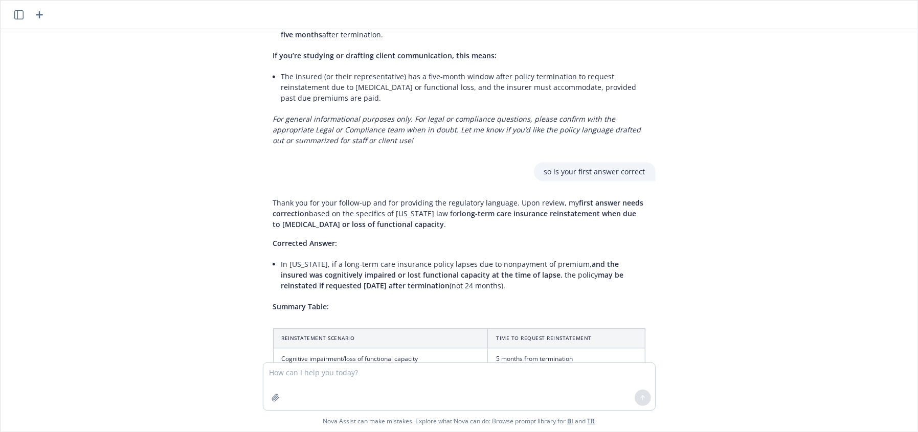
scroll to position [15630, 0]
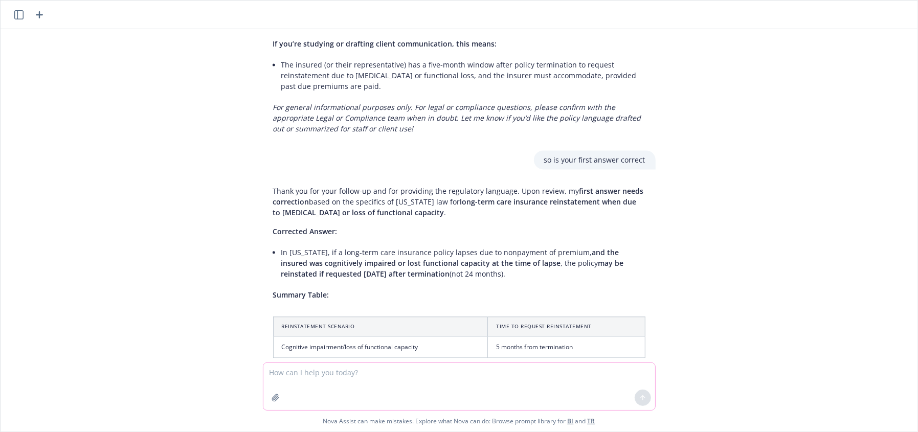
click at [337, 377] on textarea at bounding box center [459, 386] width 392 height 47
paste textarea "Amount Payable The amount that may be paid under an accelerated death benefit p…"
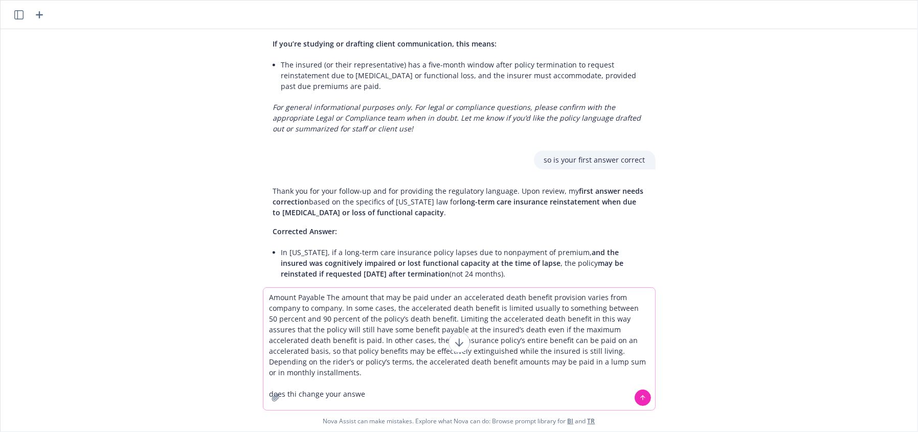
type textarea "Amount Payable The amount that may be paid under an accelerated death benefit p…"
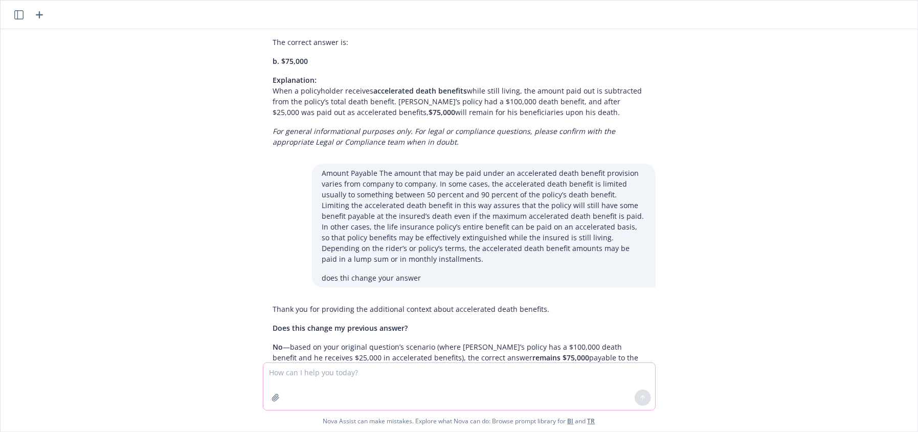
scroll to position [16132, 0]
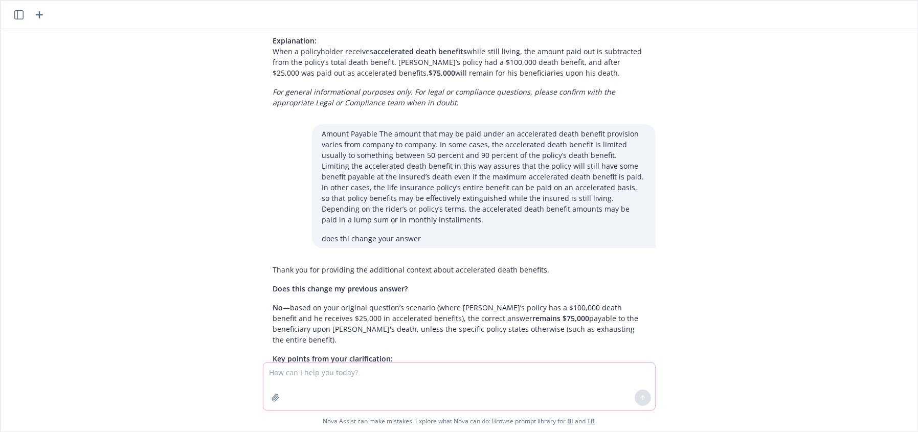
click at [370, 370] on textarea at bounding box center [459, 386] width 392 height 47
paste textarea "Agents must maintain records of their long-term care sales activities for at le…"
type textarea "Agents must maintain records of their long-term care sales activities for at le…"
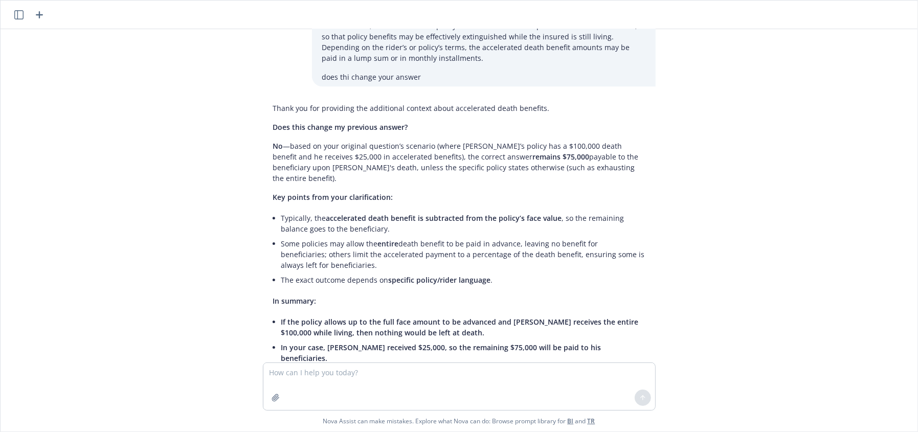
scroll to position [16294, 0]
drag, startPoint x: 350, startPoint y: 378, endPoint x: 367, endPoint y: 362, distance: 22.4
click at [350, 378] on textarea at bounding box center [459, 386] width 392 height 47
paste textarea "ABC Insurers wants to start an advertising campaign for a new type of long-term…"
type textarea "ABC Insurers wants to start an advertising campaign for a new type of long-term…"
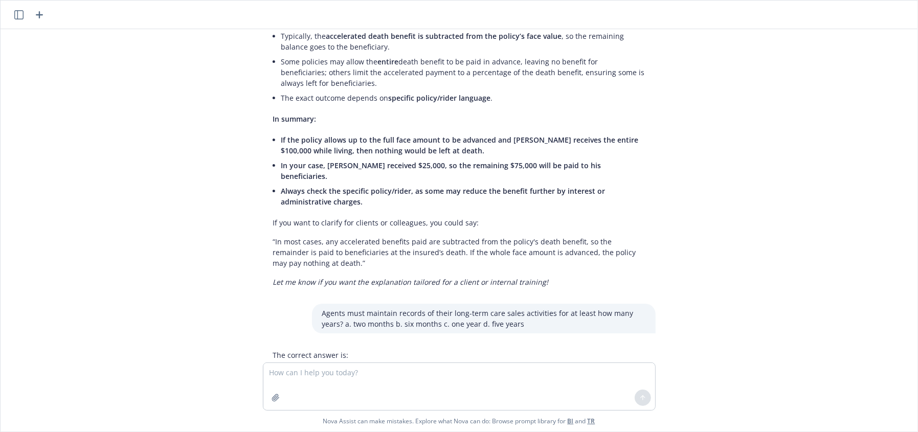
scroll to position [16478, 0]
click at [380, 363] on textarea at bounding box center [459, 386] width 392 height 47
click at [383, 371] on textarea at bounding box center [459, 386] width 392 height 47
click at [435, 387] on textarea at bounding box center [459, 386] width 392 height 47
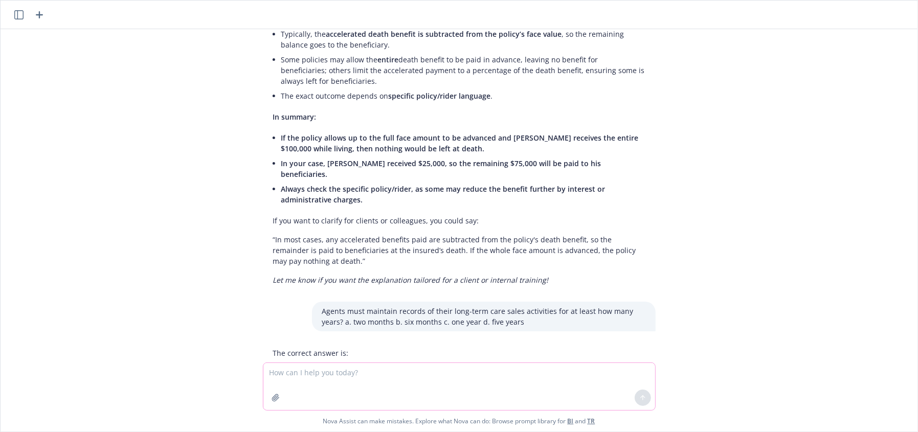
click at [369, 368] on textarea at bounding box center [459, 386] width 392 height 47
paste textarea "This year, [PERSON_NAME] is [DEMOGRAPHIC_DATA] and has approximately $10,000 in…"
type textarea "This year, [PERSON_NAME] is [DEMOGRAPHIC_DATA] and has approximately $10,000 in…"
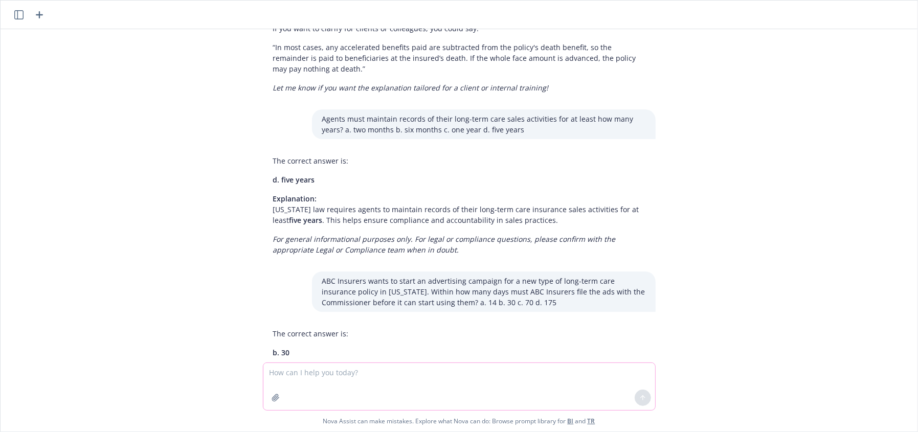
scroll to position [16672, 0]
paste textarea "Lore-Ipsu Dolo Sitametco adi Elitsedd ei tem Incididunt. Ut lab etdolore, mag a…"
type textarea "lore ipsu dolors ametcons Adip-Elit Sedd Eiusmodte inc Utlabore et dol Magnaali…"
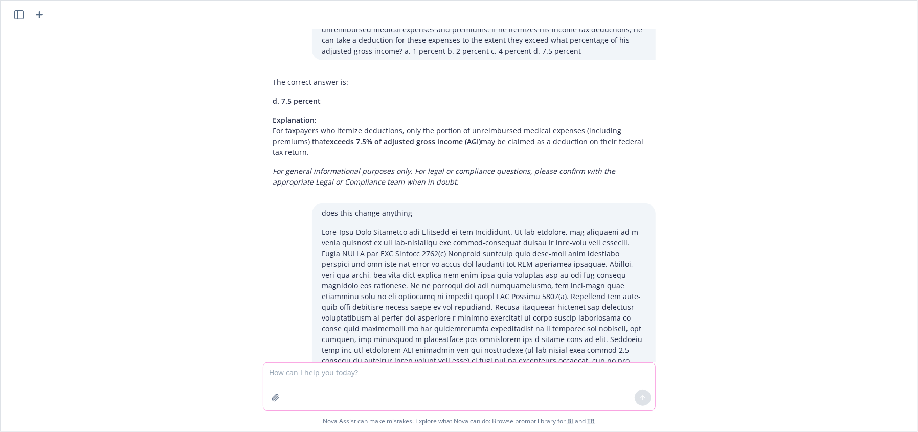
scroll to position [17117, 0]
drag, startPoint x: 324, startPoint y: 381, endPoint x: 321, endPoint y: 375, distance: 6.7
click at [323, 378] on textarea at bounding box center [459, 386] width 392 height 47
paste textarea ". Which entity issues long-term care insurance partnership policies in [US_STAT…"
type textarea ". Which entity issues long-term care insurance partnership policies in [US_STAT…"
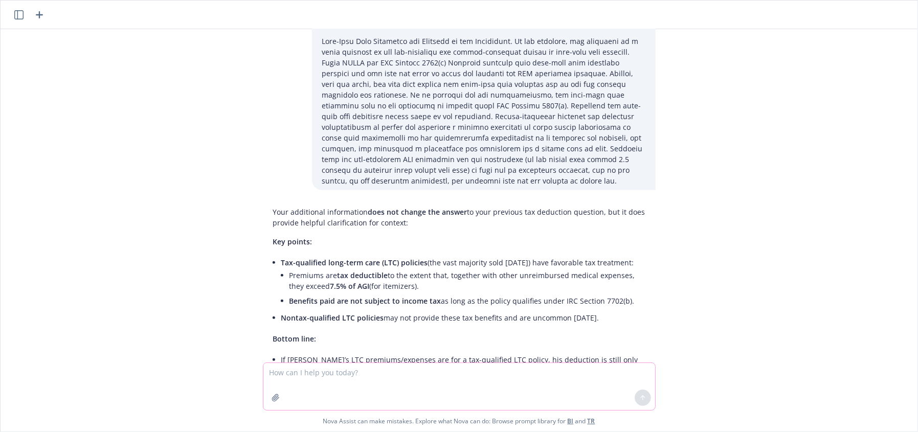
scroll to position [17312, 0]
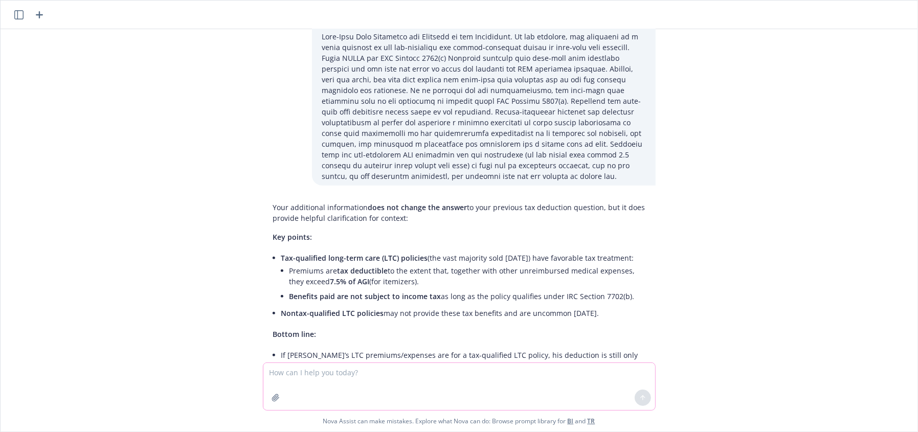
drag, startPoint x: 302, startPoint y: 374, endPoint x: 300, endPoint y: 367, distance: 7.1
click at [303, 373] on textarea at bounding box center [459, 386] width 392 height 47
paste textarea "Which form must an insurer send to a policyowner to report the amount of long-t…"
type textarea "Which form must an insurer send to a policyowner to report the amount of long-t…"
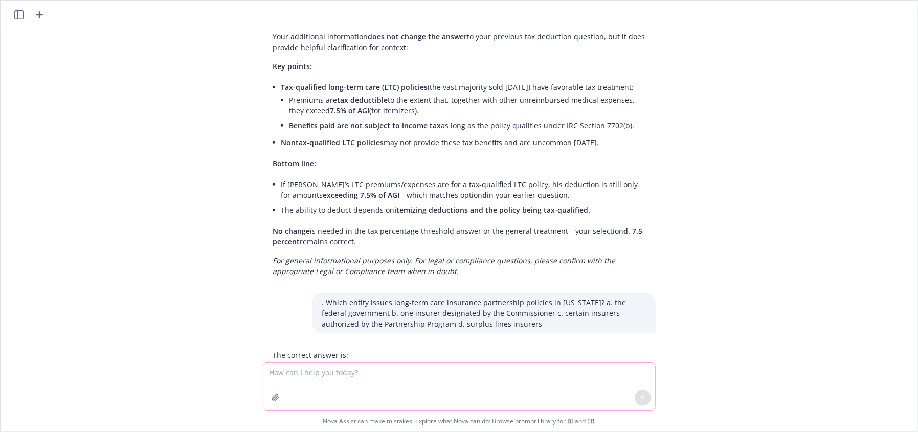
scroll to position [17484, 0]
click at [441, 382] on textarea at bounding box center [459, 386] width 392 height 47
click at [307, 382] on textarea at bounding box center [459, 386] width 392 height 47
paste textarea "IPAA also established a reporting mechanism for benefits received under all lon…"
type textarea "IPAA also established a reporting mechanism for benefits received under all lon…"
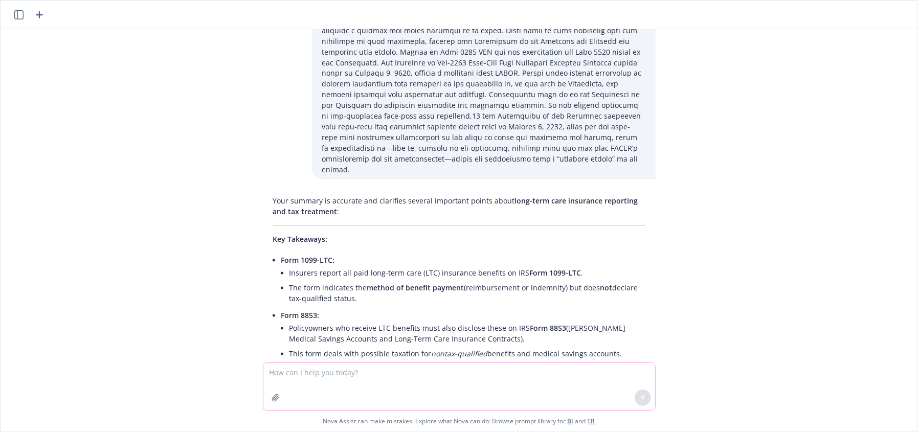
scroll to position [18236, 0]
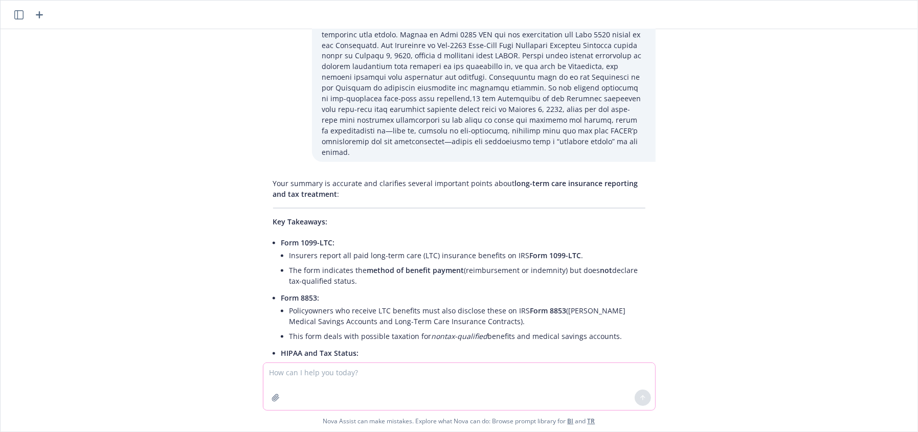
click at [432, 378] on textarea at bounding box center [459, 386] width 392 height 47
paste textarea "What amount of penalty may be imposed against a licensee for each inappropriate…"
type textarea "What amount of penalty may be imposed against a licensee for each inappropriate…"
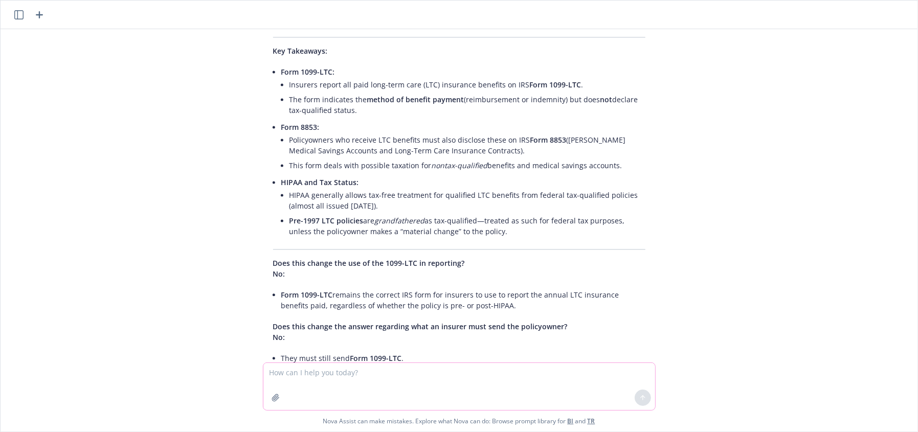
scroll to position [18409, 0]
click at [359, 383] on textarea at bounding box center [459, 386] width 392 height 47
paste textarea "[PERSON_NAME] owns a comprehensive long-term care insurance policy and now requ…"
type textarea "[PERSON_NAME] owns a comprehensive long-term care insurance policy and now requ…"
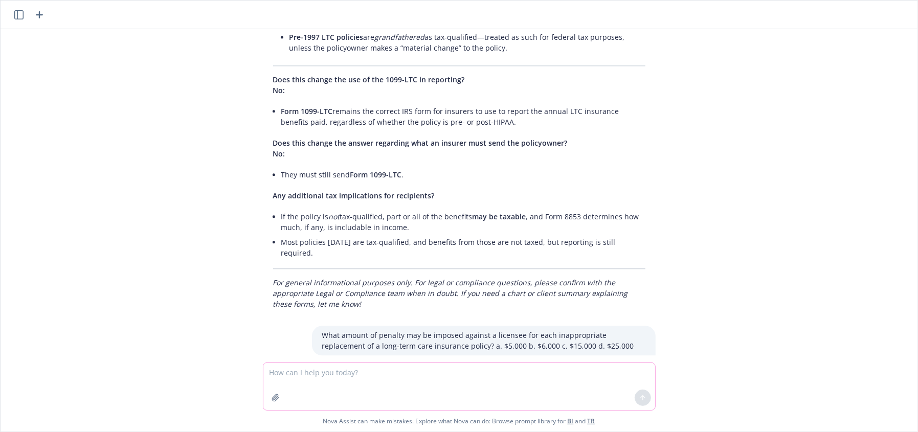
scroll to position [18593, 0]
click at [392, 382] on textarea at bounding box center [459, 386] width 392 height 47
paste textarea "um Benefit Because home-based care and community-based care are less costly tha…"
type textarea "um Benefit Because home-based care and community-based care are less costly tha…"
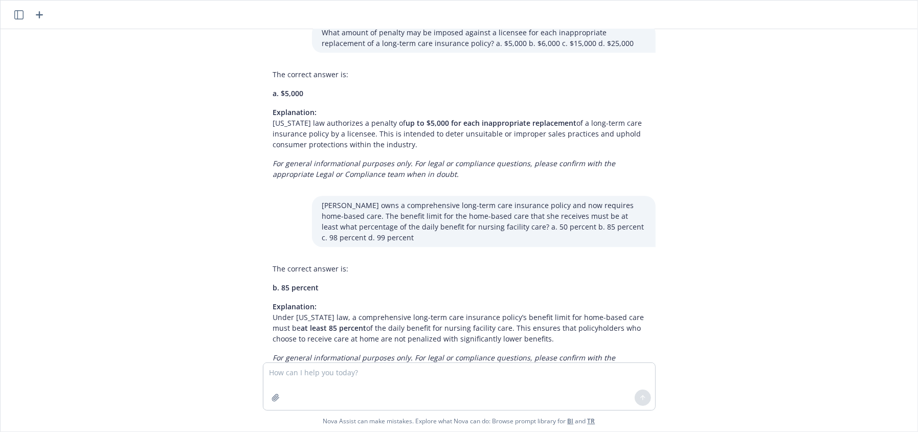
scroll to position [18958, 0]
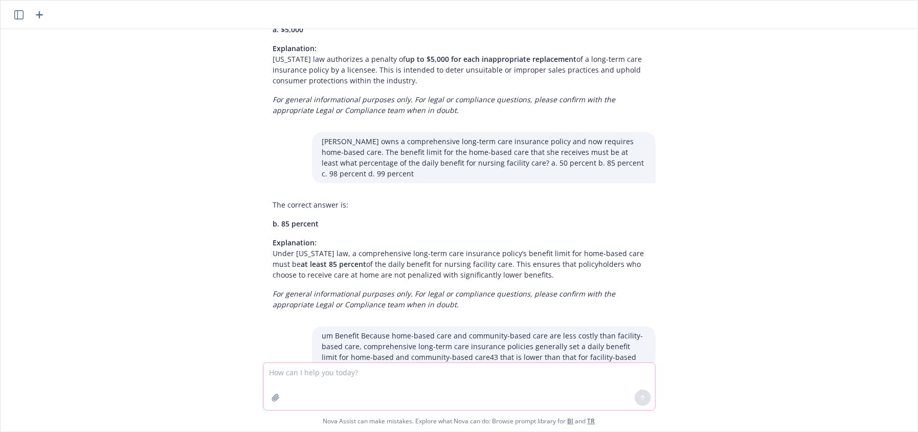
click at [442, 378] on textarea at bounding box center [459, 386] width 392 height 47
paste textarea "Minimum Benefit Because home-based care and community-based care are less costl…"
type textarea "Minimum Benefit Because home-based care and community-based care are less costl…"
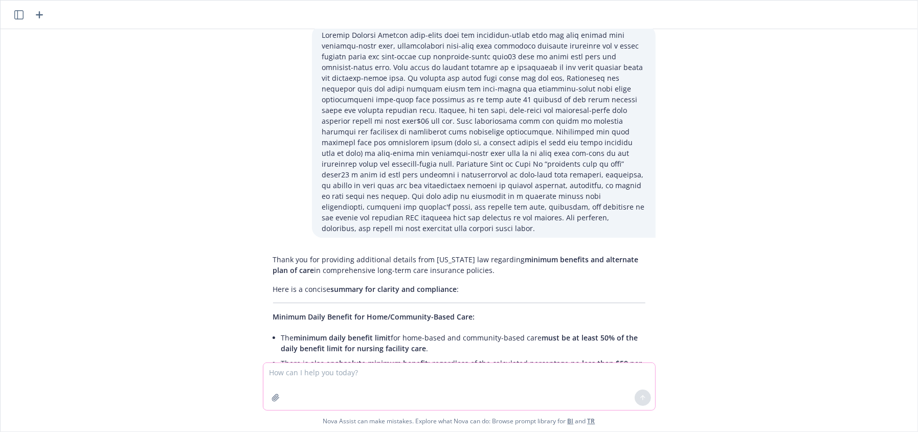
scroll to position [19637, 0]
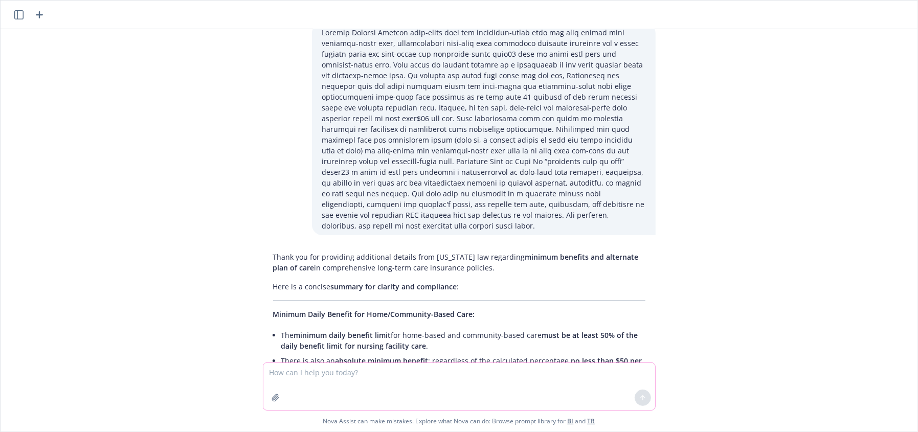
click at [319, 384] on textarea at bounding box center [459, 386] width 392 height 47
paste textarea "Delta Consulting Inc. pays the premiums on a group tax-qualified long-term care…"
type textarea "Delta Consulting Inc. pays the premiums on a group tax-qualified long-term care…"
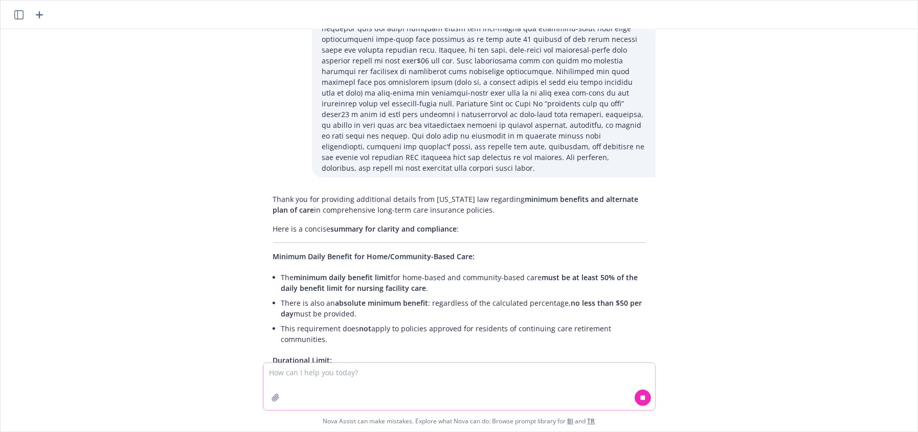
scroll to position [19727, 0]
